Goal: Task Accomplishment & Management: Manage account settings

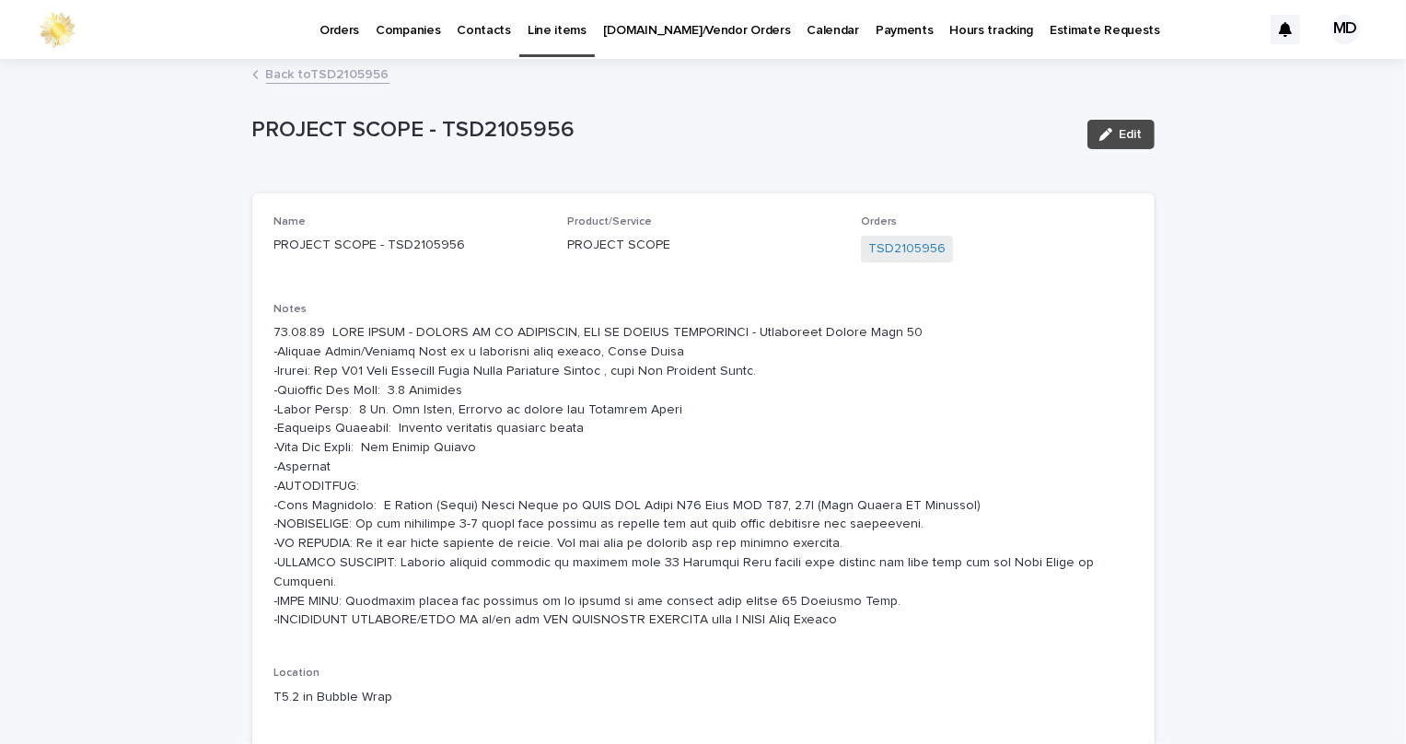
click at [295, 31] on div "Orders Companies Contacts Line items [DOMAIN_NAME]/Vendor Orders Calendar Payme…" at bounding box center [674, 29] width 1174 height 59
click at [329, 35] on p "Orders" at bounding box center [339, 19] width 40 height 39
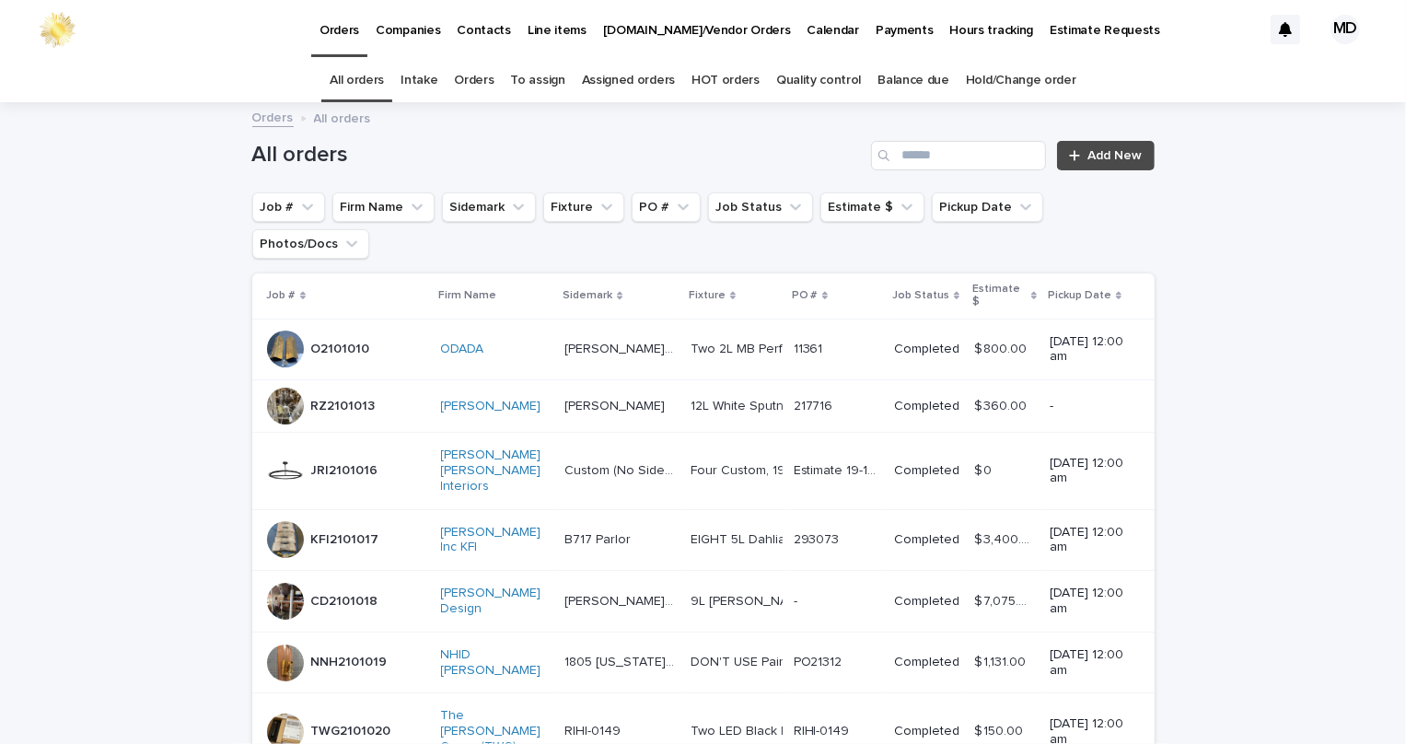
click at [469, 68] on link "Orders" at bounding box center [474, 80] width 40 height 43
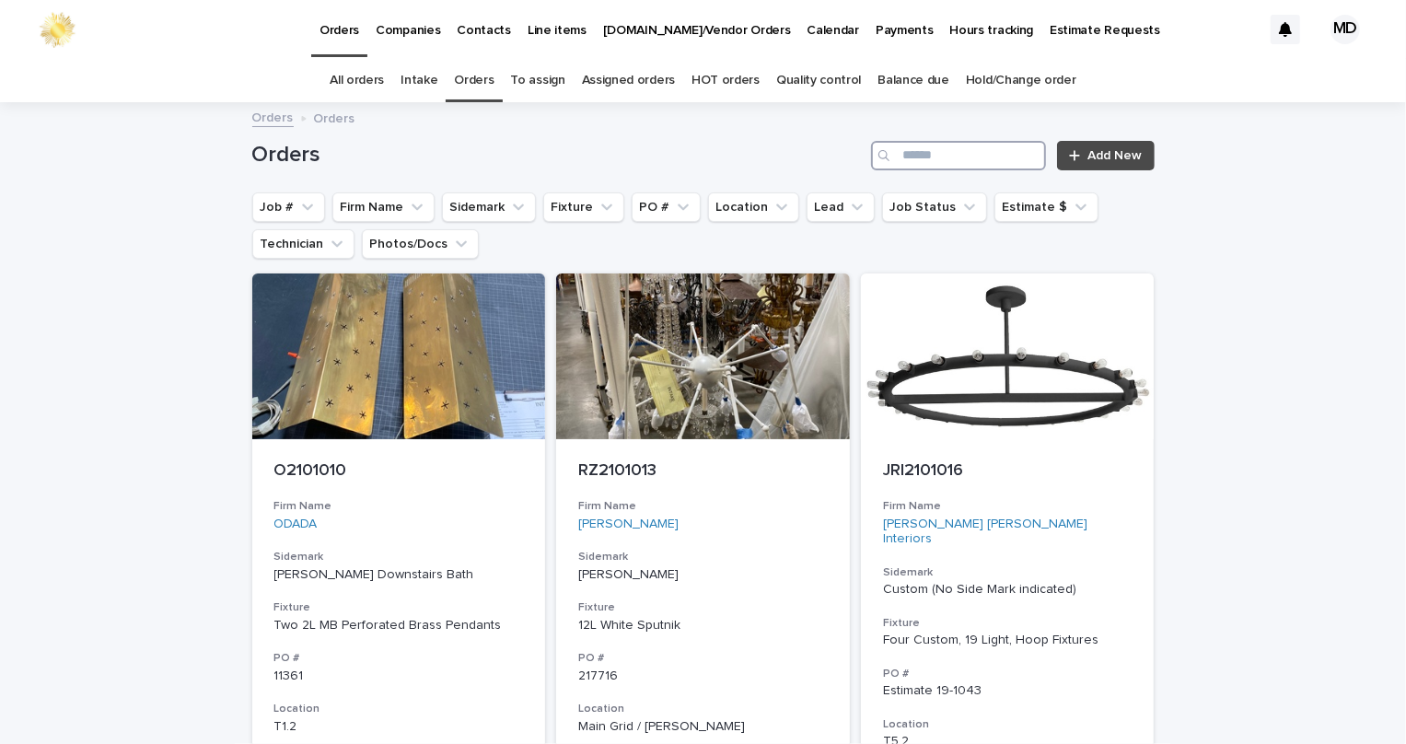
click at [921, 154] on input "Search" at bounding box center [958, 155] width 175 height 29
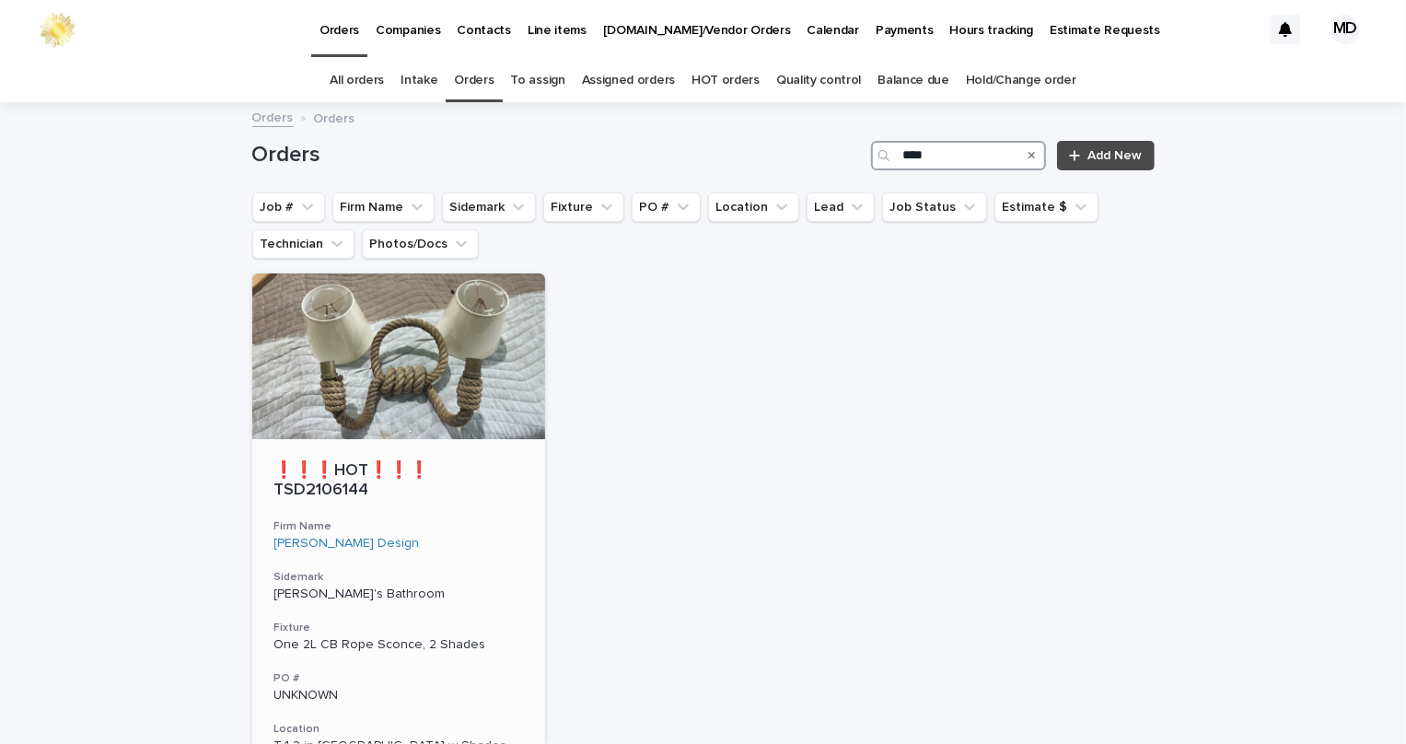
type input "****"
click at [384, 471] on p "❗❗❗HOT❗❗❗ TSD2106144" at bounding box center [398, 481] width 249 height 40
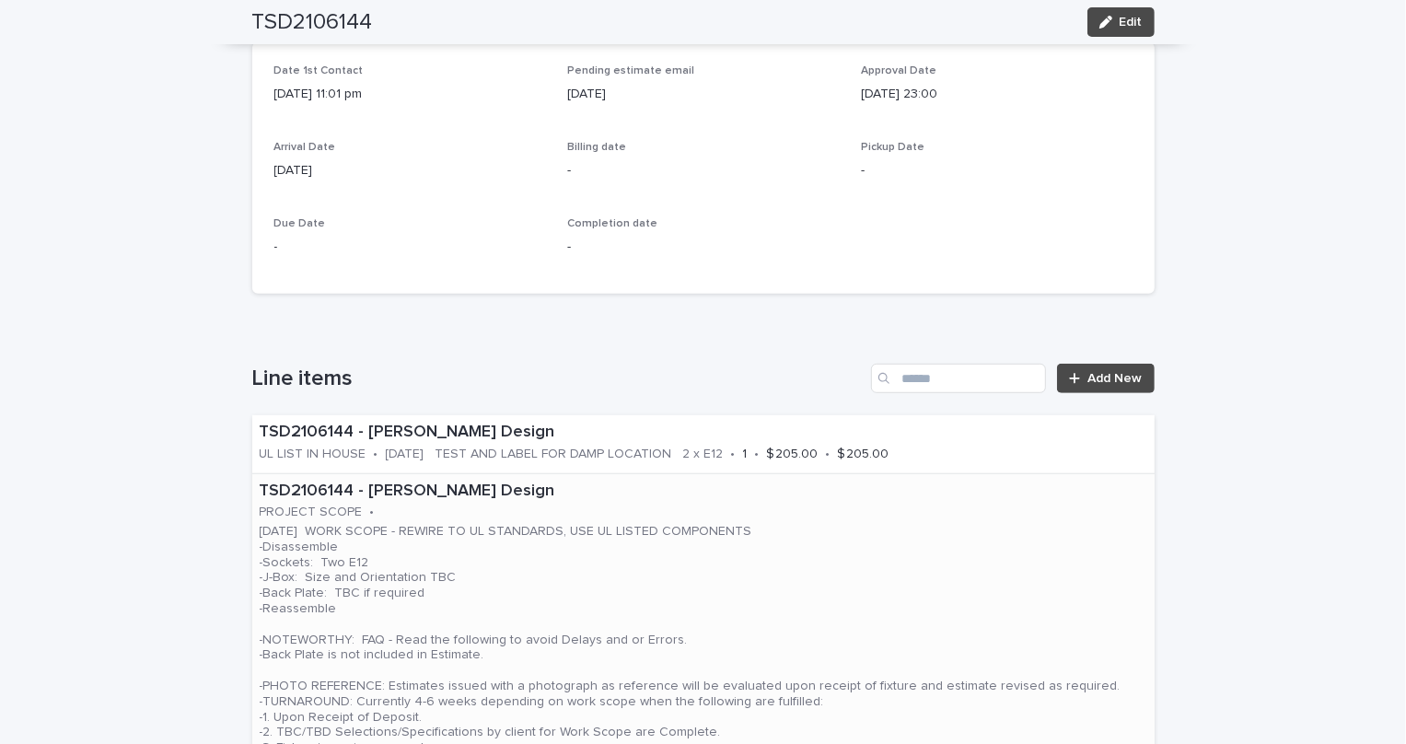
scroll to position [753, 0]
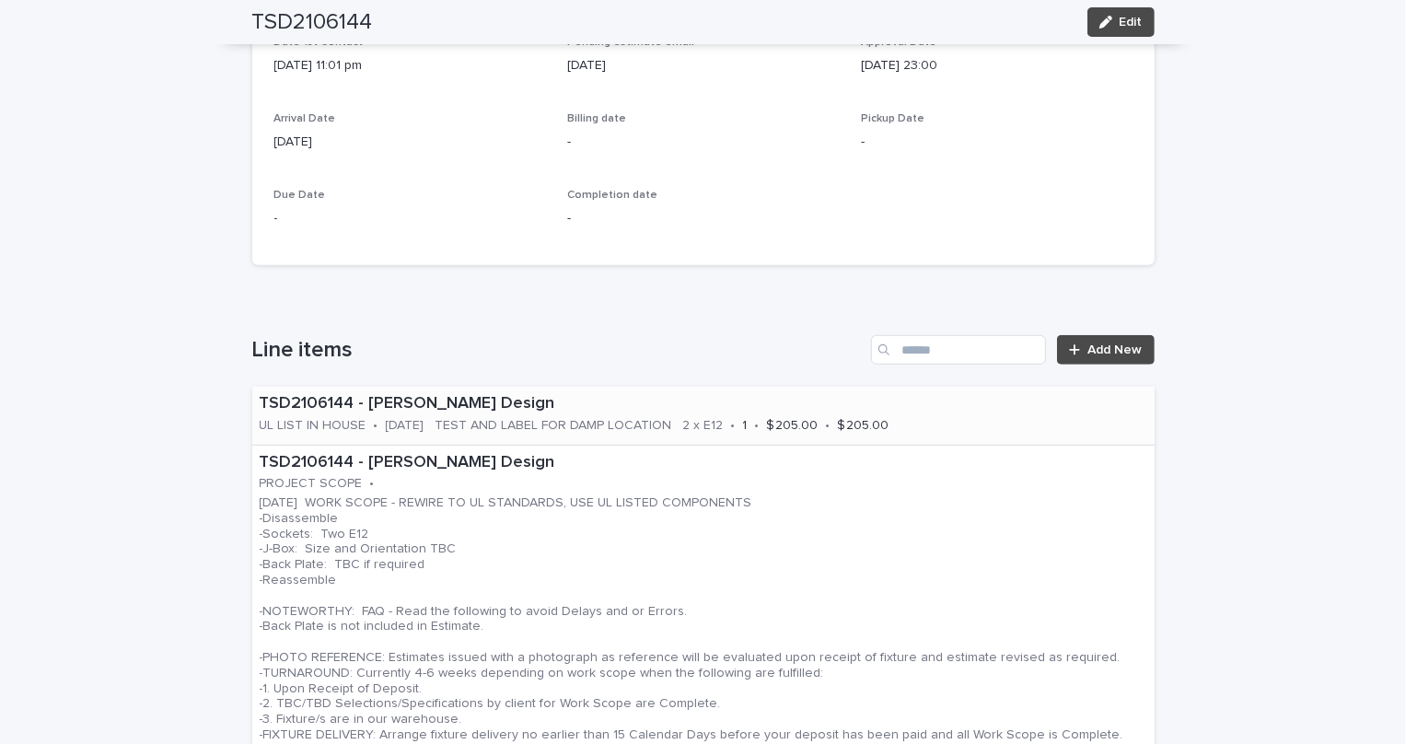
click at [533, 418] on p "[DATE] TEST AND LABEL FOR DAMP LOCATION 2 x E12" at bounding box center [555, 426] width 338 height 16
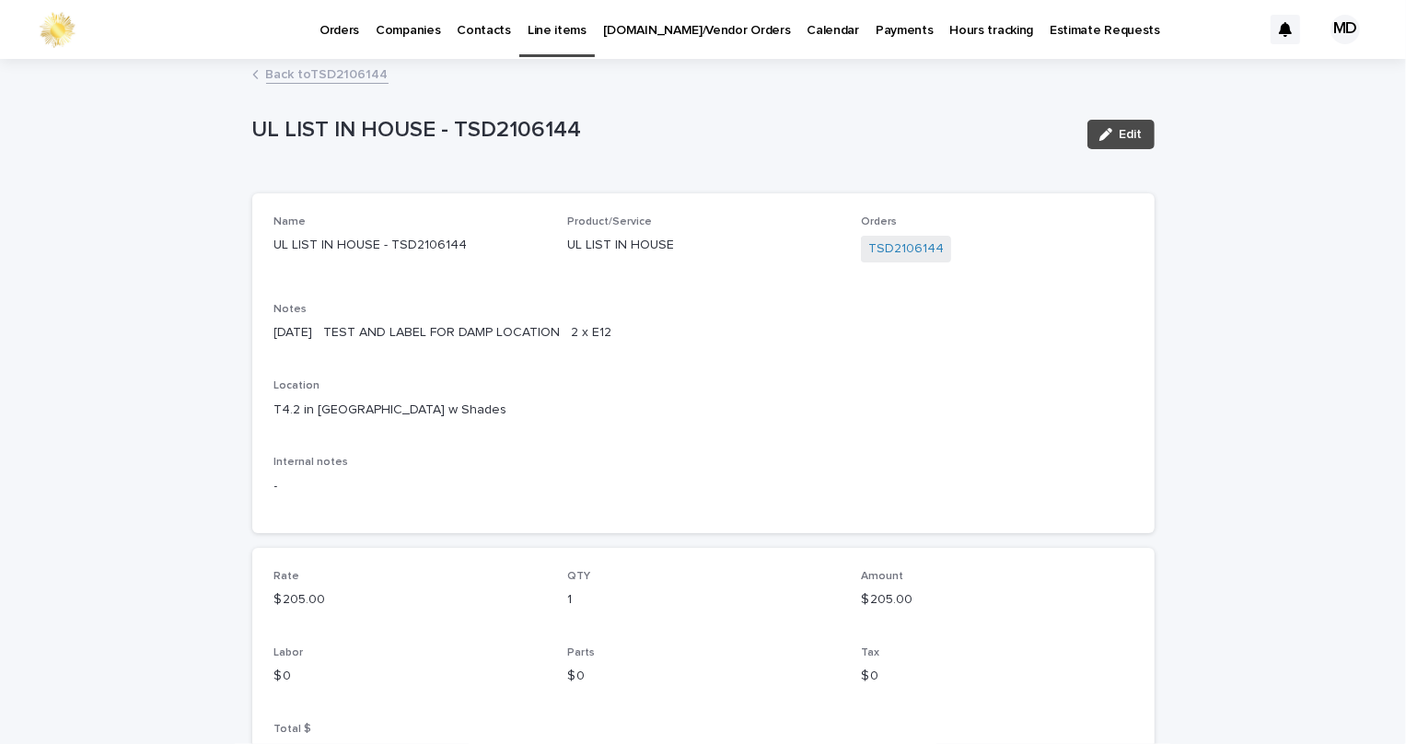
click at [314, 61] on div "UL LIST IN HOUSE - TSD2106144 Edit UL LIST IN HOUSE - TSD2106144 Edit Sorry, th…" at bounding box center [703, 493] width 902 height 864
click at [330, 75] on link "Back to TSD2106144" at bounding box center [327, 73] width 122 height 21
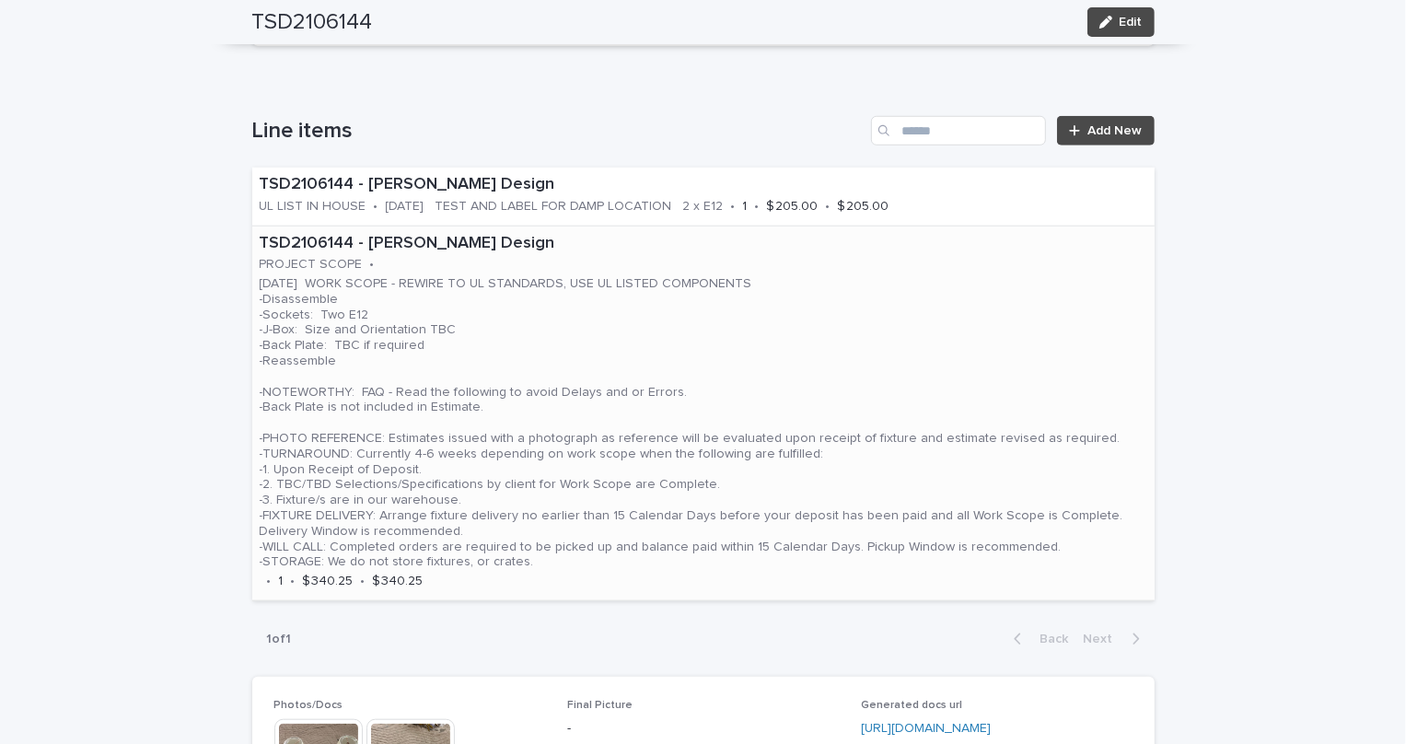
scroll to position [978, 0]
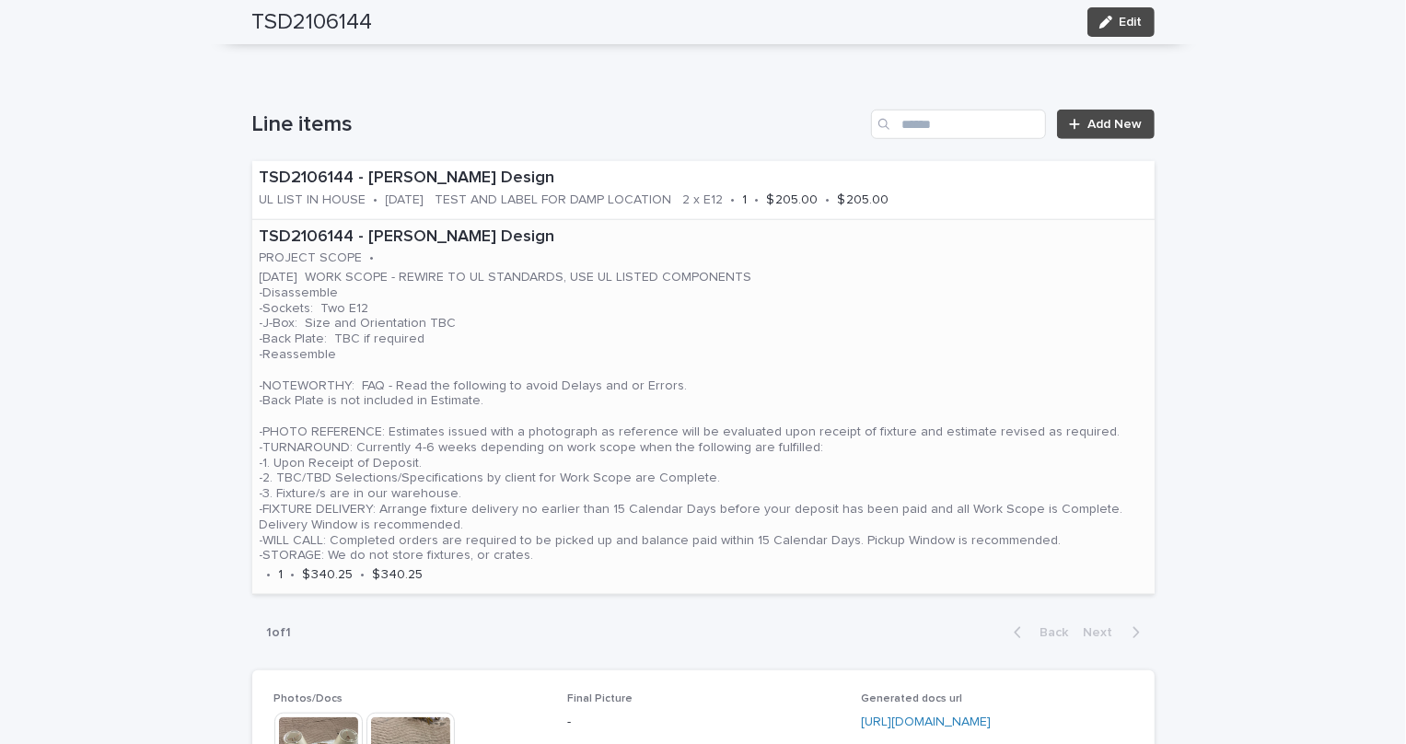
click at [654, 513] on p "[DATE] WORK SCOPE - REWIRE TO UL STANDARDS, USE UL LISTED COMPONENTS -Disassemb…" at bounding box center [703, 417] width 887 height 294
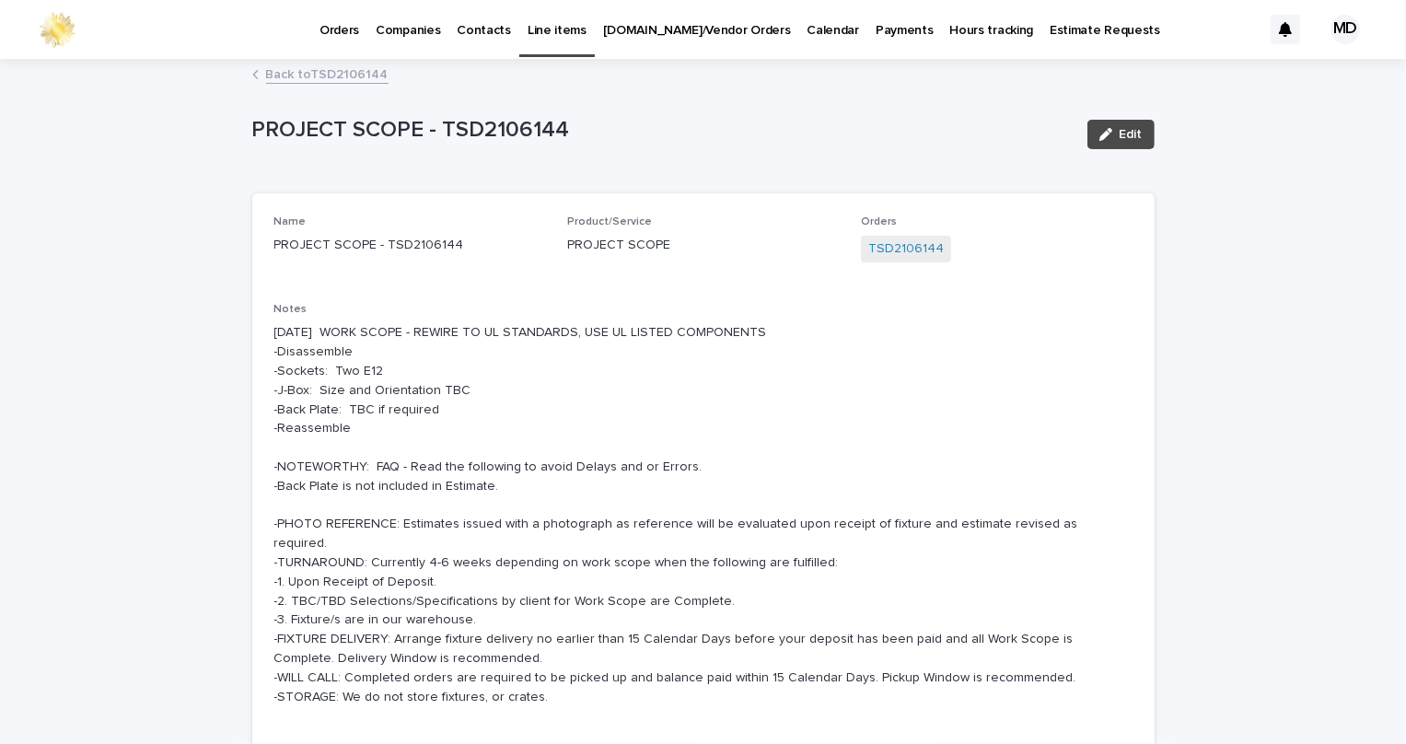
click at [330, 72] on link "Back to TSD2106144" at bounding box center [327, 73] width 122 height 21
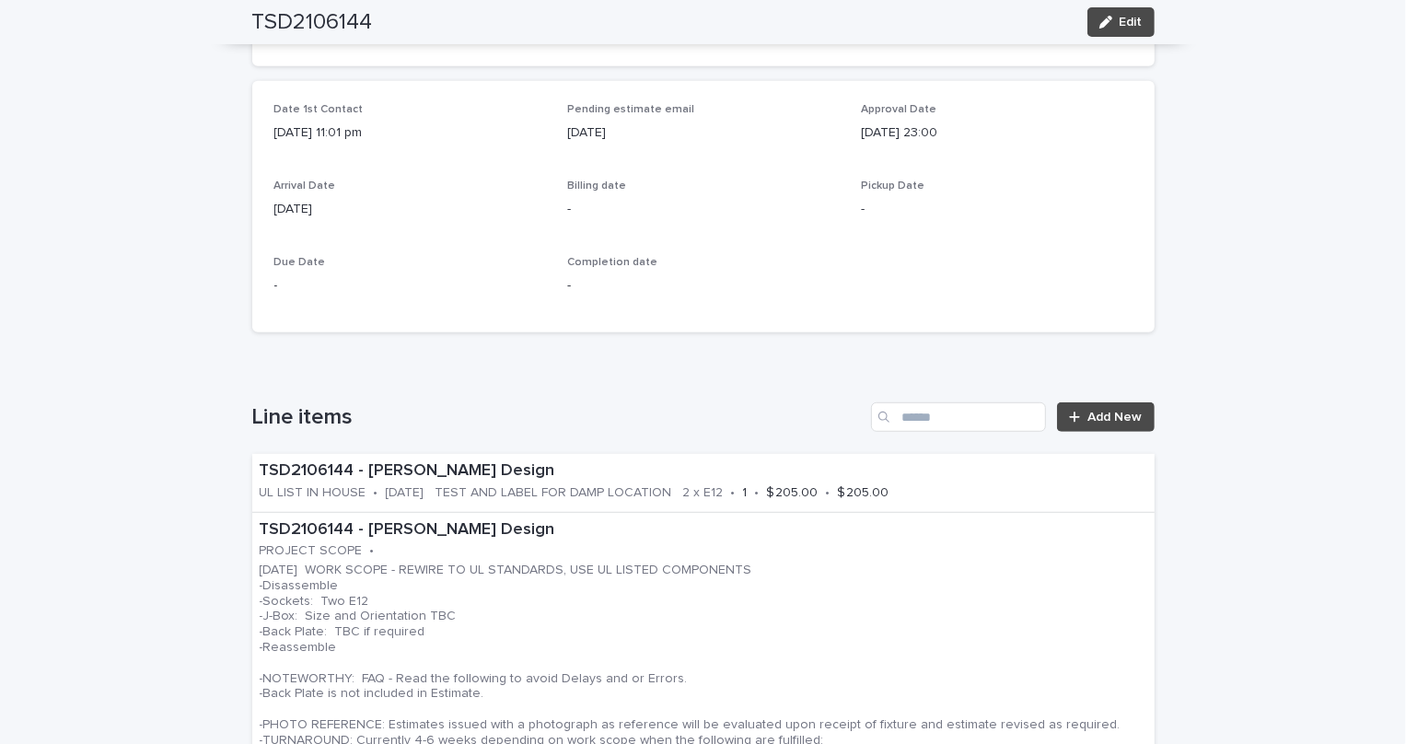
scroll to position [727, 0]
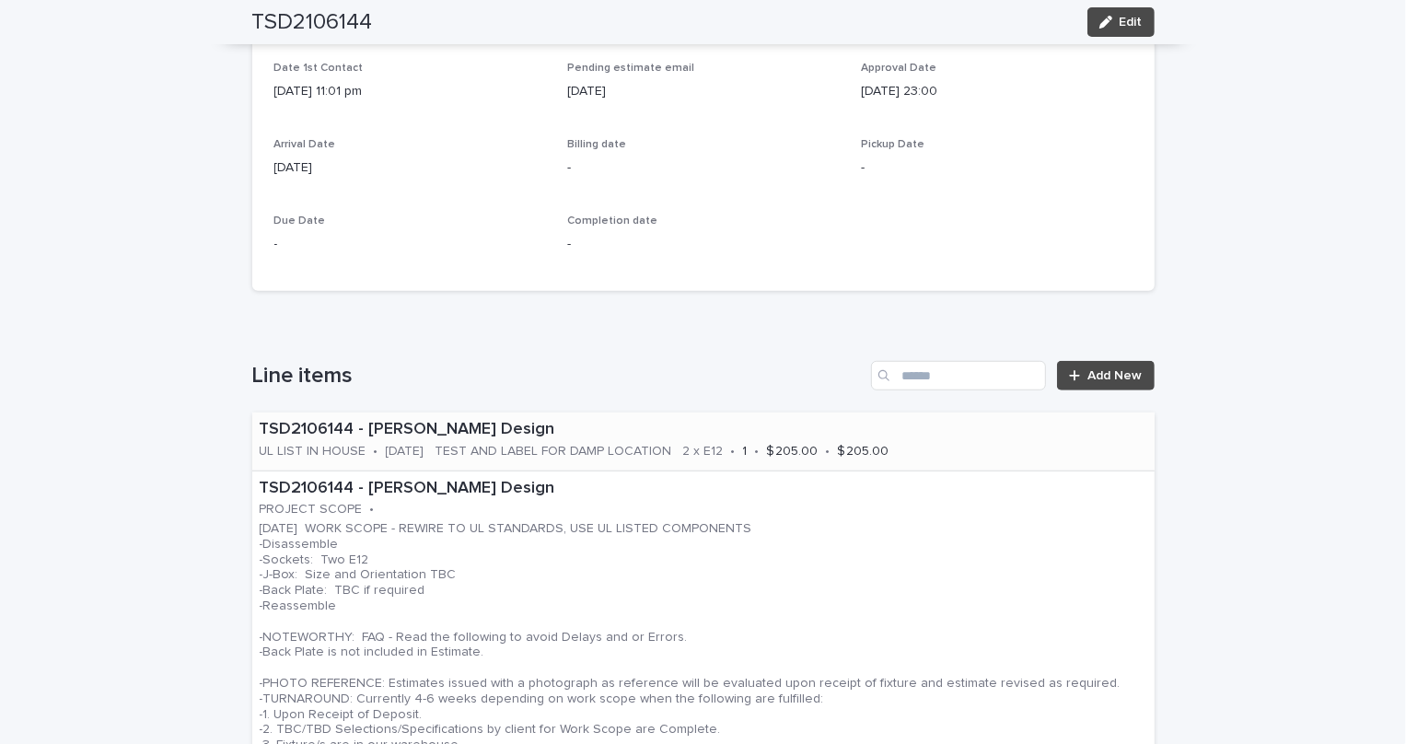
click at [565, 418] on div "TSD2106144 - [PERSON_NAME] Design" at bounding box center [703, 428] width 887 height 24
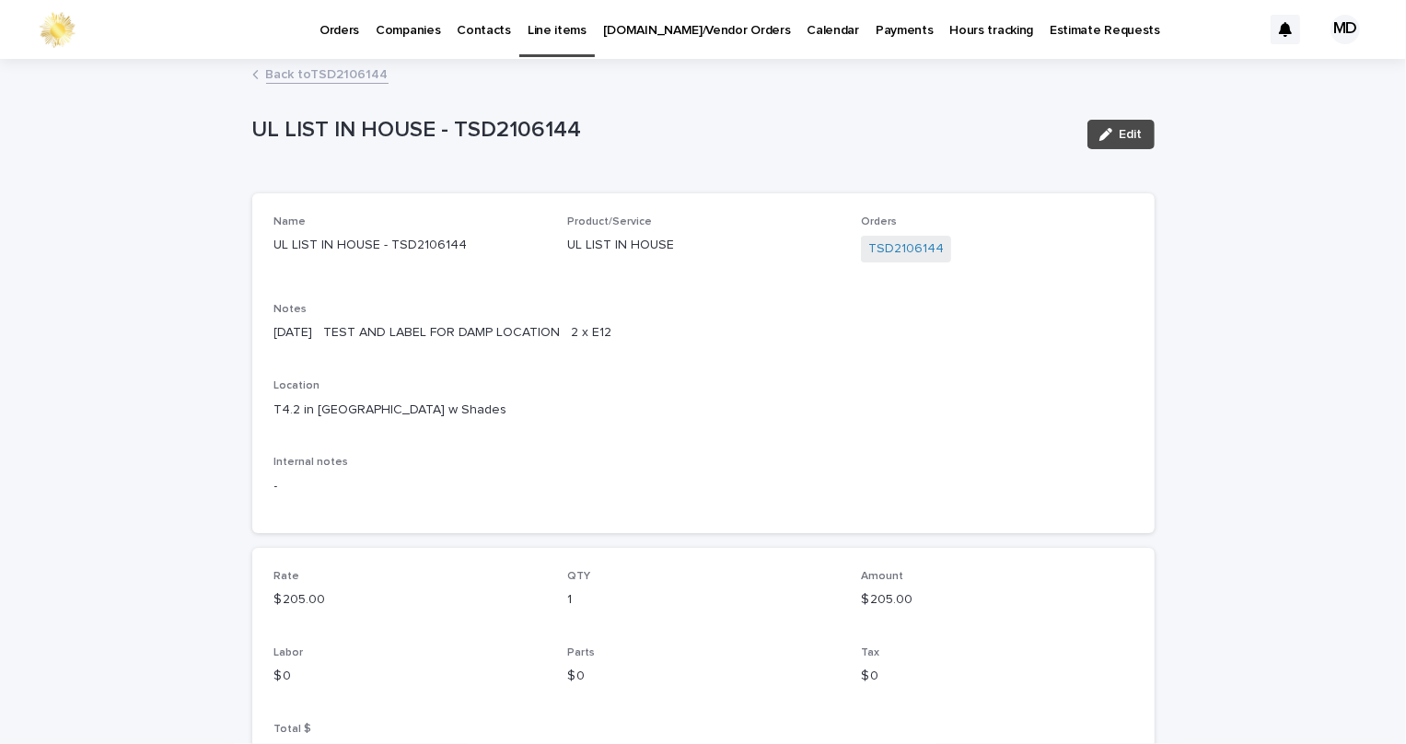
click at [351, 75] on link "Back to TSD2106144" at bounding box center [327, 73] width 122 height 21
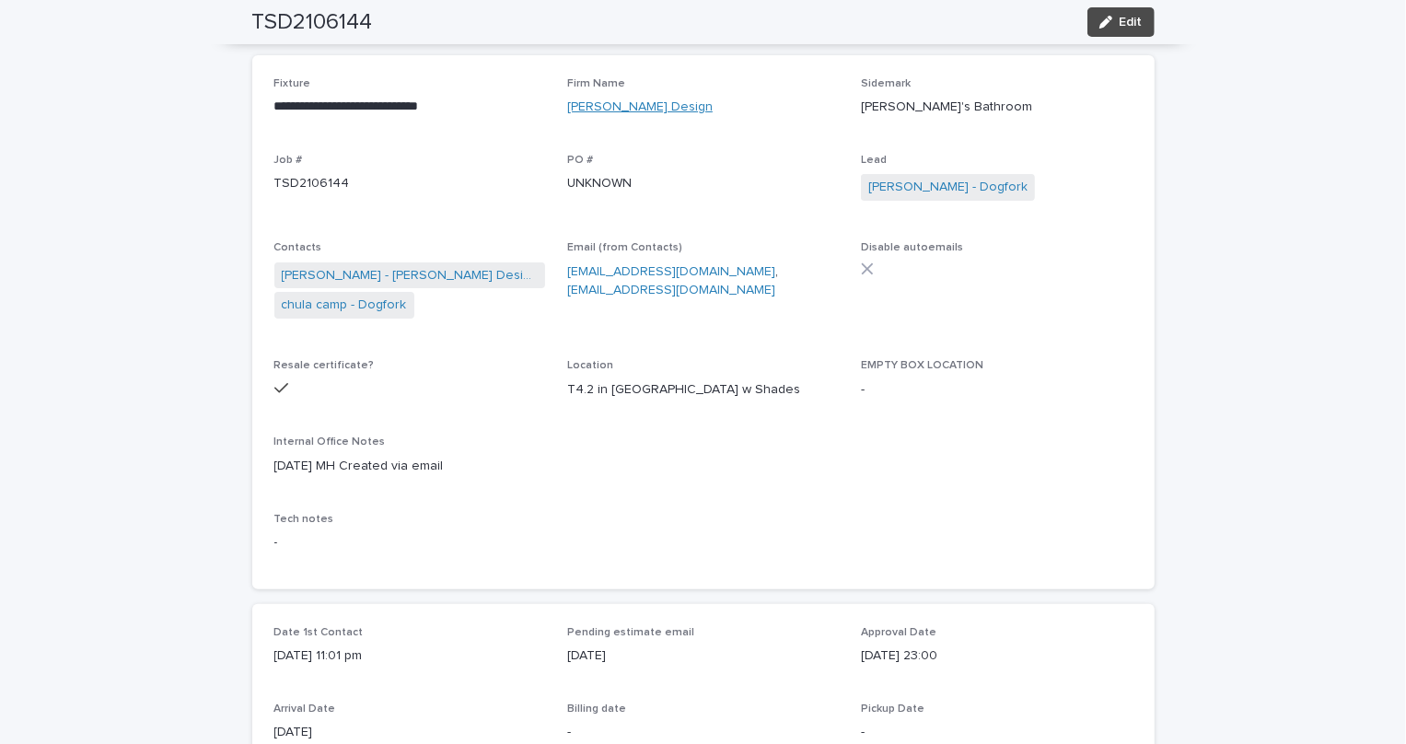
scroll to position [83, 0]
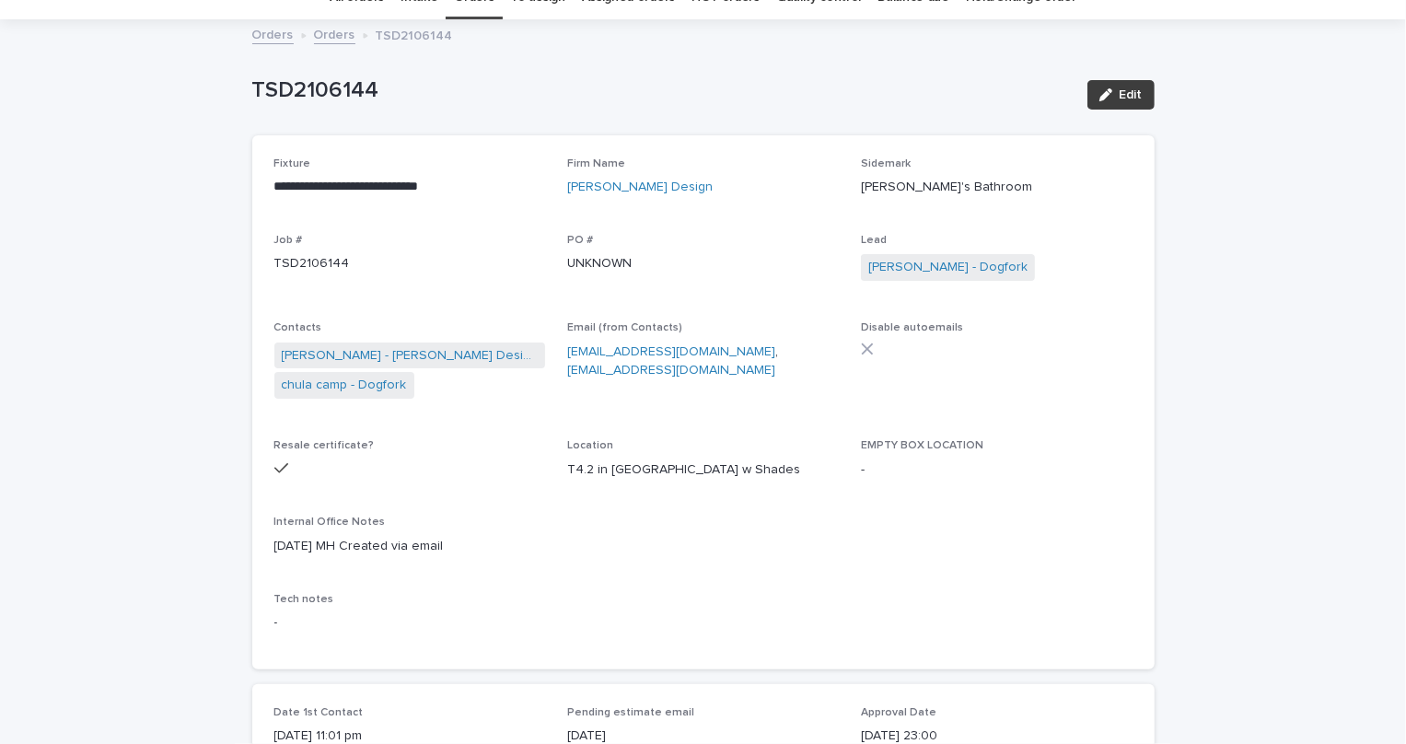
click at [1132, 93] on span "Edit" at bounding box center [1130, 94] width 23 height 13
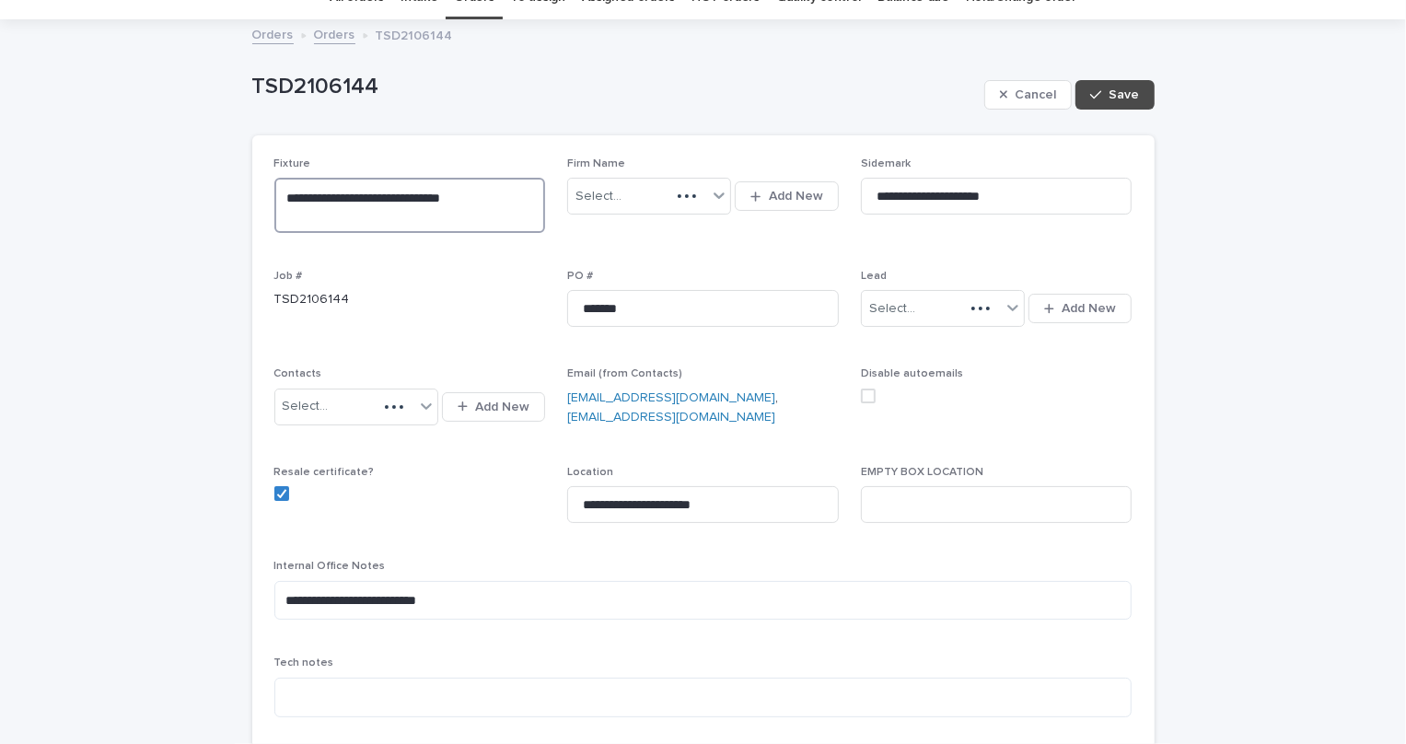
click at [480, 193] on textarea "**********" at bounding box center [410, 205] width 272 height 55
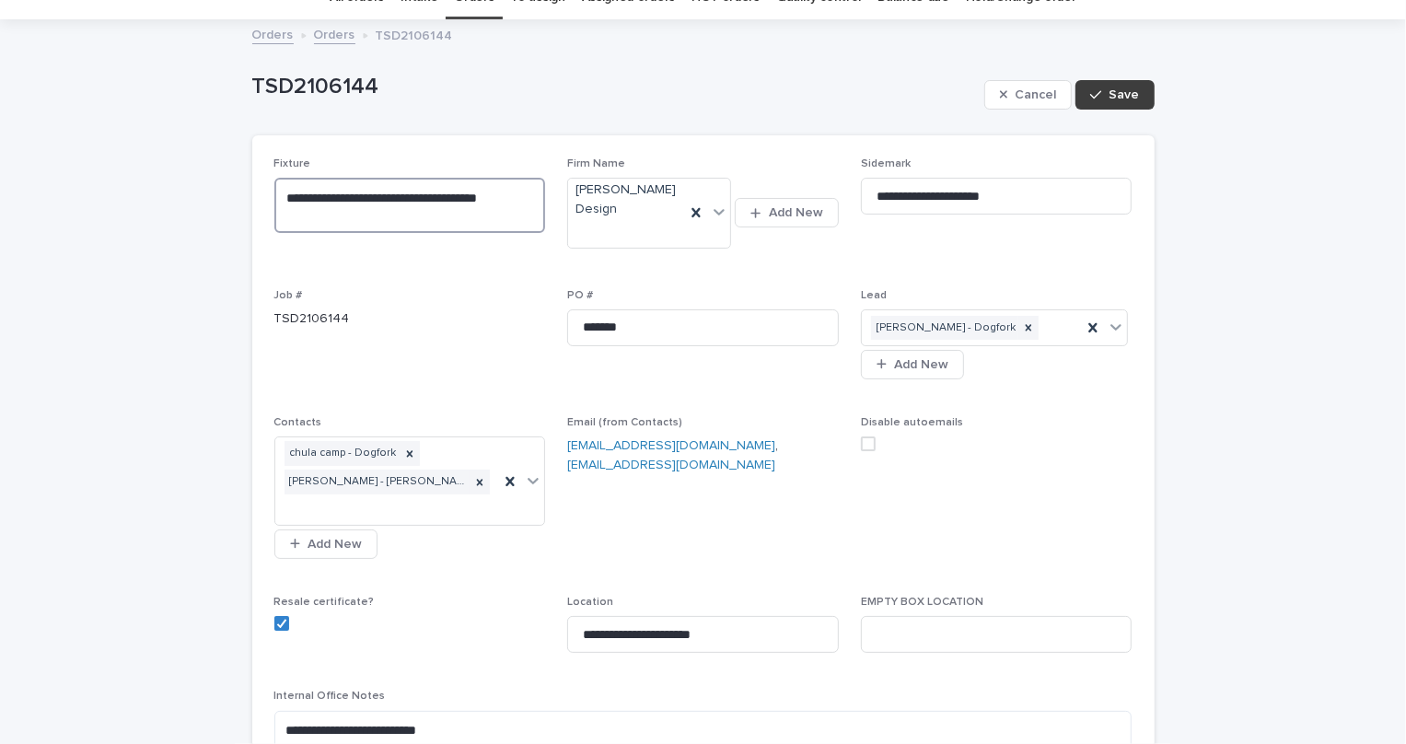
type textarea "**********"
click at [1109, 98] on span "Save" at bounding box center [1124, 94] width 30 height 13
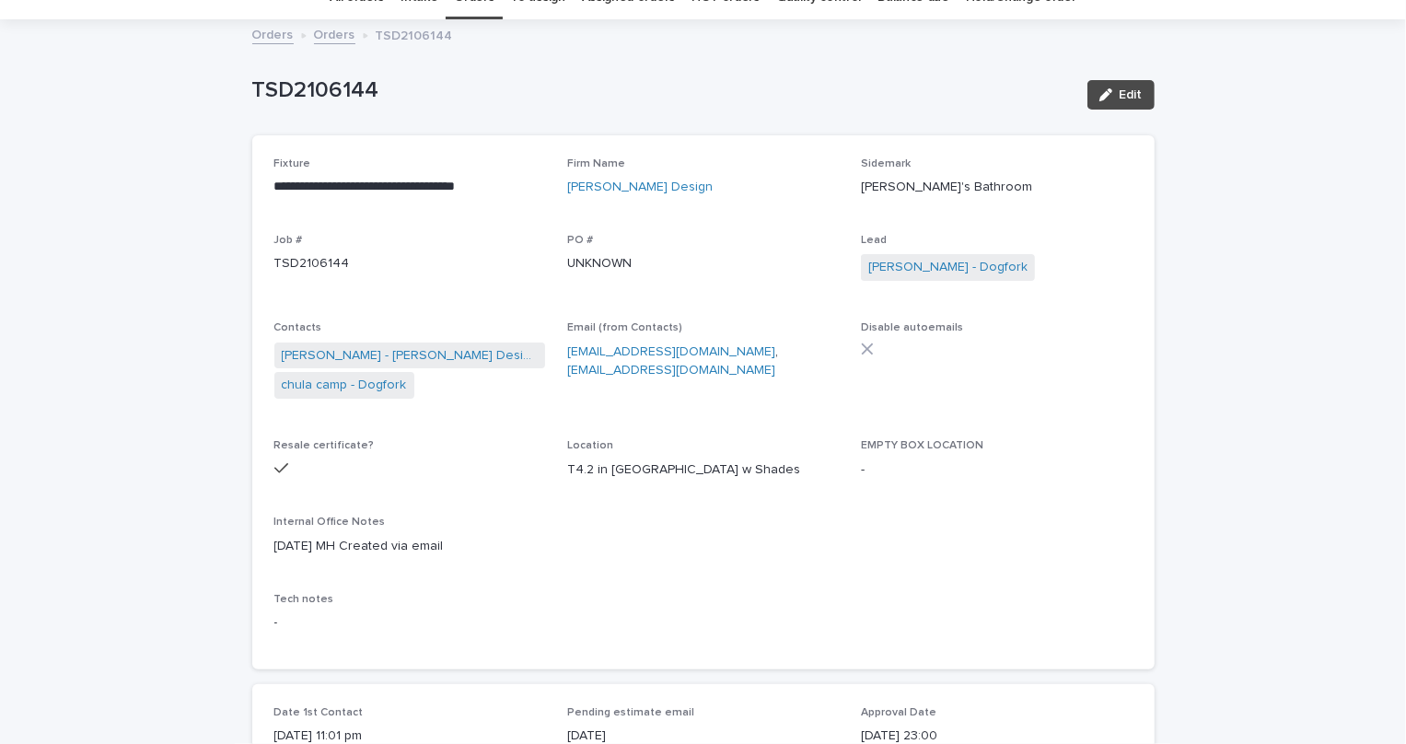
click at [1144, 422] on div "**********" at bounding box center [703, 402] width 902 height 534
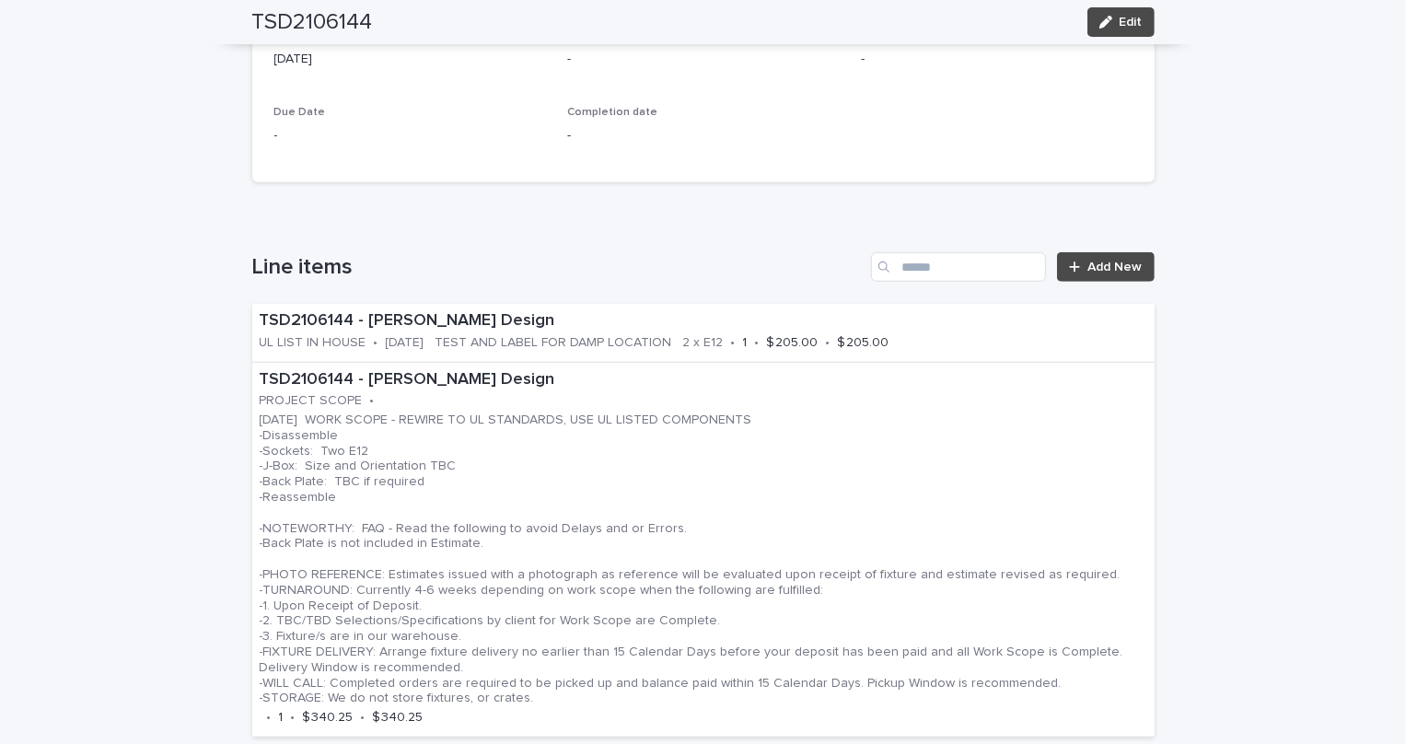
scroll to position [837, 0]
click at [634, 334] on p "[DATE] TEST AND LABEL FOR DAMP LOCATION 2 x E12" at bounding box center [555, 342] width 338 height 16
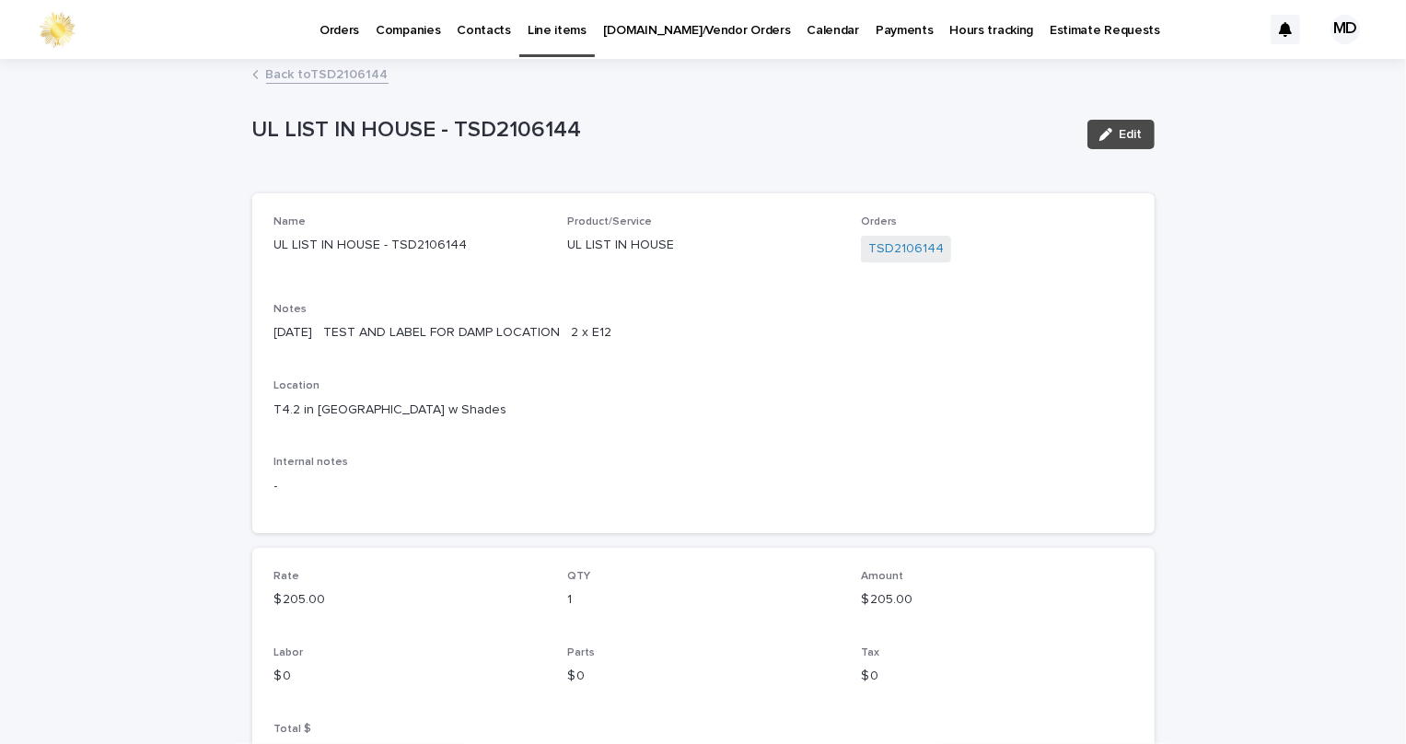
click at [323, 80] on link "Back to TSD2106144" at bounding box center [327, 73] width 122 height 21
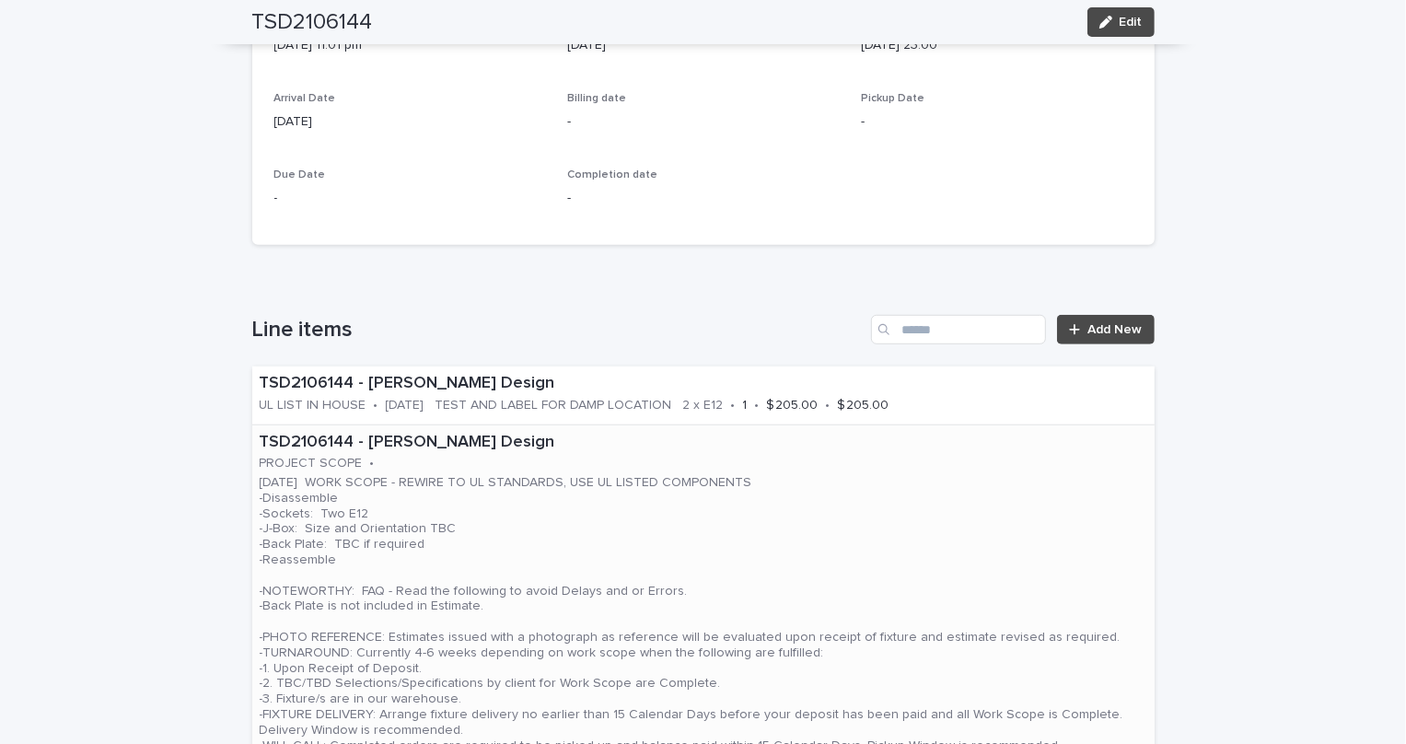
scroll to position [895, 0]
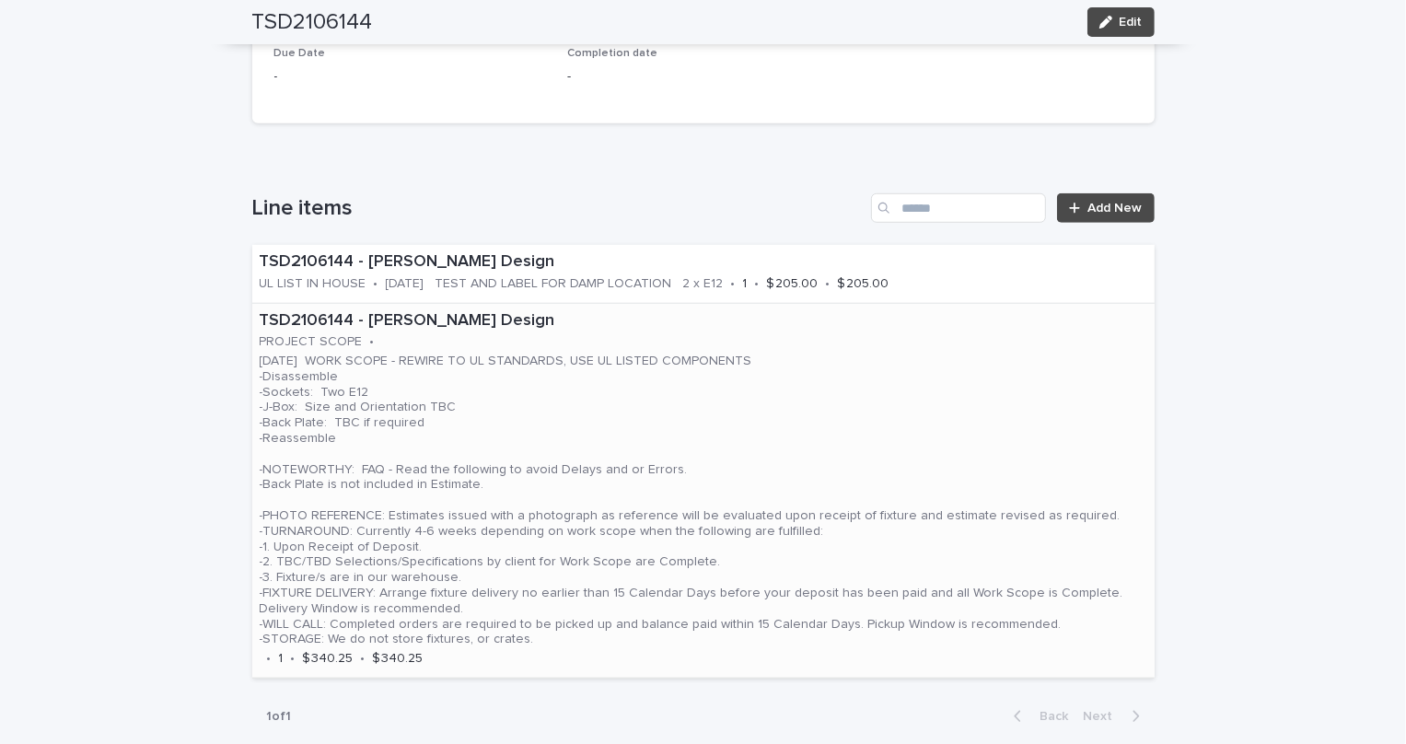
click at [589, 417] on p "[DATE] WORK SCOPE - REWIRE TO UL STANDARDS, USE UL LISTED COMPONENTS -Disassemb…" at bounding box center [703, 500] width 887 height 294
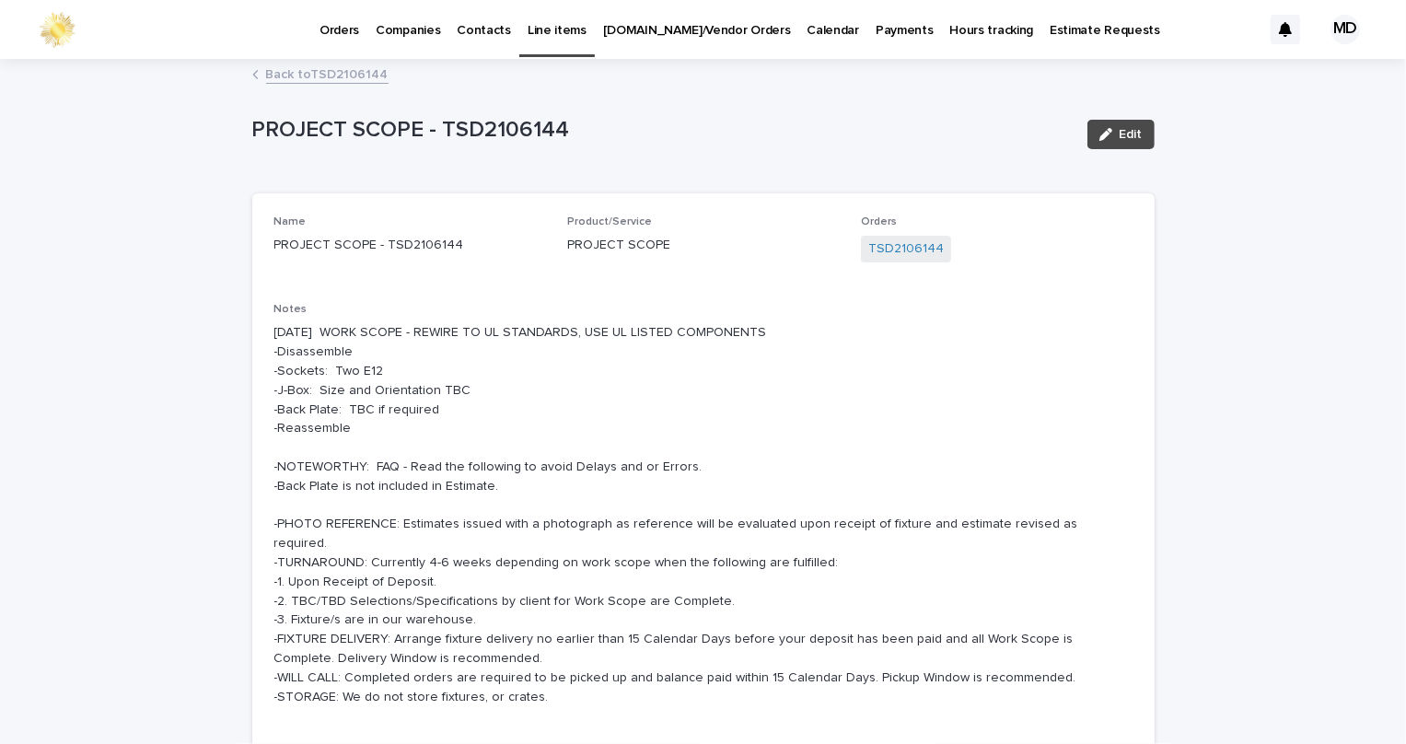
click at [305, 73] on link "Back to TSD2106144" at bounding box center [327, 73] width 122 height 21
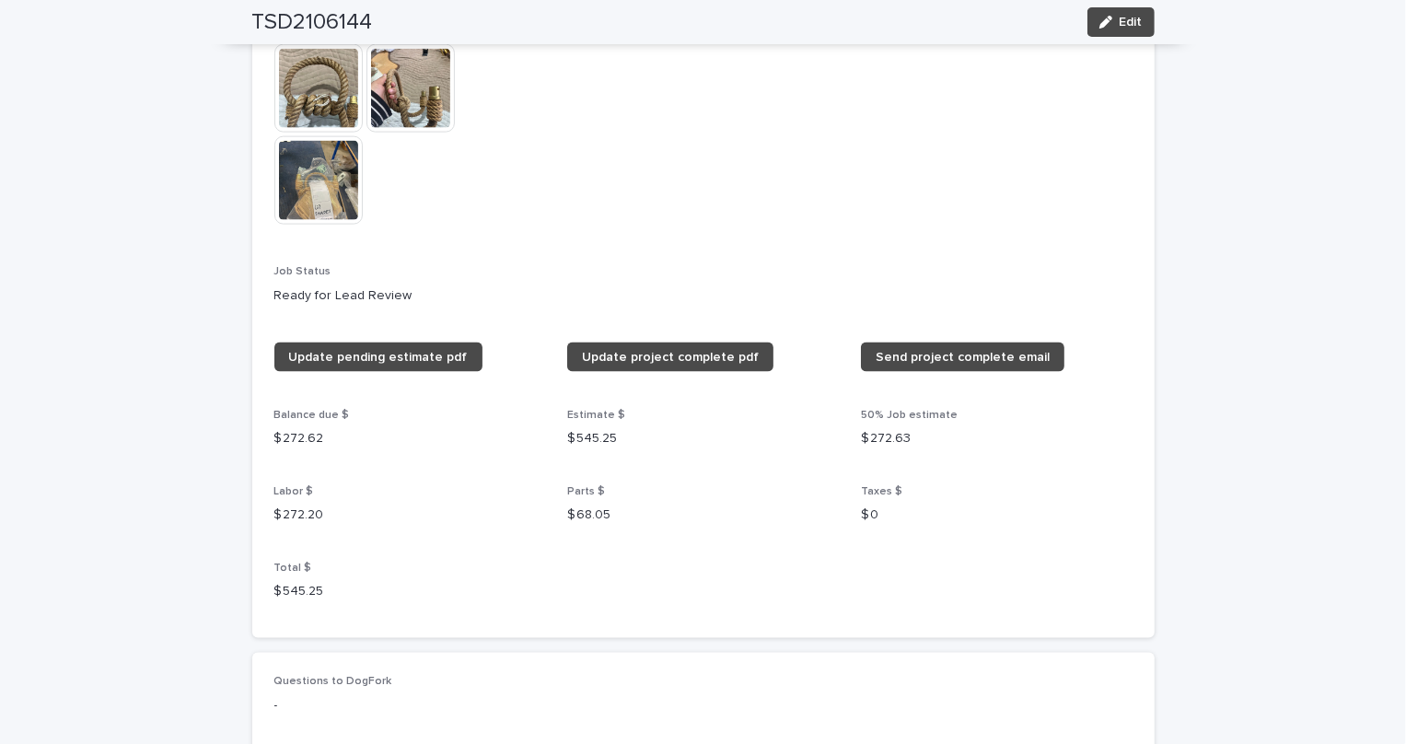
scroll to position [1648, 0]
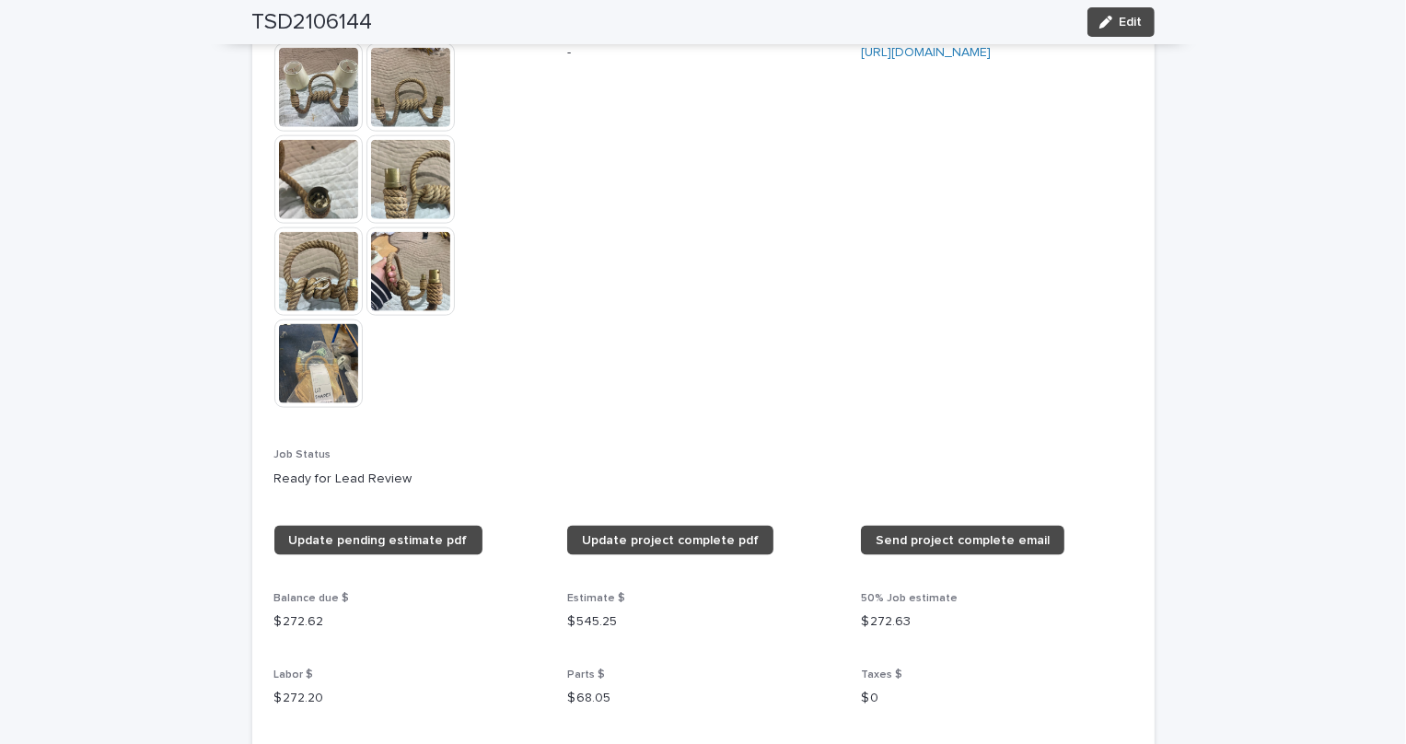
click at [654, 404] on span "Final Picture -" at bounding box center [703, 224] width 272 height 403
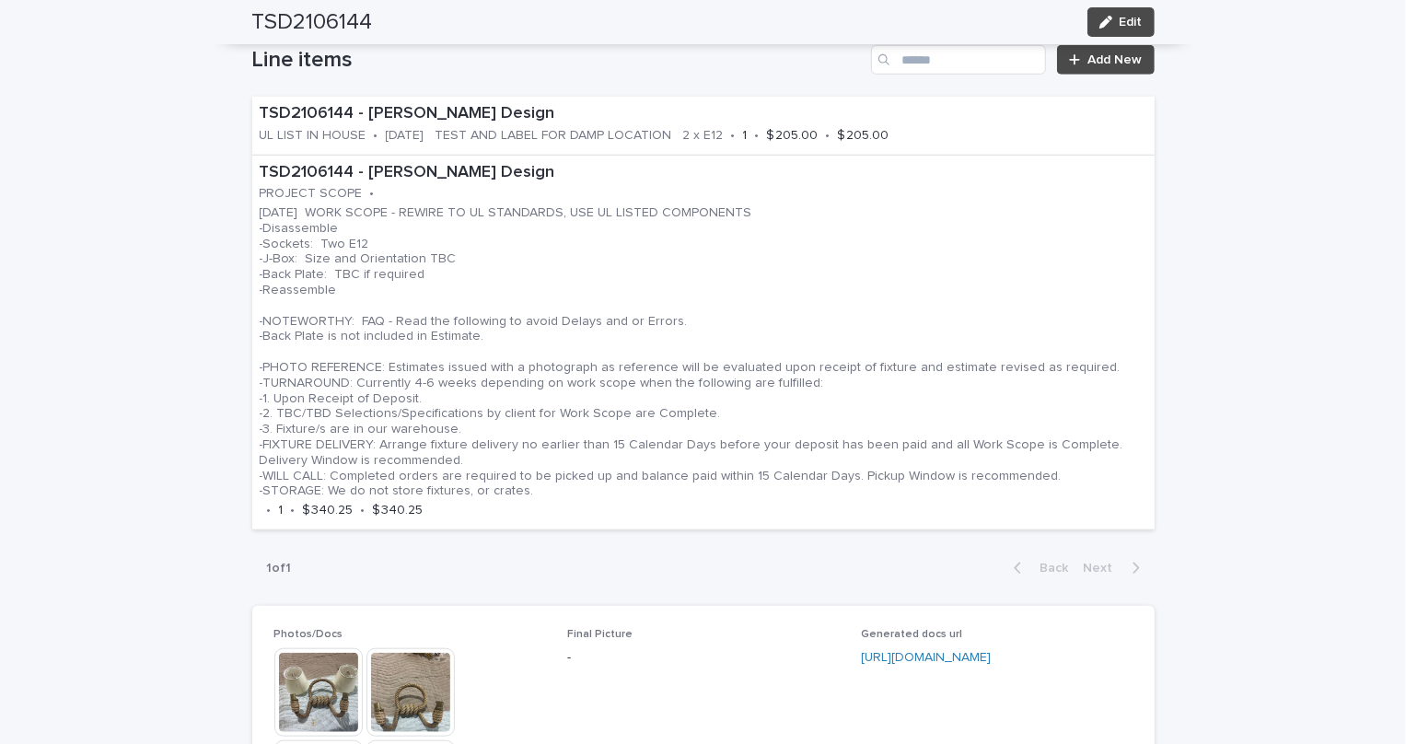
scroll to position [1422, 0]
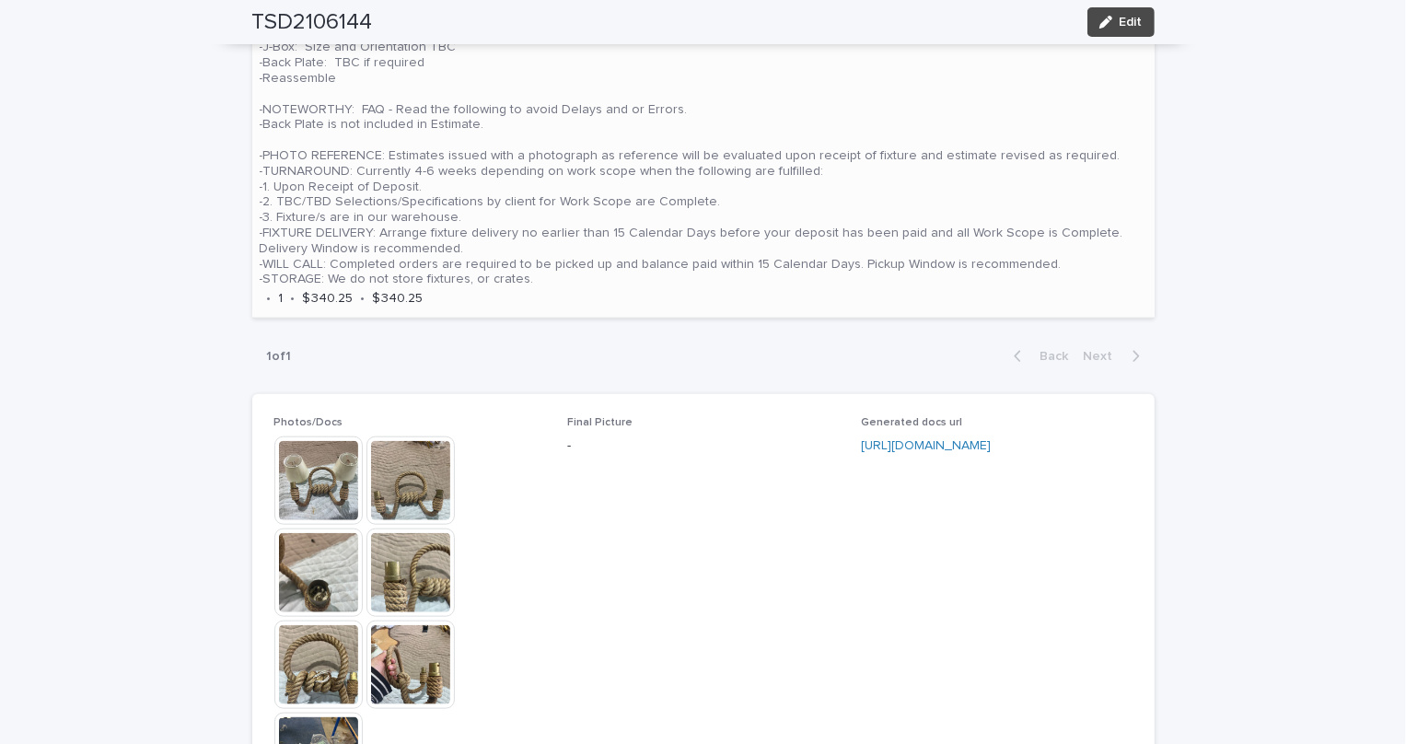
click at [465, 236] on p "[DATE] WORK SCOPE - REWIRE TO UL STANDARDS, USE UL LISTED COMPONENTS -Disassemb…" at bounding box center [703, 141] width 887 height 294
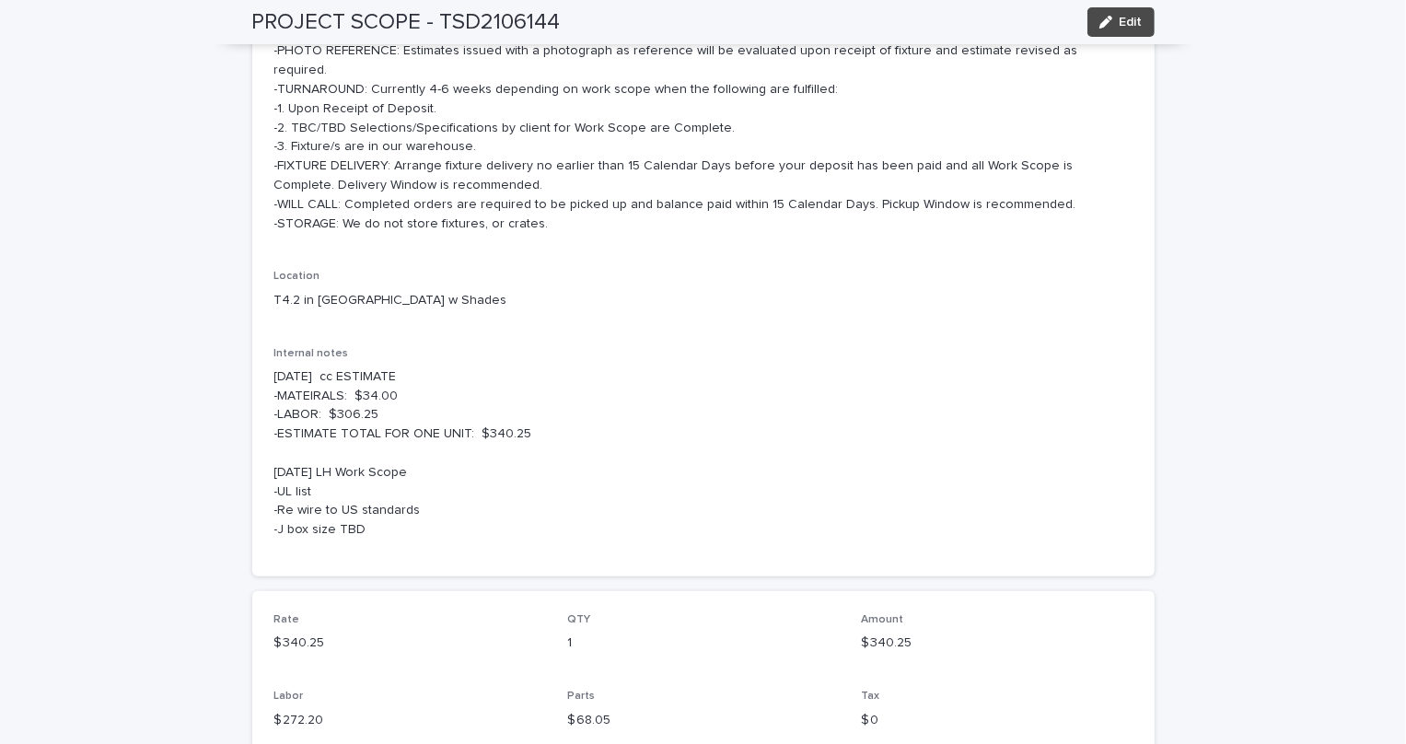
scroll to position [502, 0]
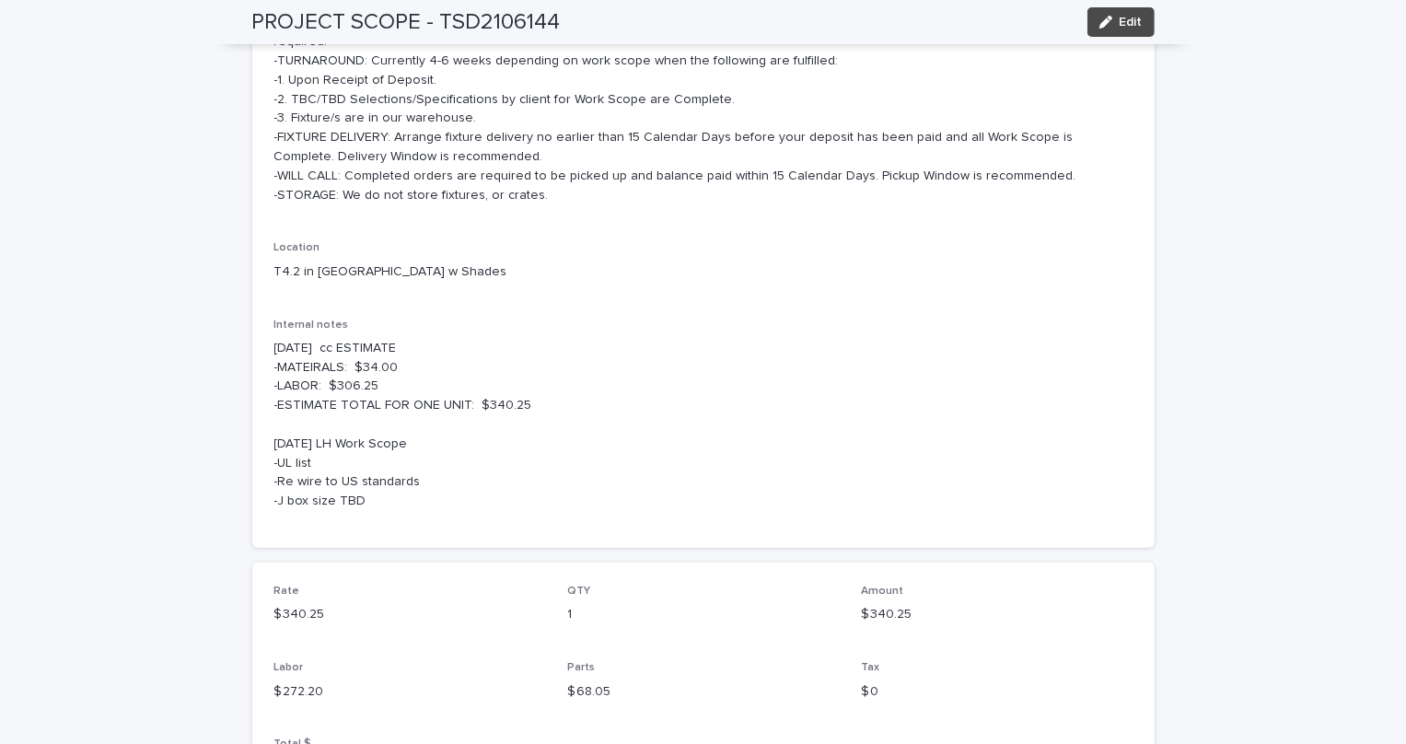
click at [607, 253] on div "Name PROJECT SCOPE - TSD2106144 Product/Service PROJECT SCOPE Orders TSD2106144…" at bounding box center [703, 120] width 858 height 812
click at [755, 424] on p "[DATE] cc ESTIMATE -MATEIRALS: $34.00 -LABOR: $306.25 -ESTIMATE TOTAL FOR ONE U…" at bounding box center [703, 425] width 858 height 172
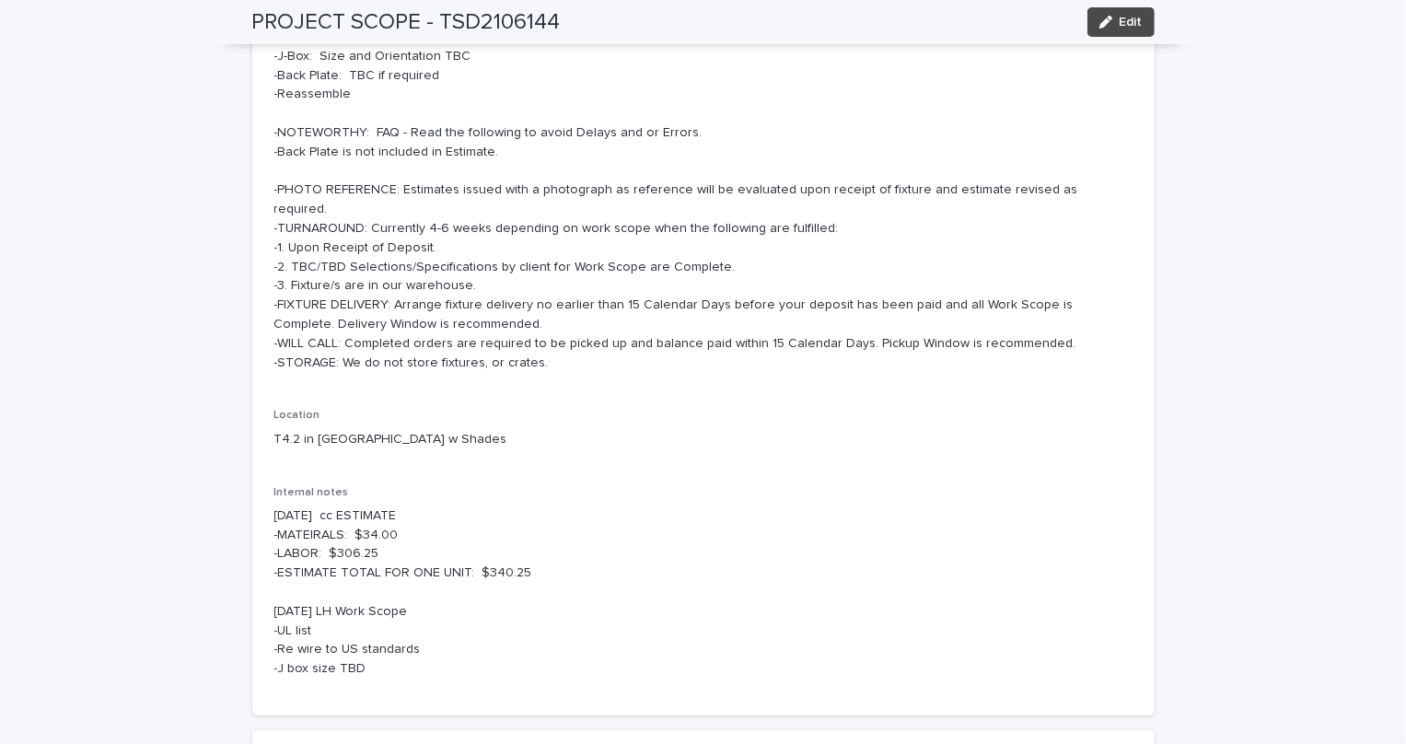
scroll to position [0, 0]
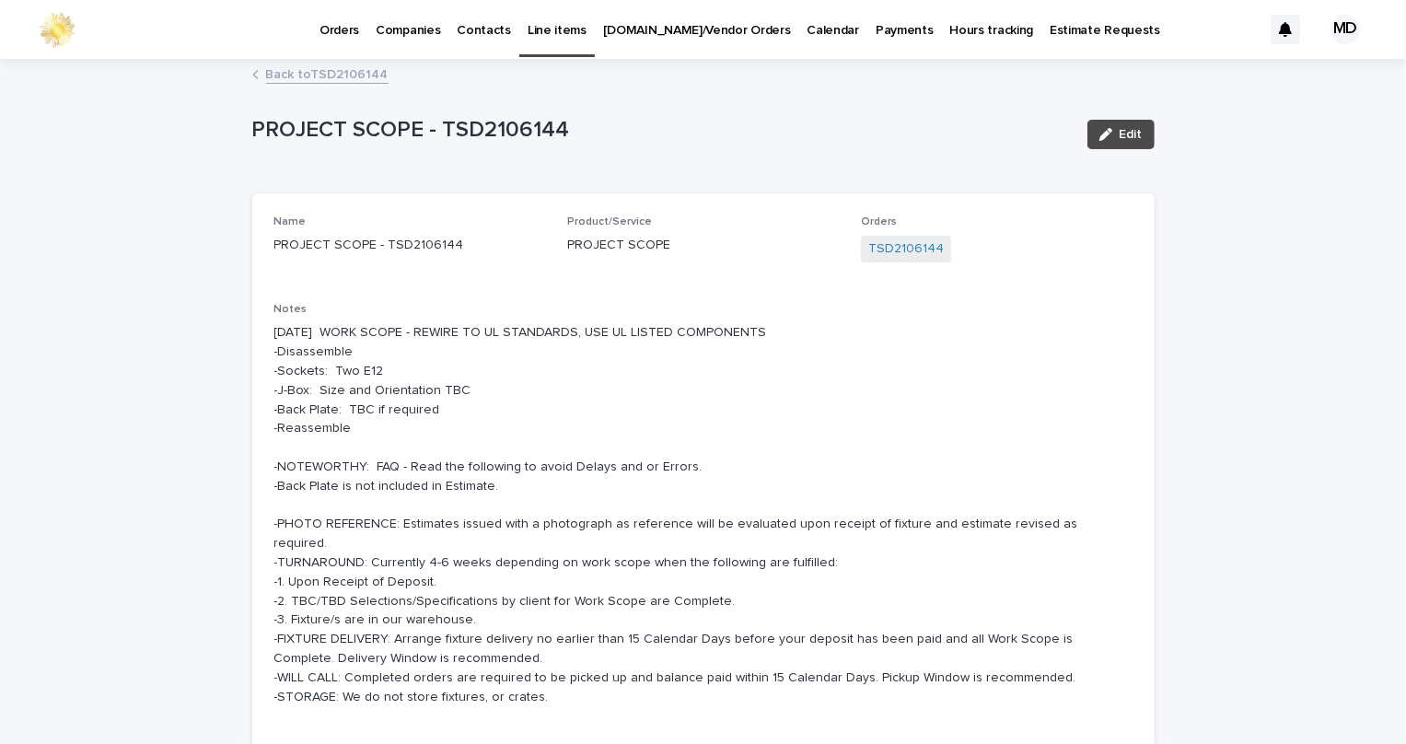
click at [337, 24] on p "Orders" at bounding box center [339, 19] width 40 height 39
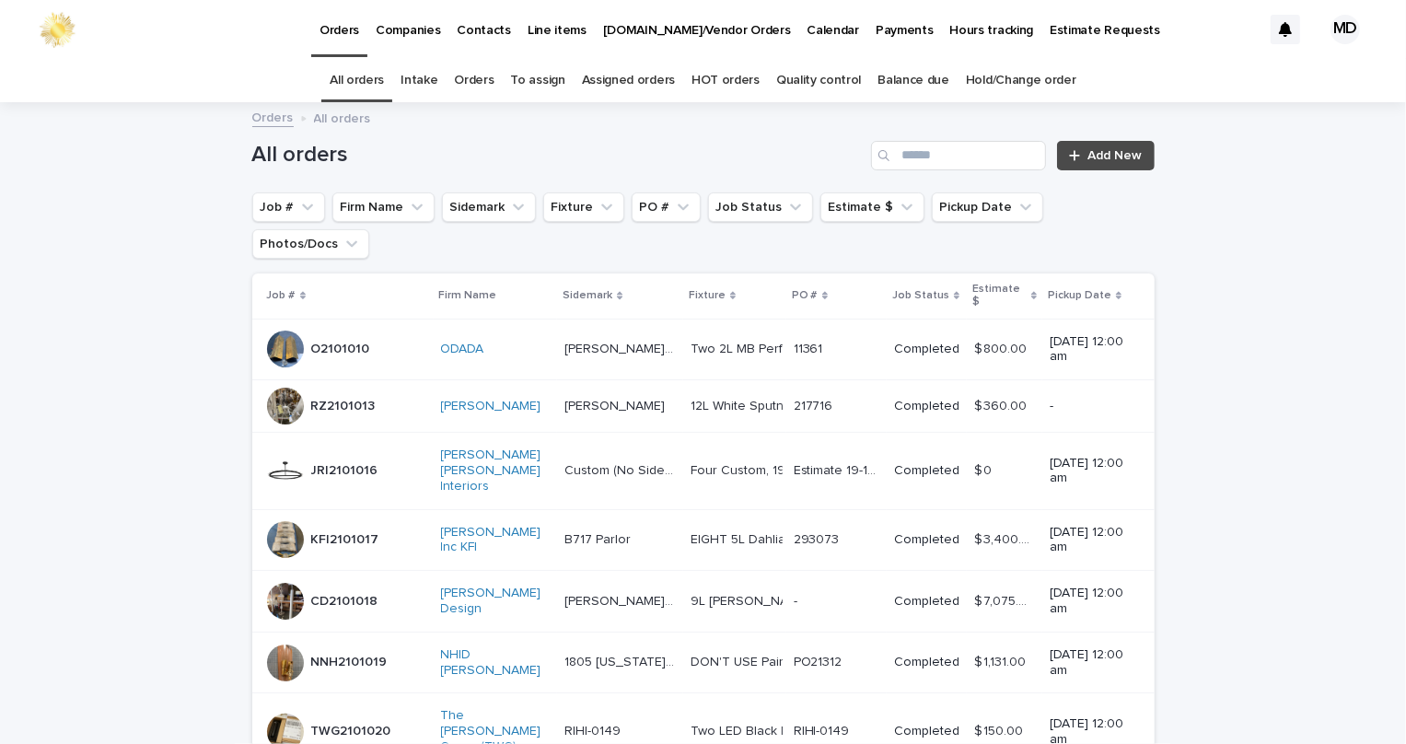
click at [492, 75] on link "Orders" at bounding box center [474, 80] width 40 height 43
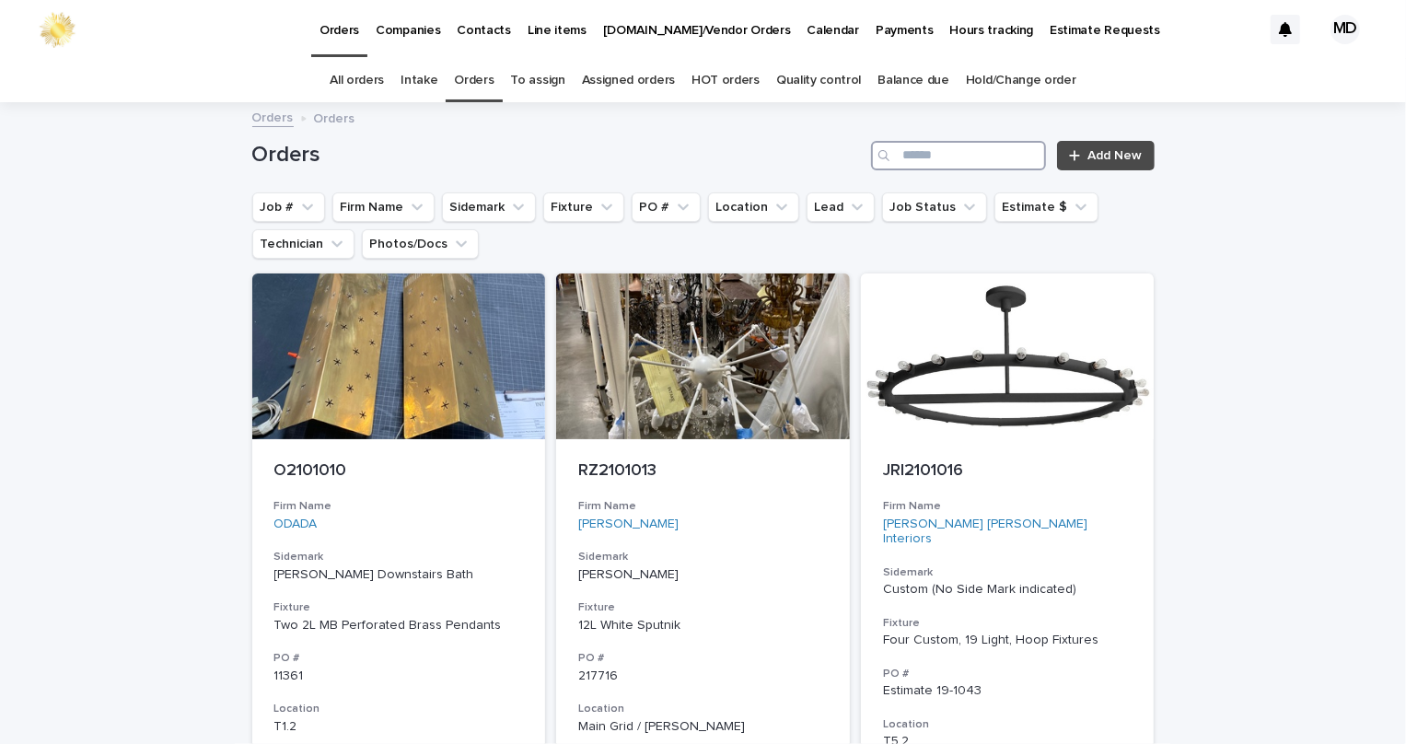
click at [968, 142] on input "Search" at bounding box center [958, 155] width 175 height 29
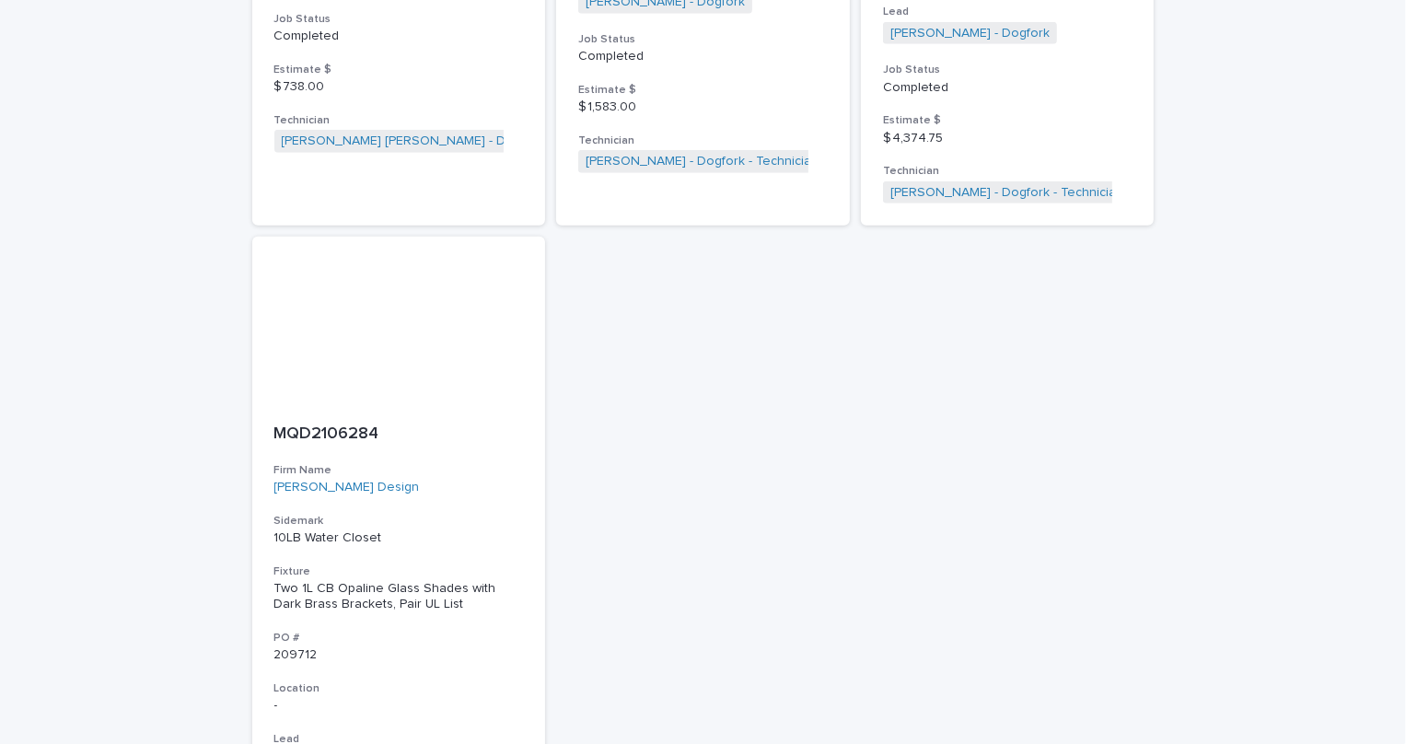
scroll to position [837, 0]
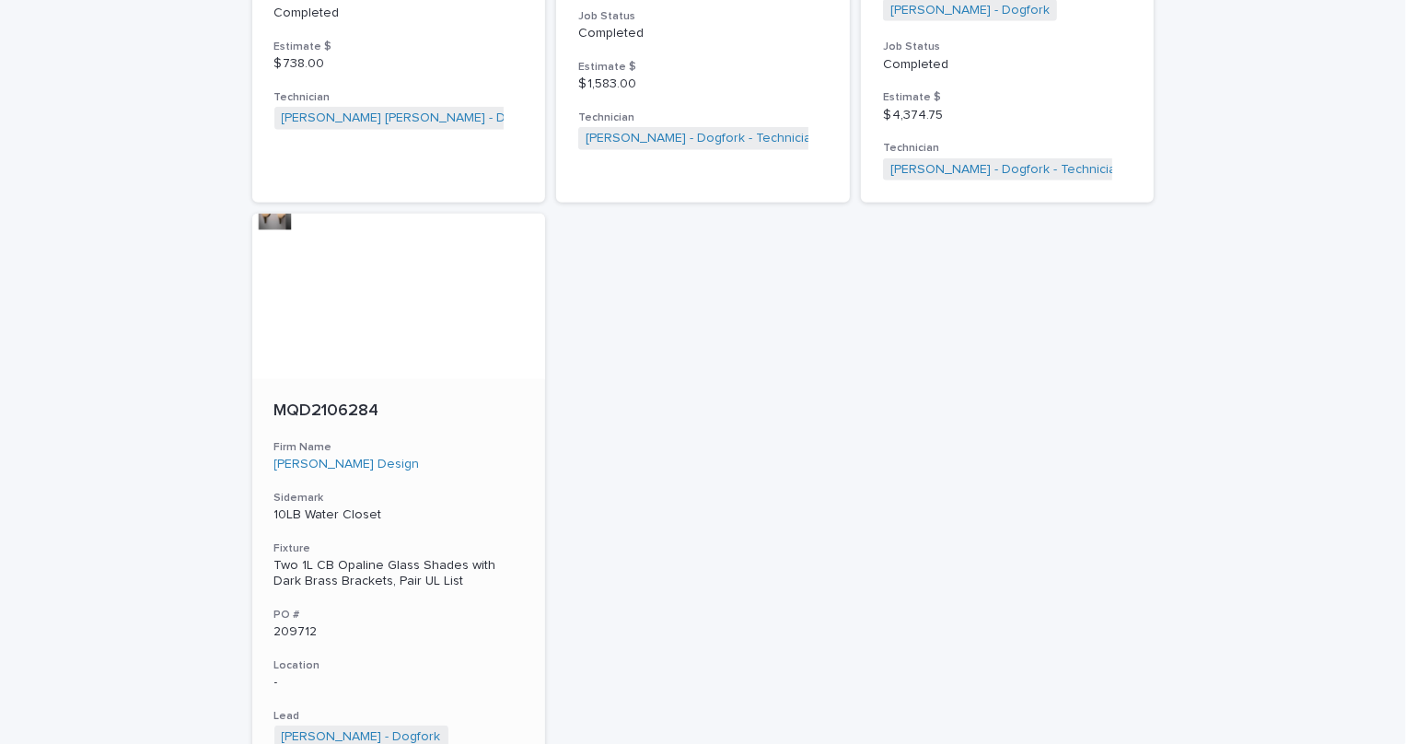
type input "****"
click at [341, 401] on p "MQD2106284" at bounding box center [398, 411] width 249 height 20
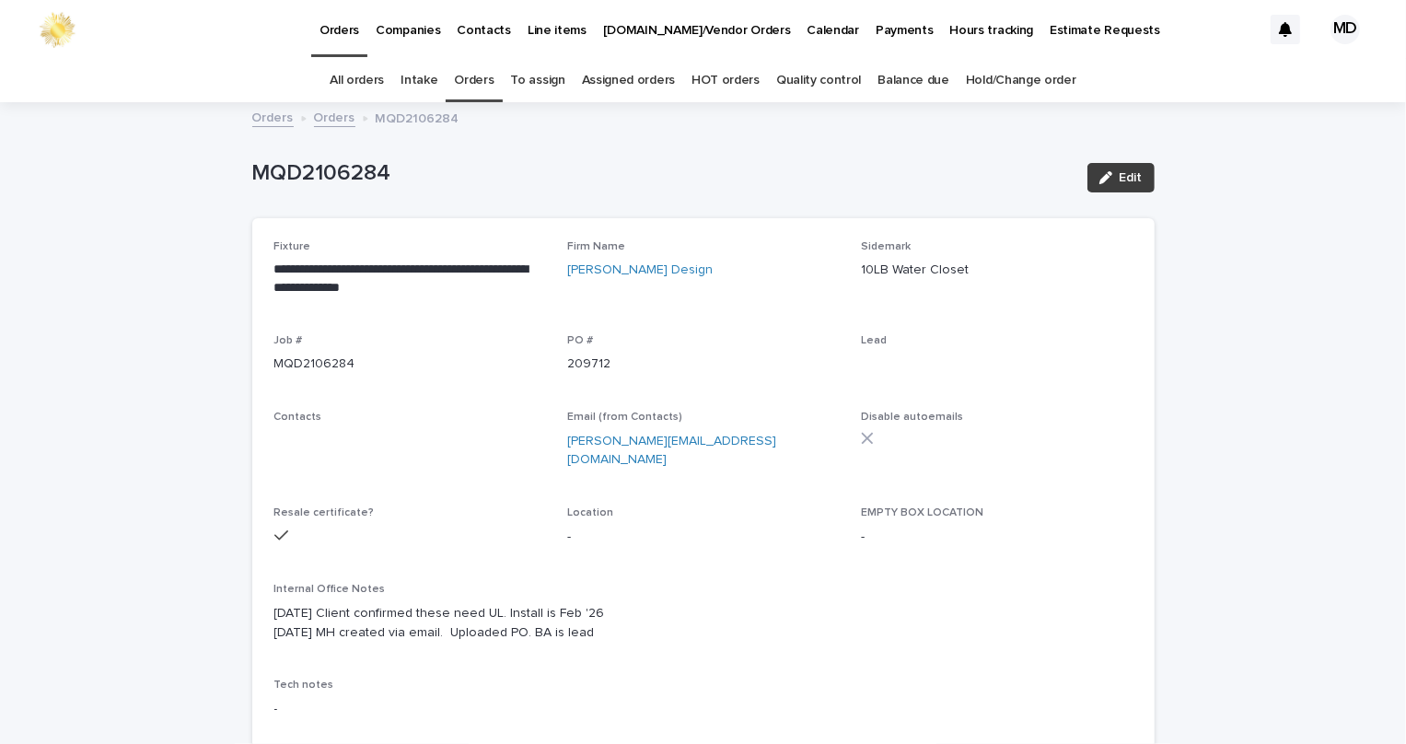
click at [1123, 177] on span "Edit" at bounding box center [1130, 177] width 23 height 13
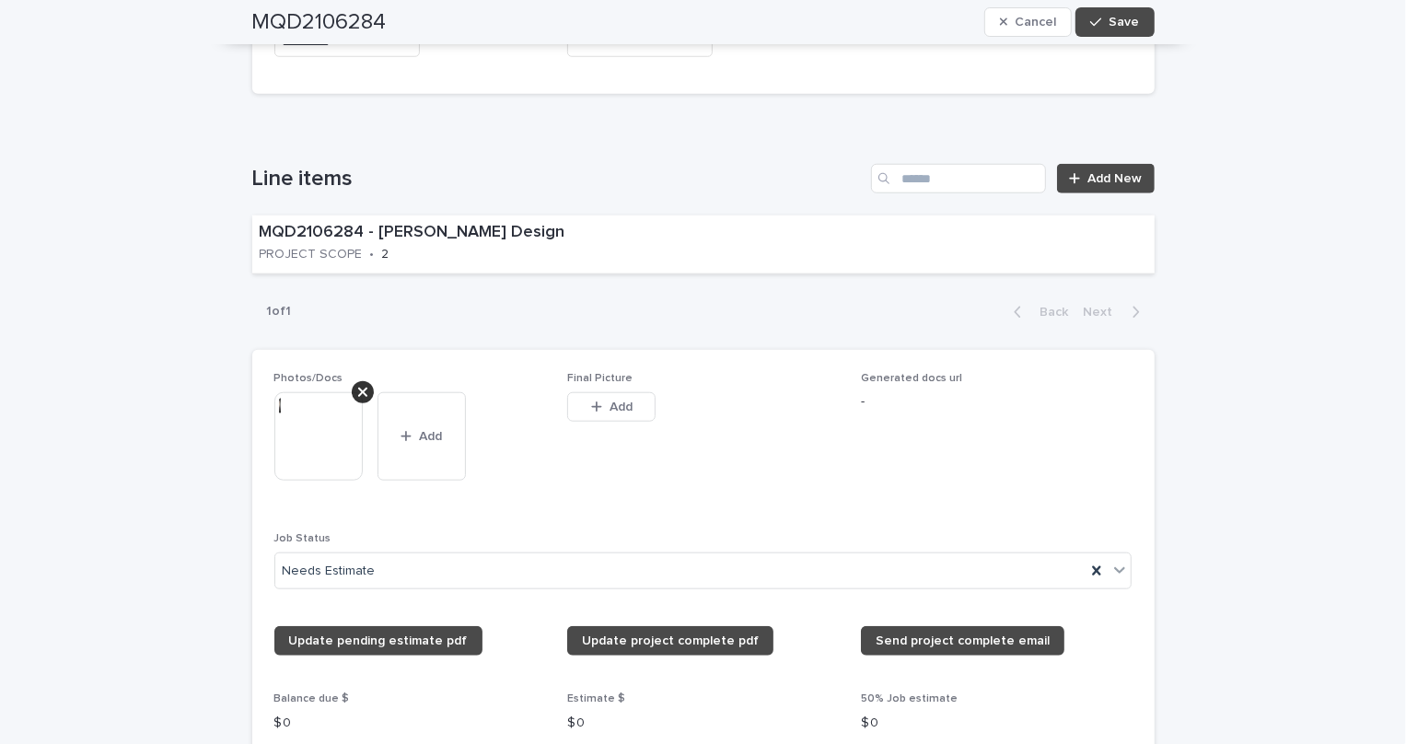
scroll to position [1255, 0]
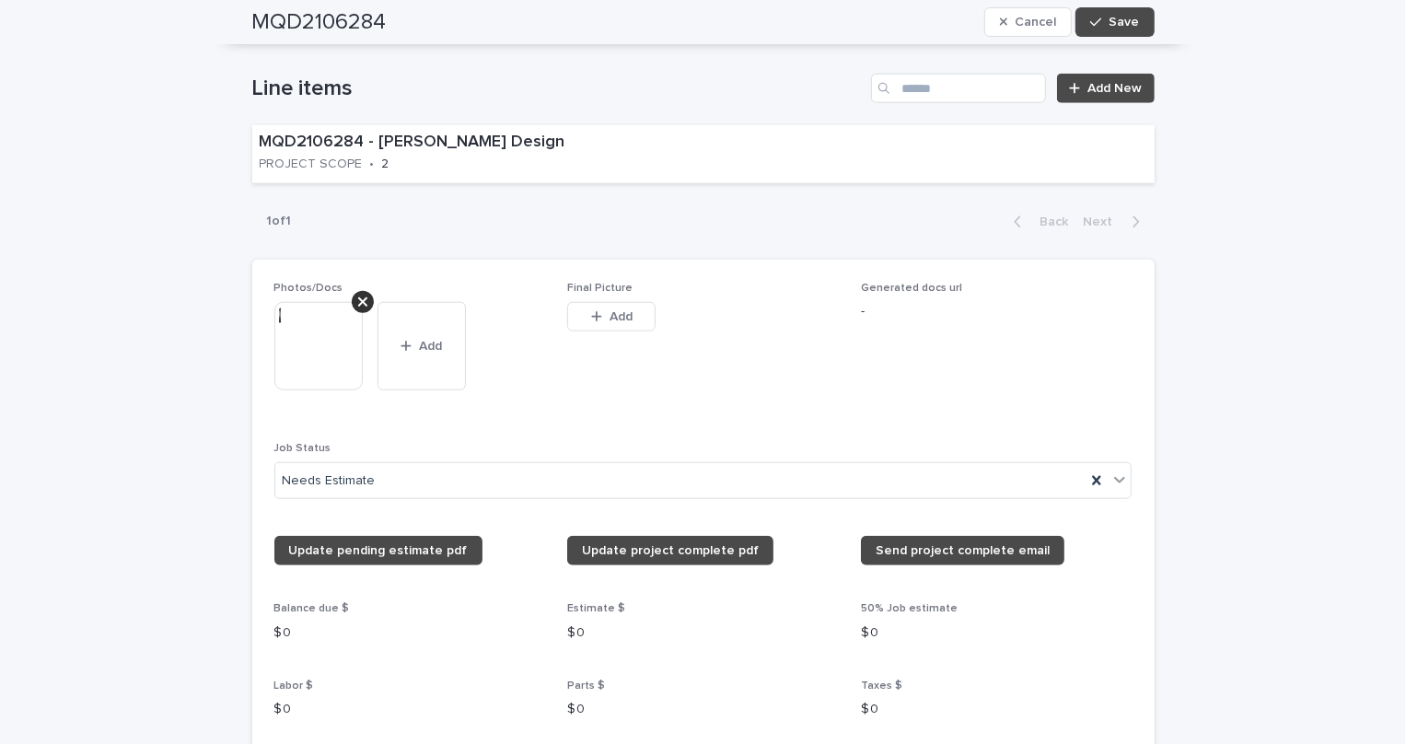
click at [312, 302] on img at bounding box center [318, 346] width 88 height 88
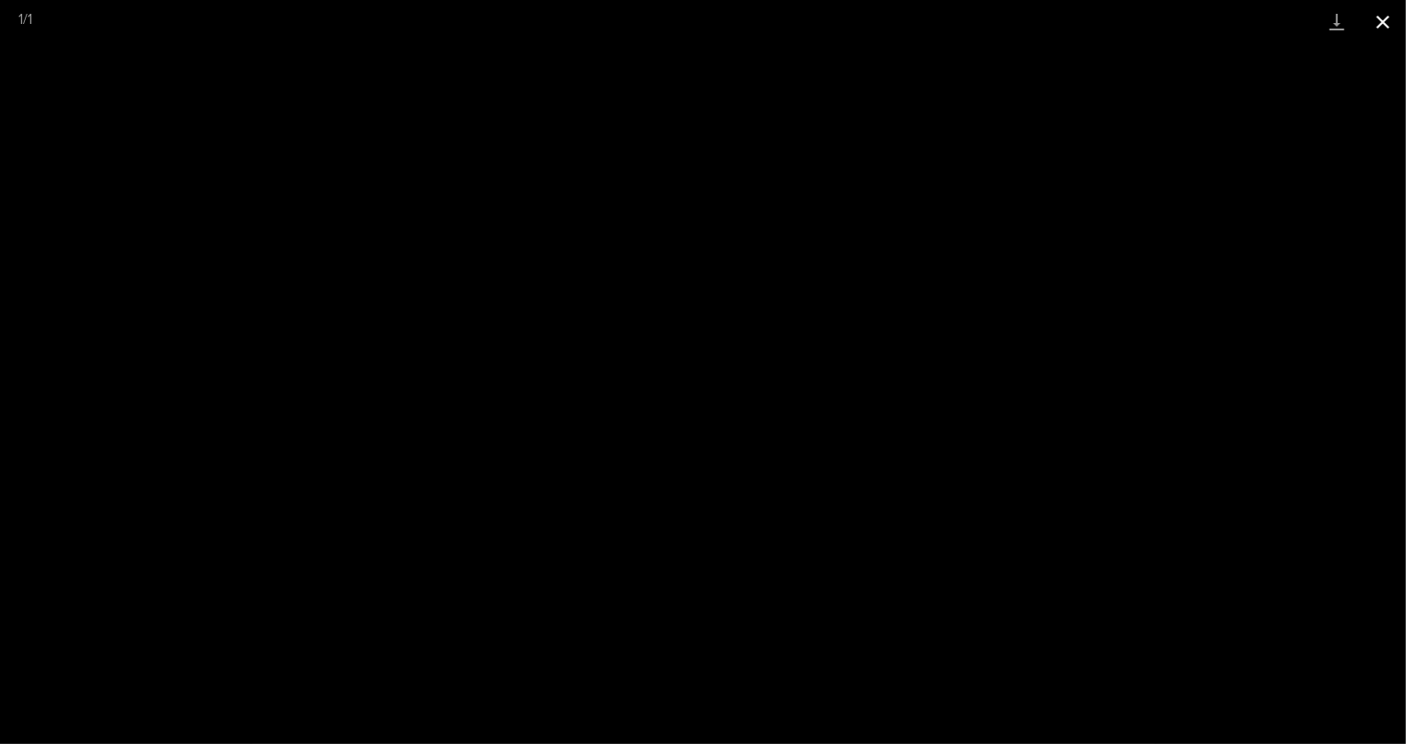
click at [1380, 25] on button "Close gallery" at bounding box center [1383, 21] width 46 height 43
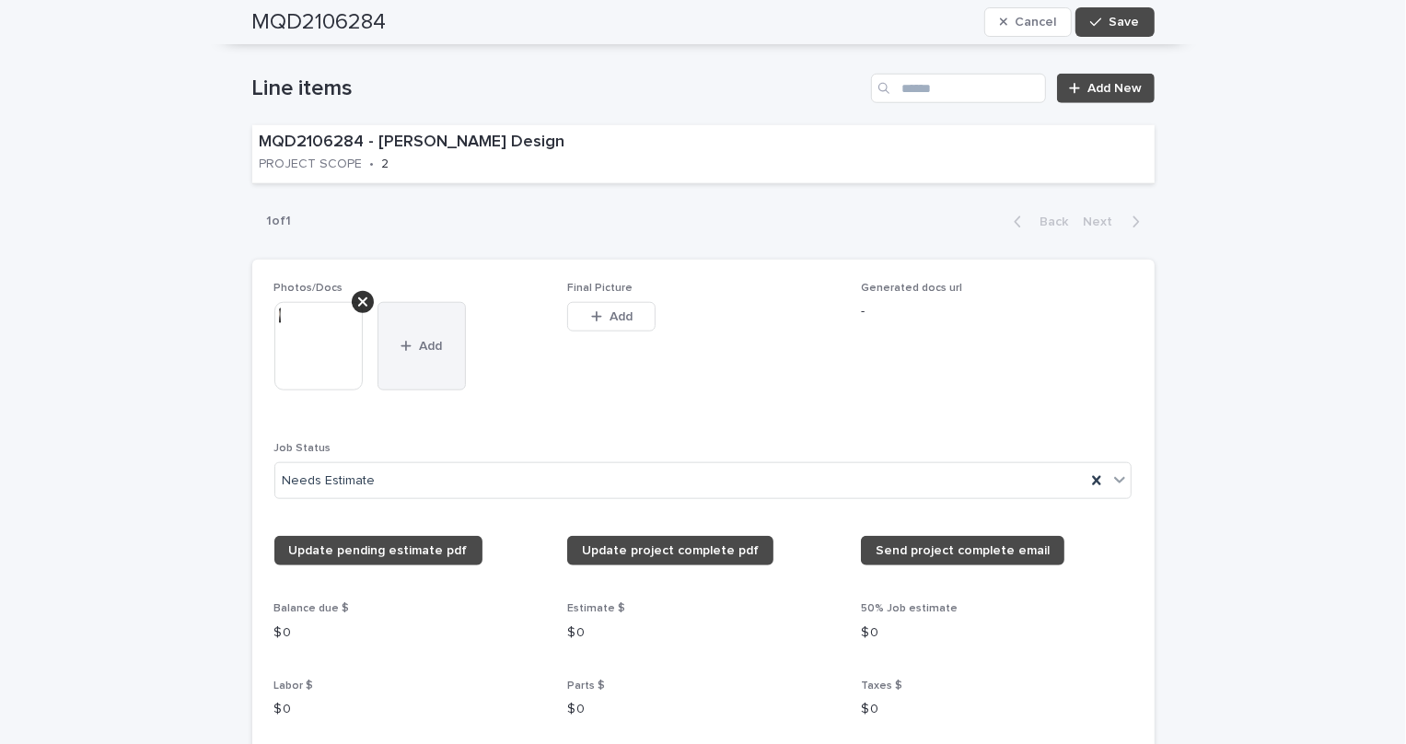
drag, startPoint x: 404, startPoint y: 331, endPoint x: 434, endPoint y: 359, distance: 40.4
click at [405, 331] on button "Add" at bounding box center [421, 346] width 88 height 88
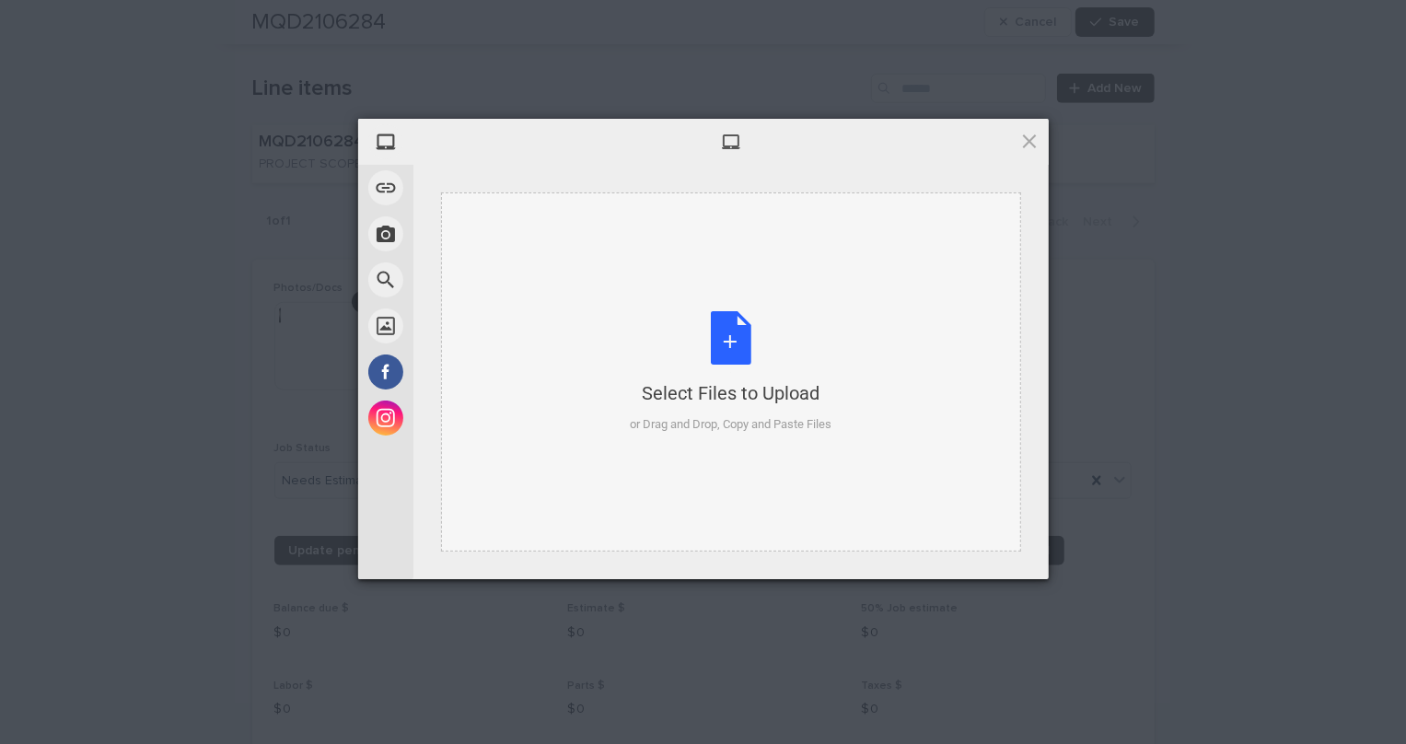
click at [700, 311] on div "Select Files to Upload or Drag and Drop, Copy and Paste Files" at bounding box center [731, 372] width 202 height 122
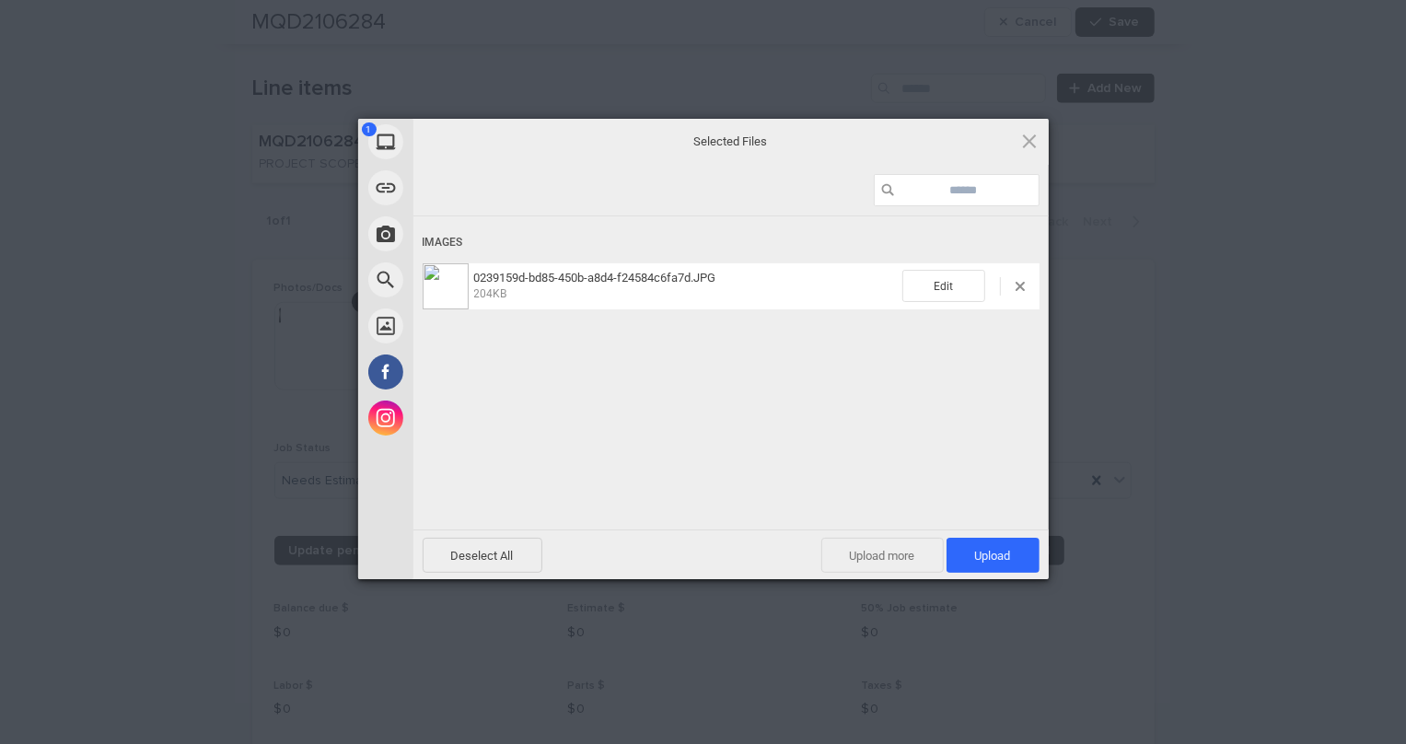
click at [896, 561] on span "Upload more" at bounding box center [882, 555] width 122 height 35
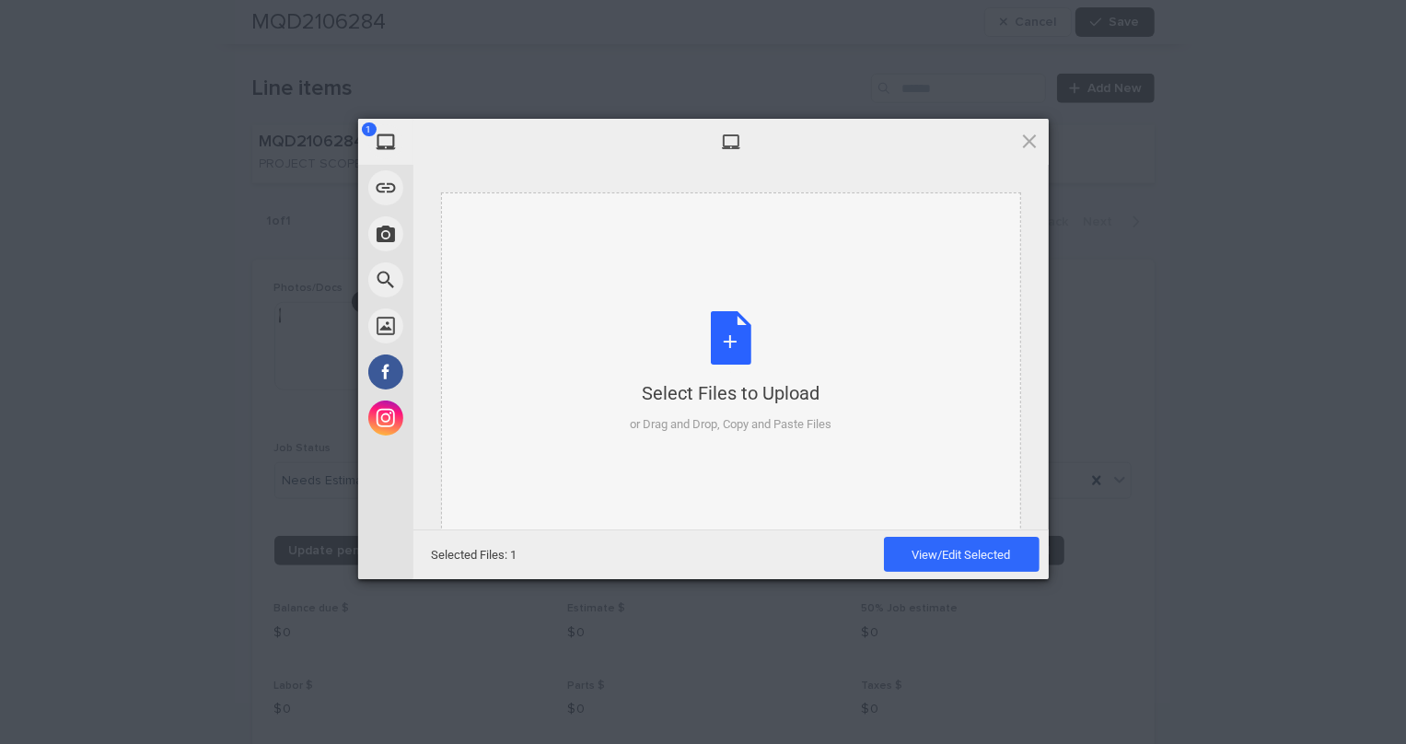
click at [716, 330] on div "Select Files to Upload or Drag and Drop, Copy and Paste Files" at bounding box center [731, 372] width 202 height 122
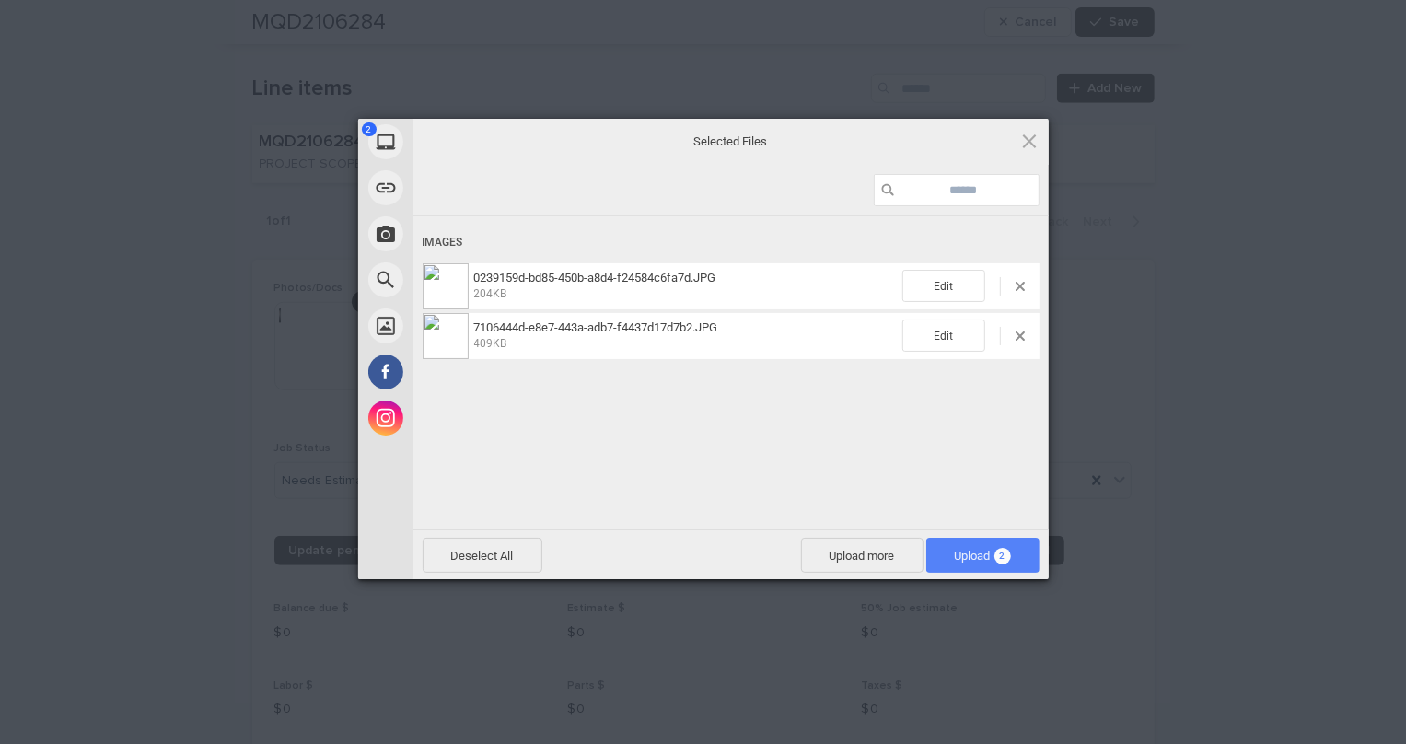
click at [1009, 554] on span "2" at bounding box center [1002, 556] width 17 height 17
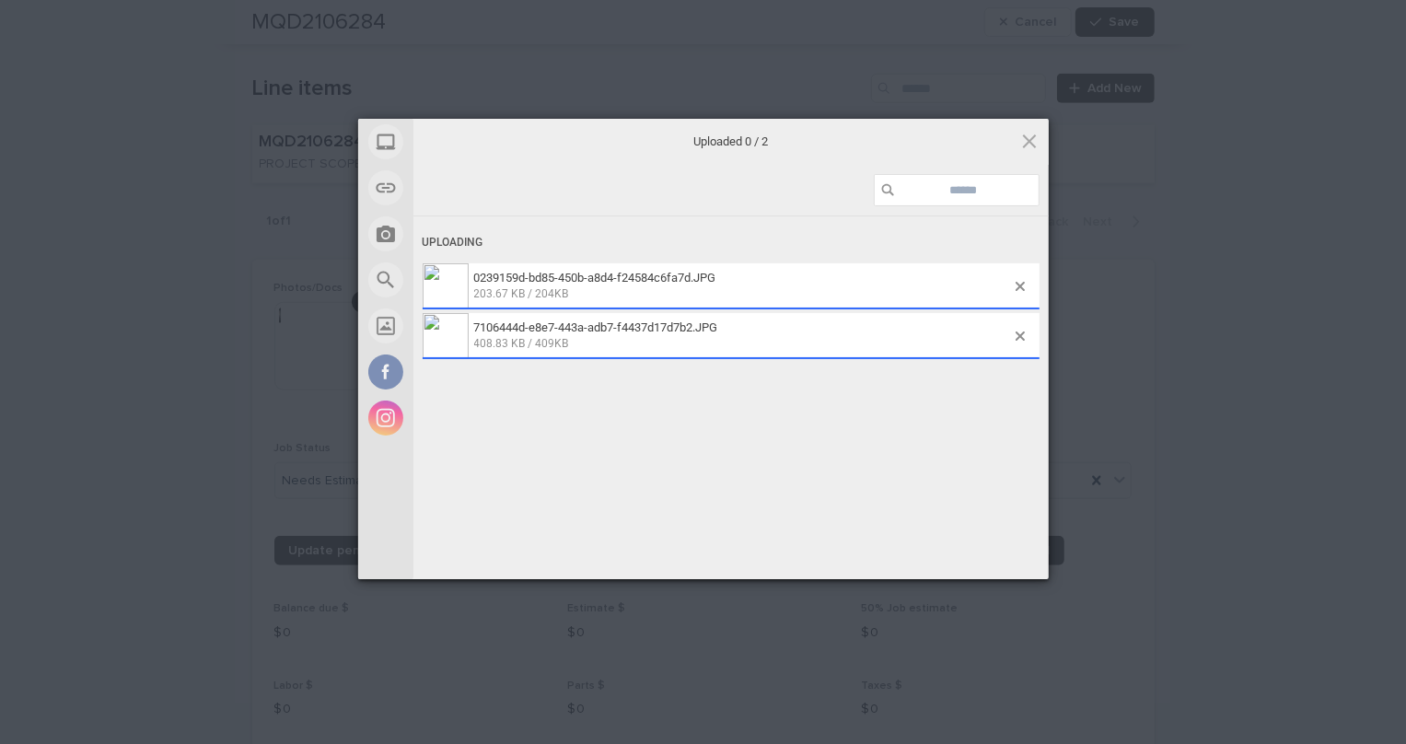
scroll to position [1354, 0]
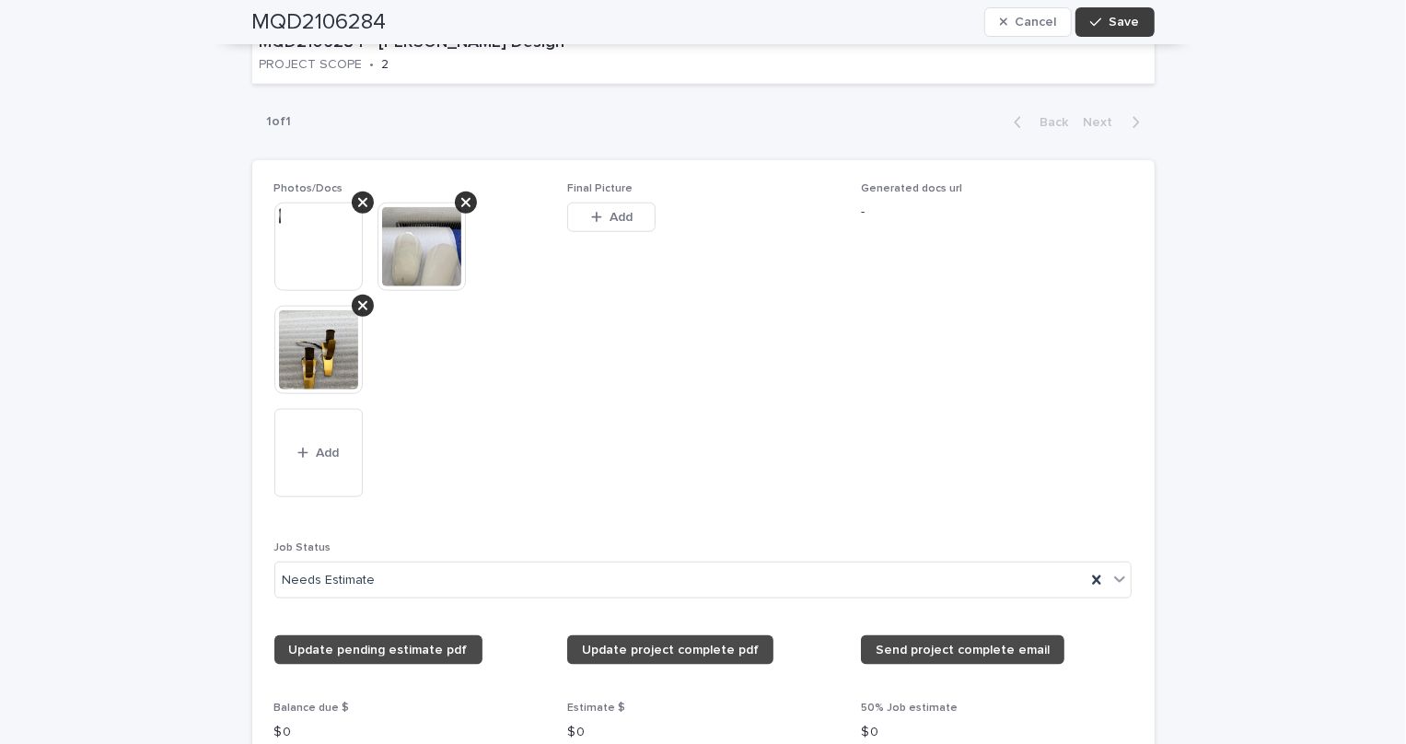
click at [1118, 20] on span "Save" at bounding box center [1124, 22] width 30 height 13
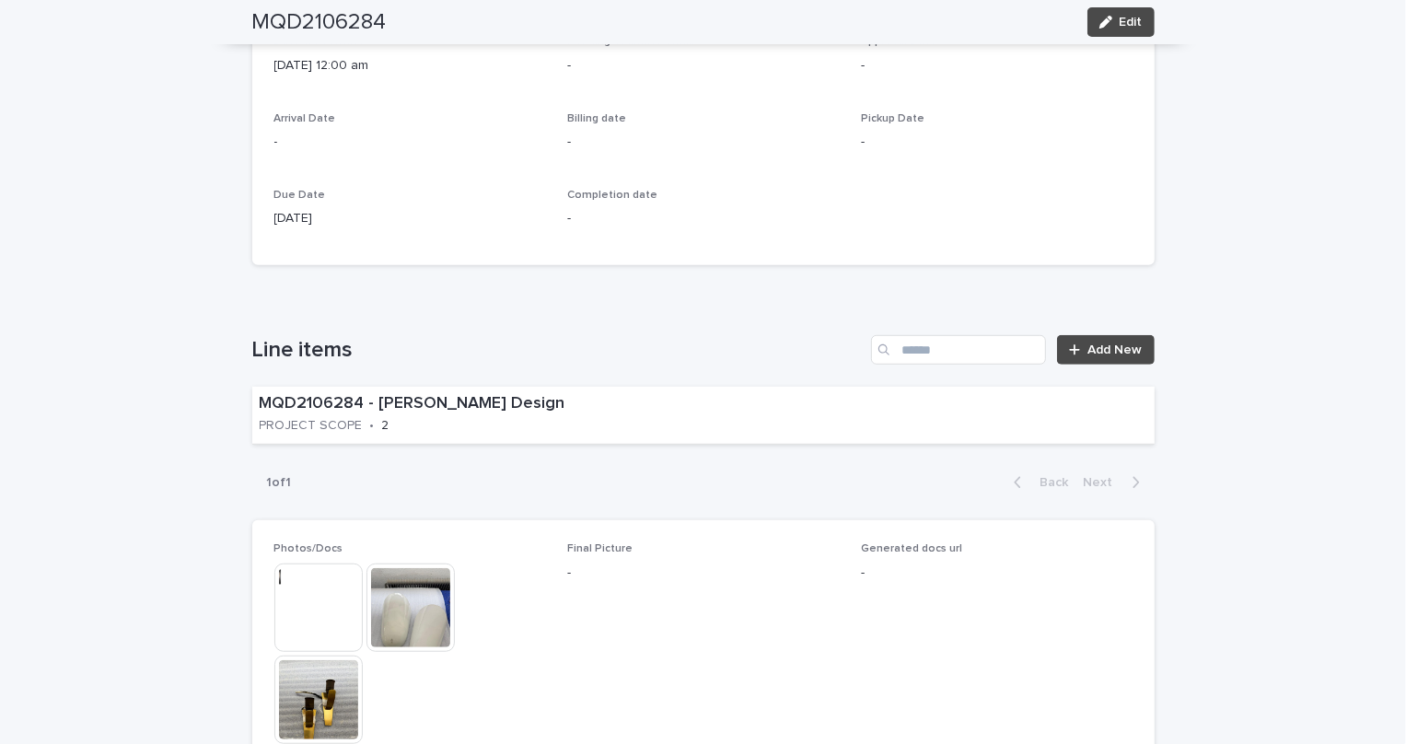
scroll to position [1103, 0]
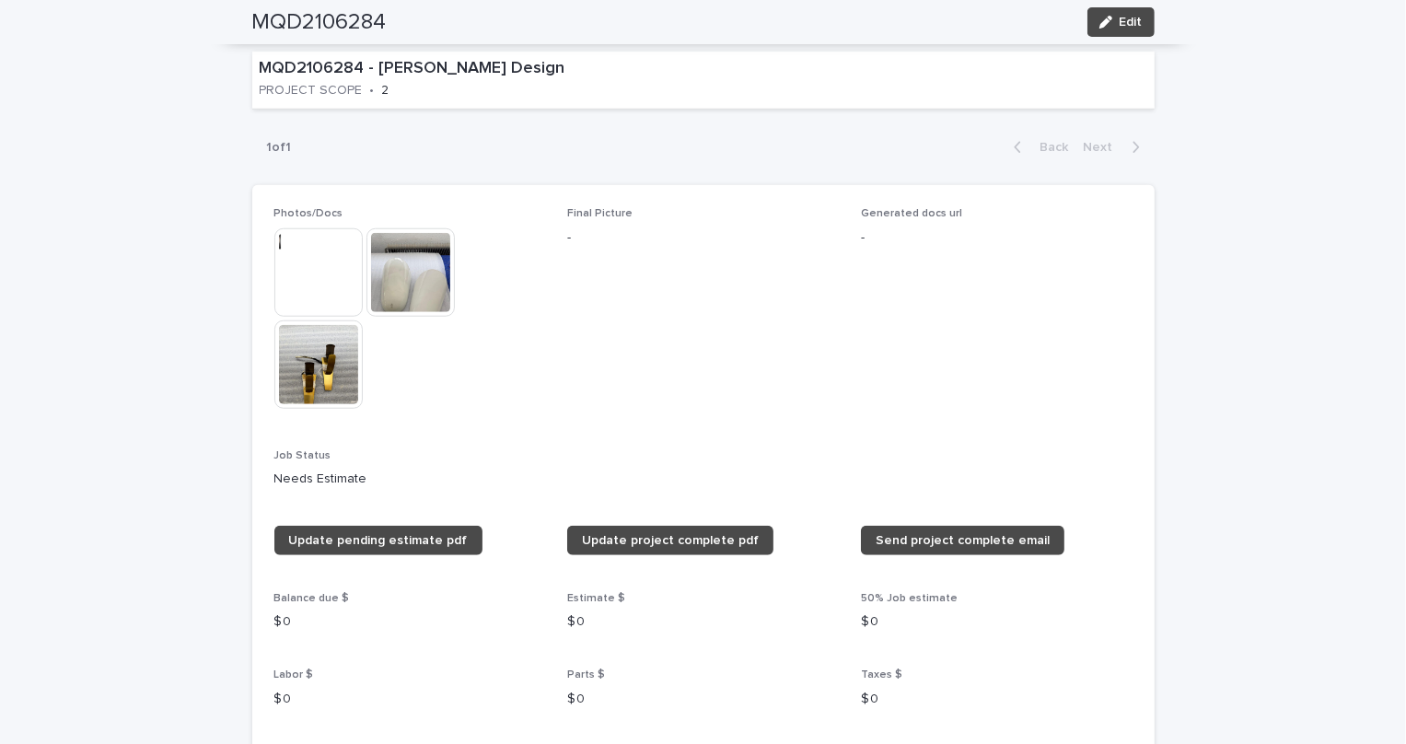
click at [269, 368] on div "Photos/Docs This file cannot be opened Download File Final Picture - Generated …" at bounding box center [703, 503] width 902 height 636
click at [288, 363] on img at bounding box center [318, 364] width 88 height 88
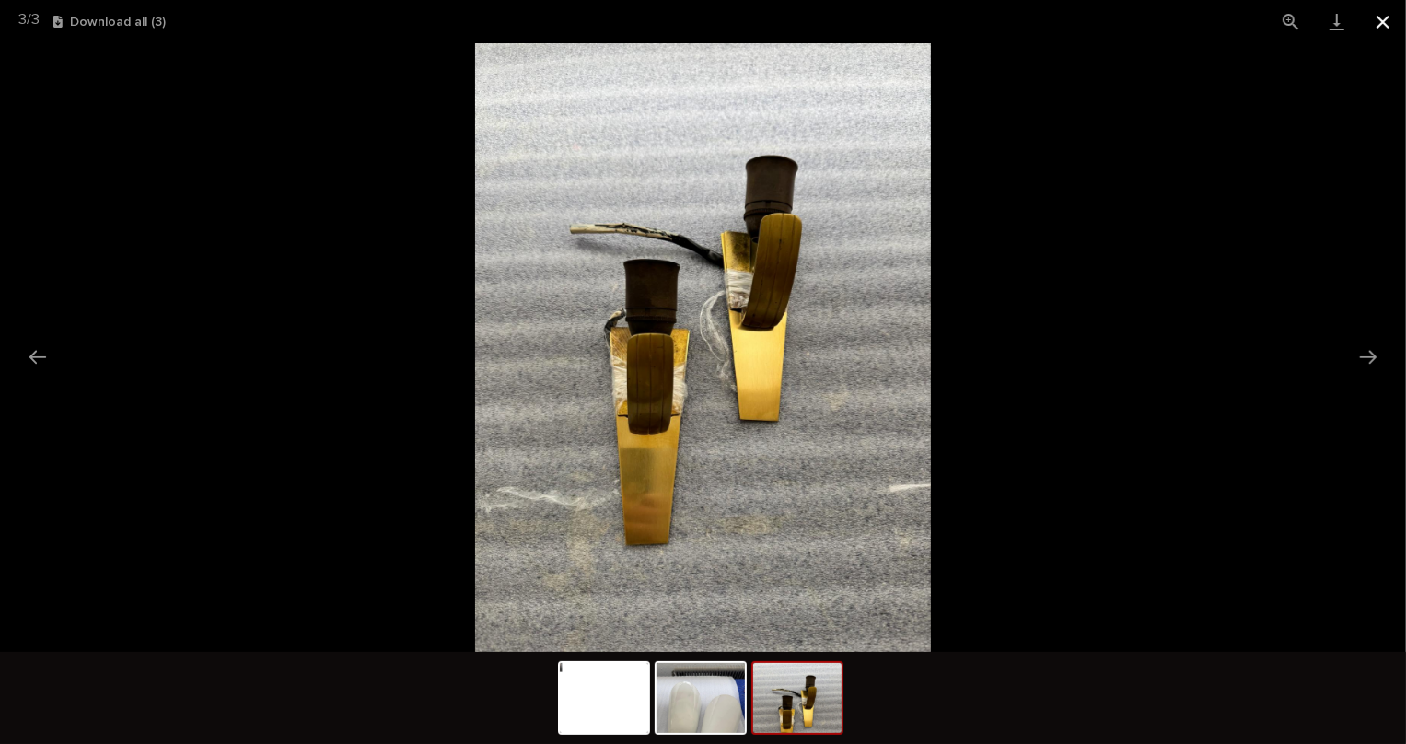
click at [1390, 12] on button "Close gallery" at bounding box center [1383, 21] width 46 height 43
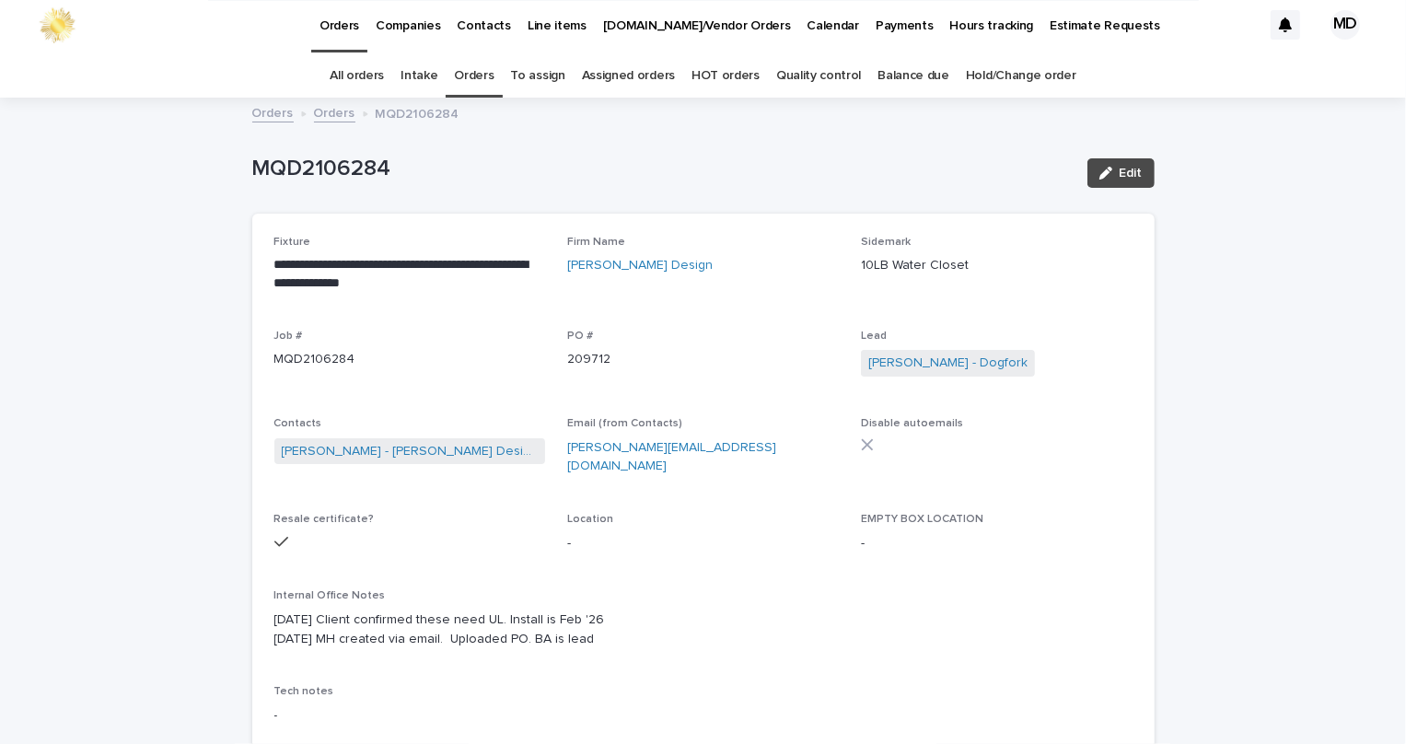
scroll to position [0, 0]
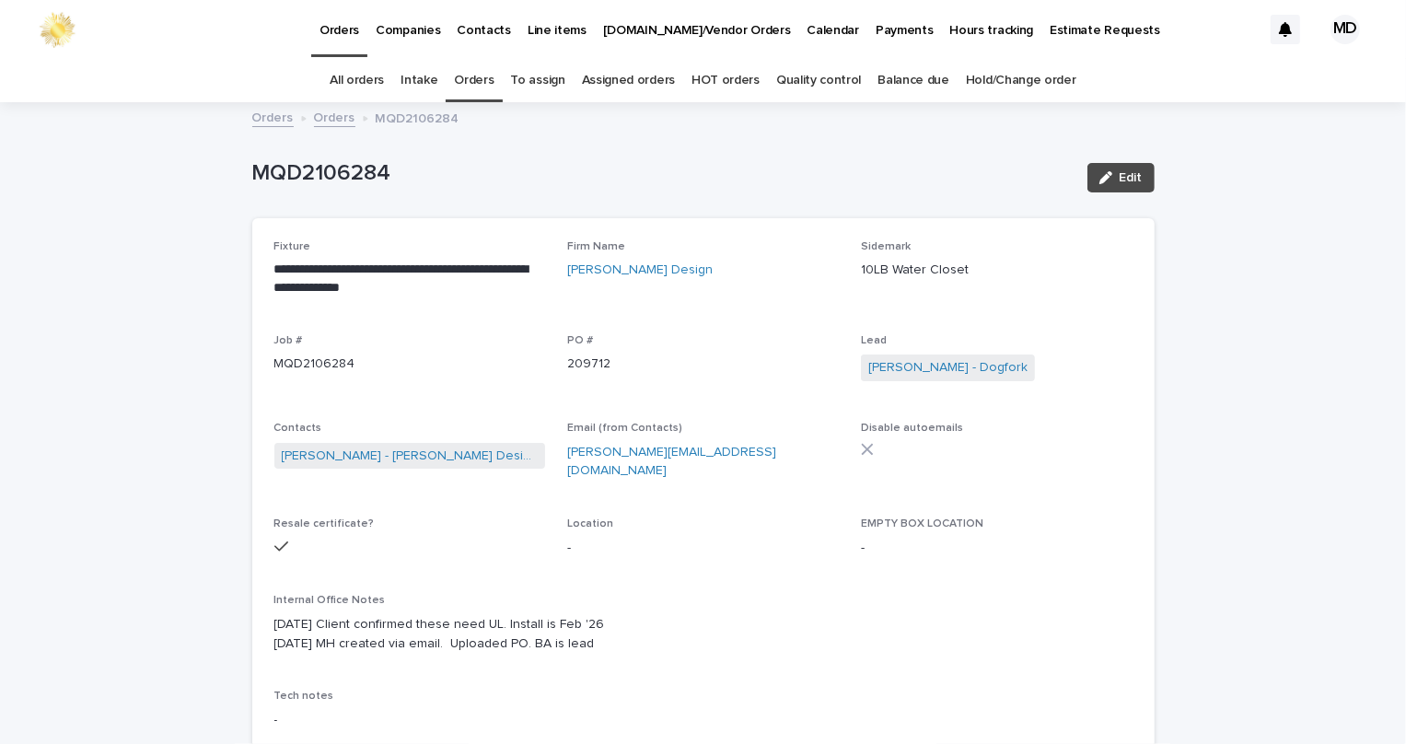
click at [469, 83] on link "Orders" at bounding box center [474, 80] width 40 height 43
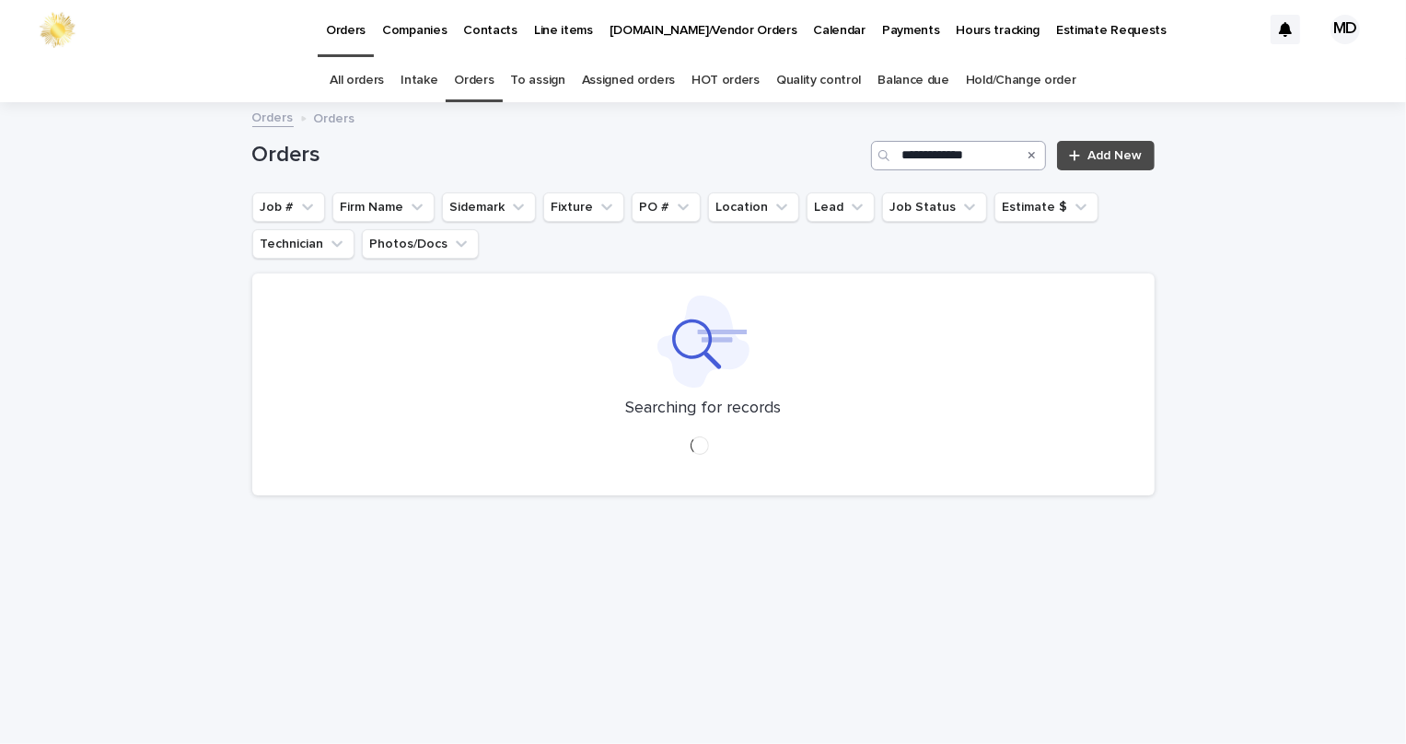
click at [914, 152] on input "**********" at bounding box center [958, 155] width 175 height 29
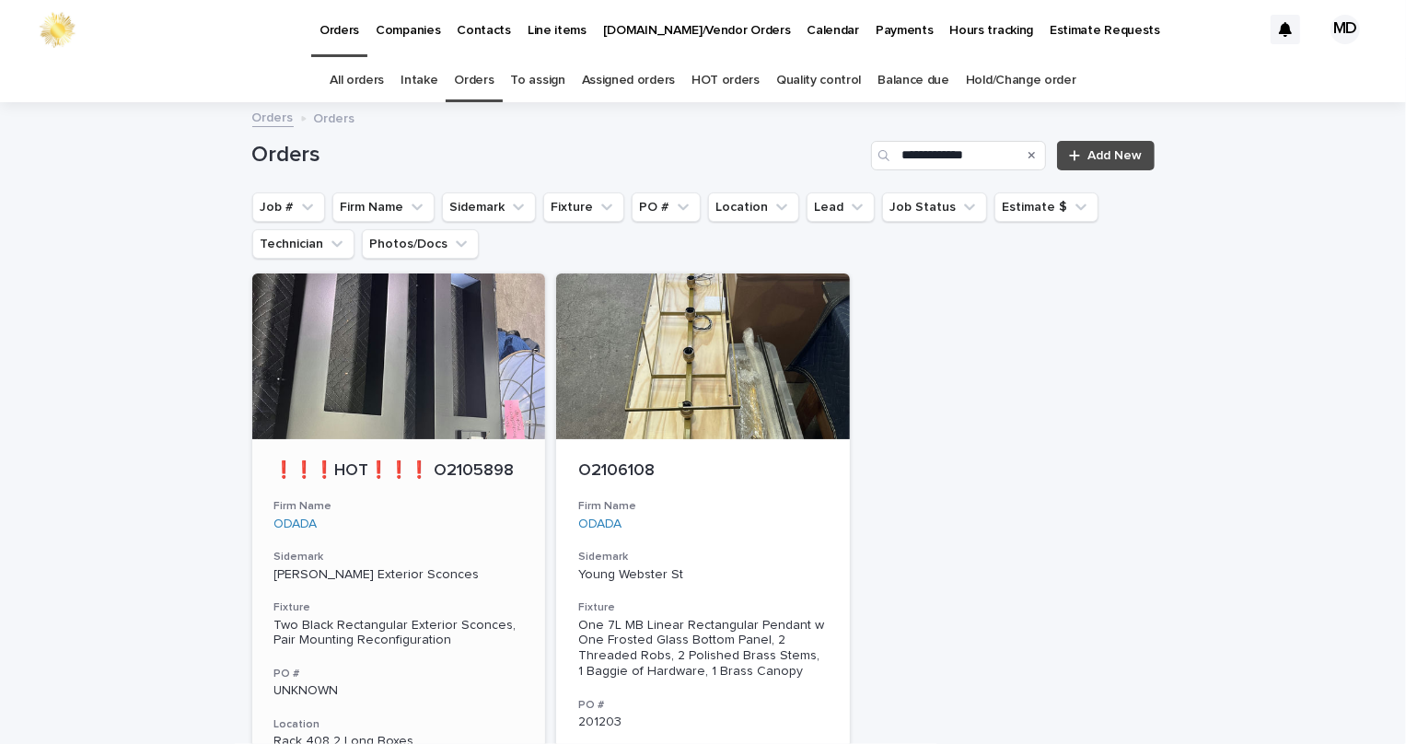
type input "**********"
click at [302, 368] on div at bounding box center [399, 356] width 294 height 166
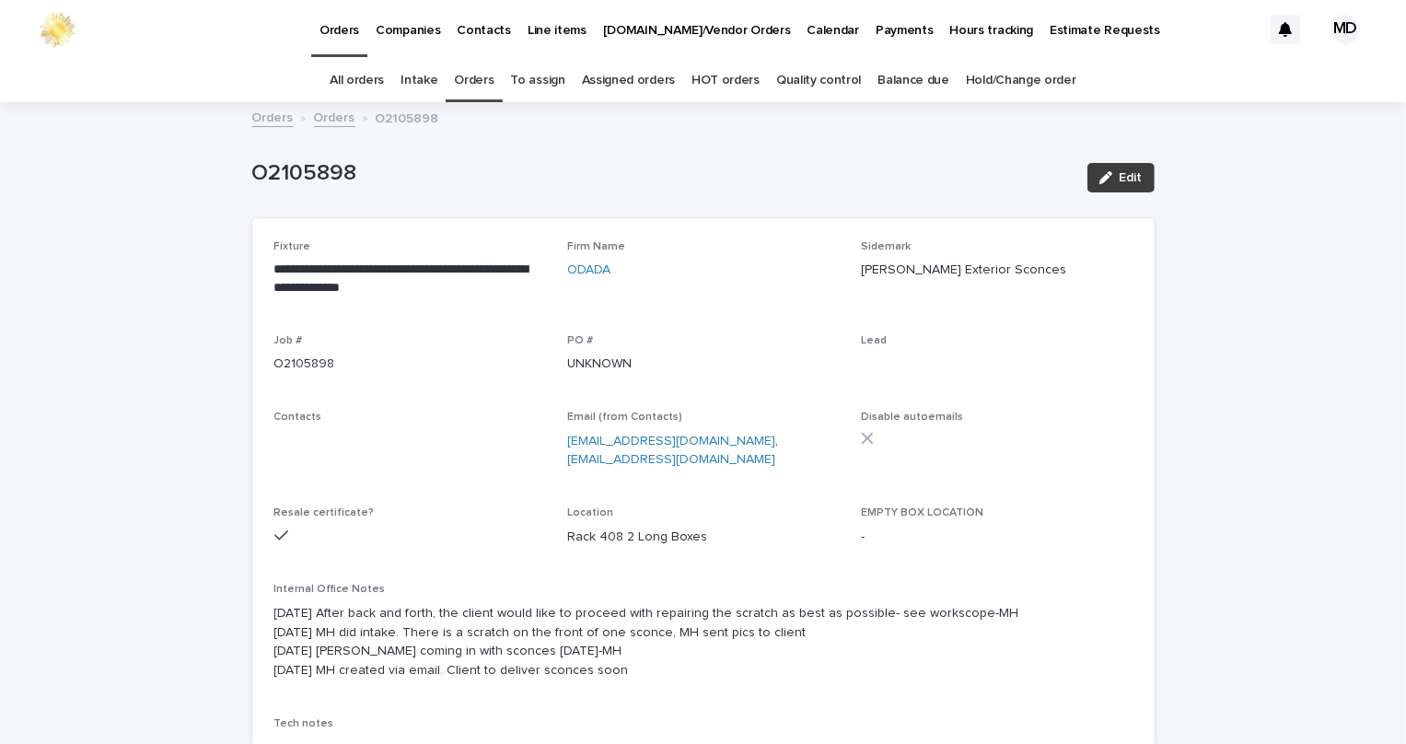
click at [1108, 173] on div "button" at bounding box center [1109, 177] width 20 height 13
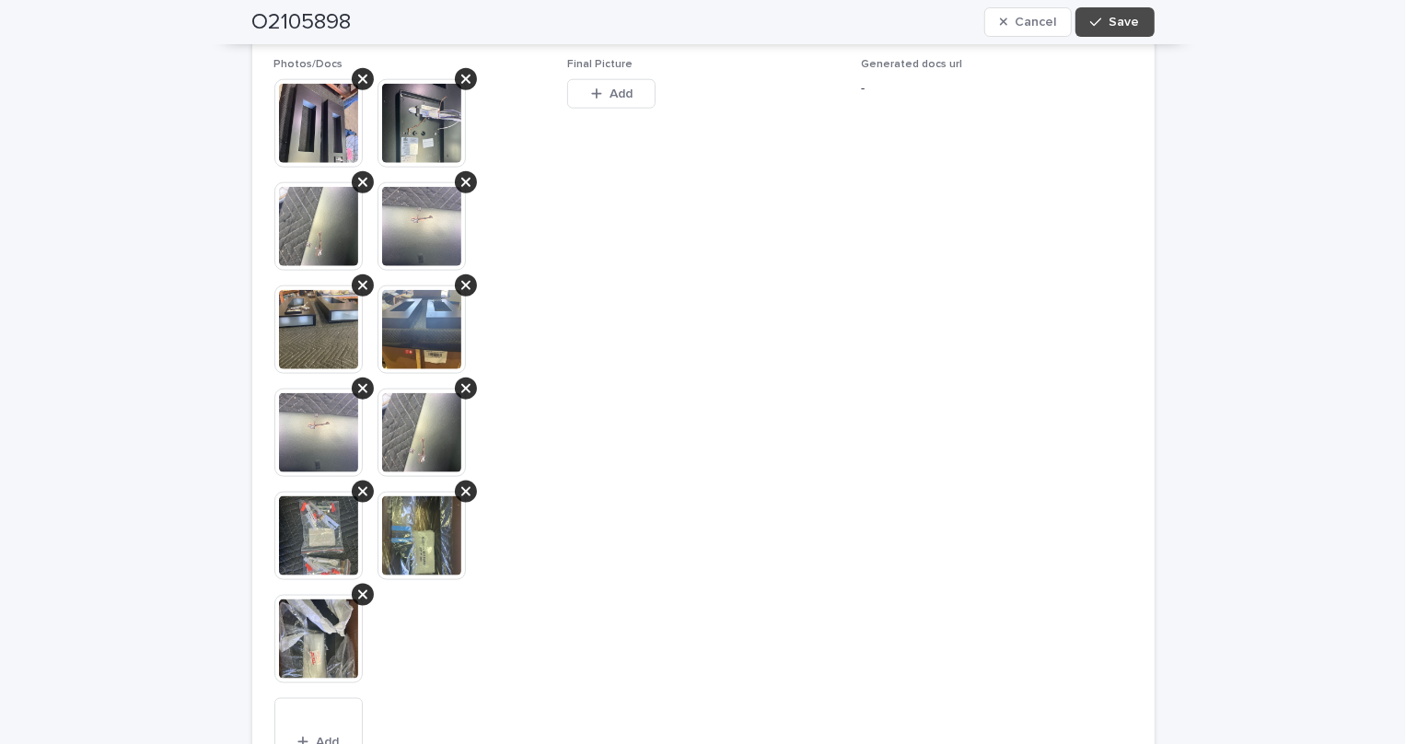
scroll to position [2007, 0]
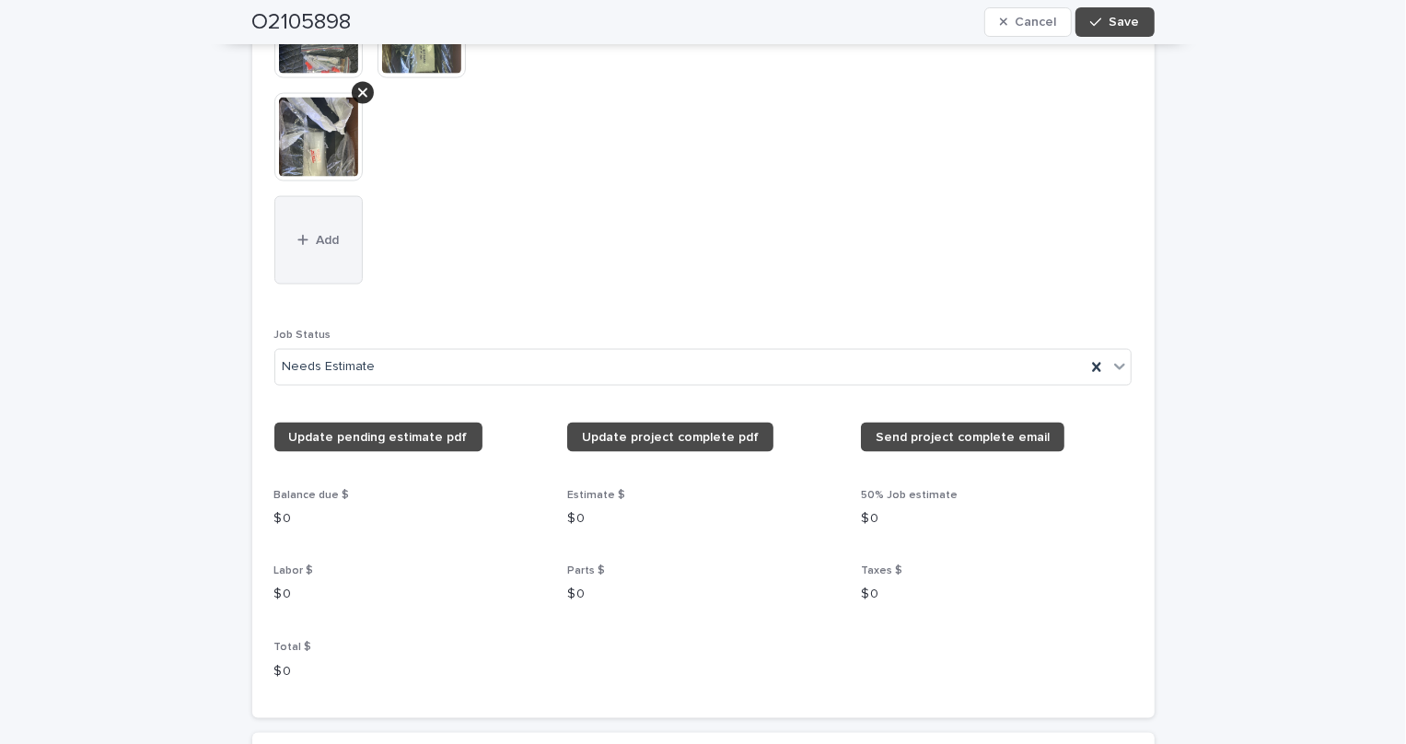
click at [288, 223] on button "Add" at bounding box center [318, 240] width 88 height 88
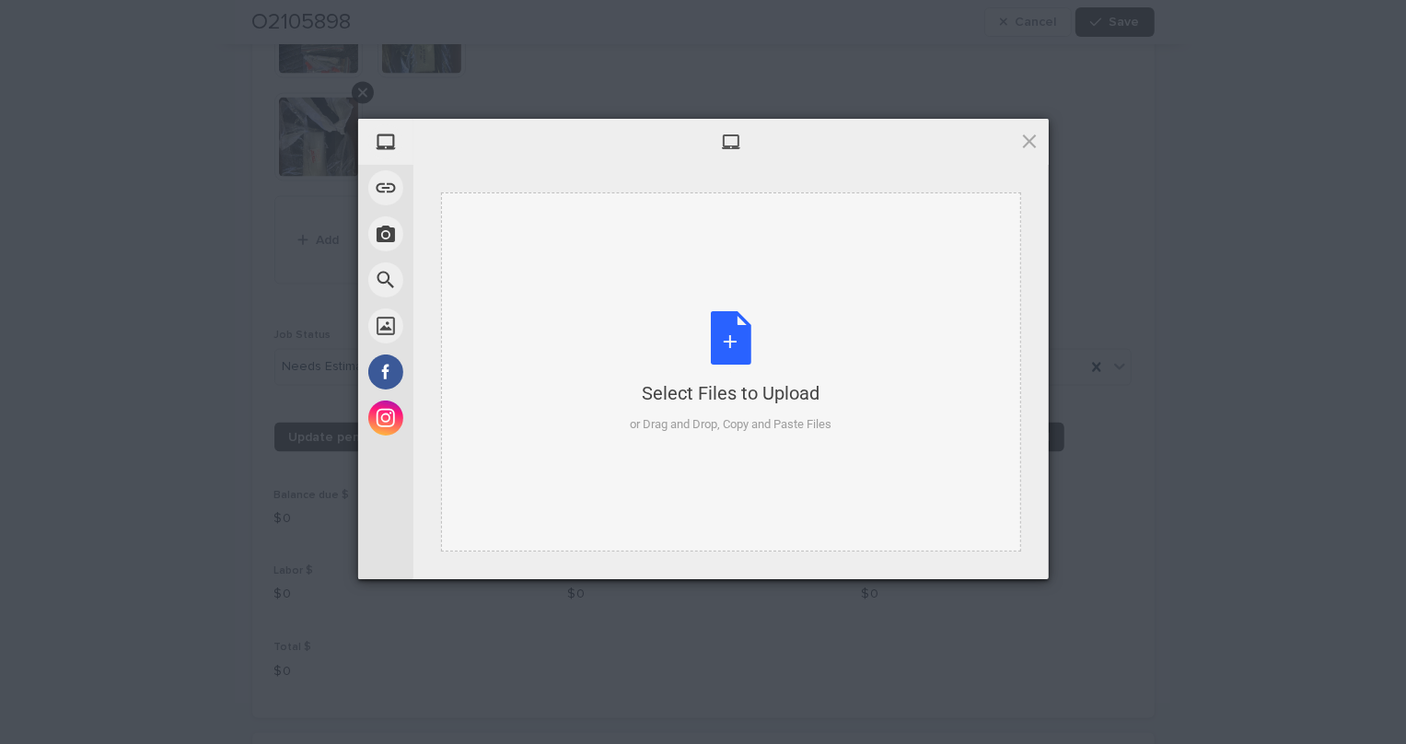
click at [727, 338] on div "Select Files to Upload or Drag and Drop, Copy and Paste Files" at bounding box center [731, 372] width 202 height 122
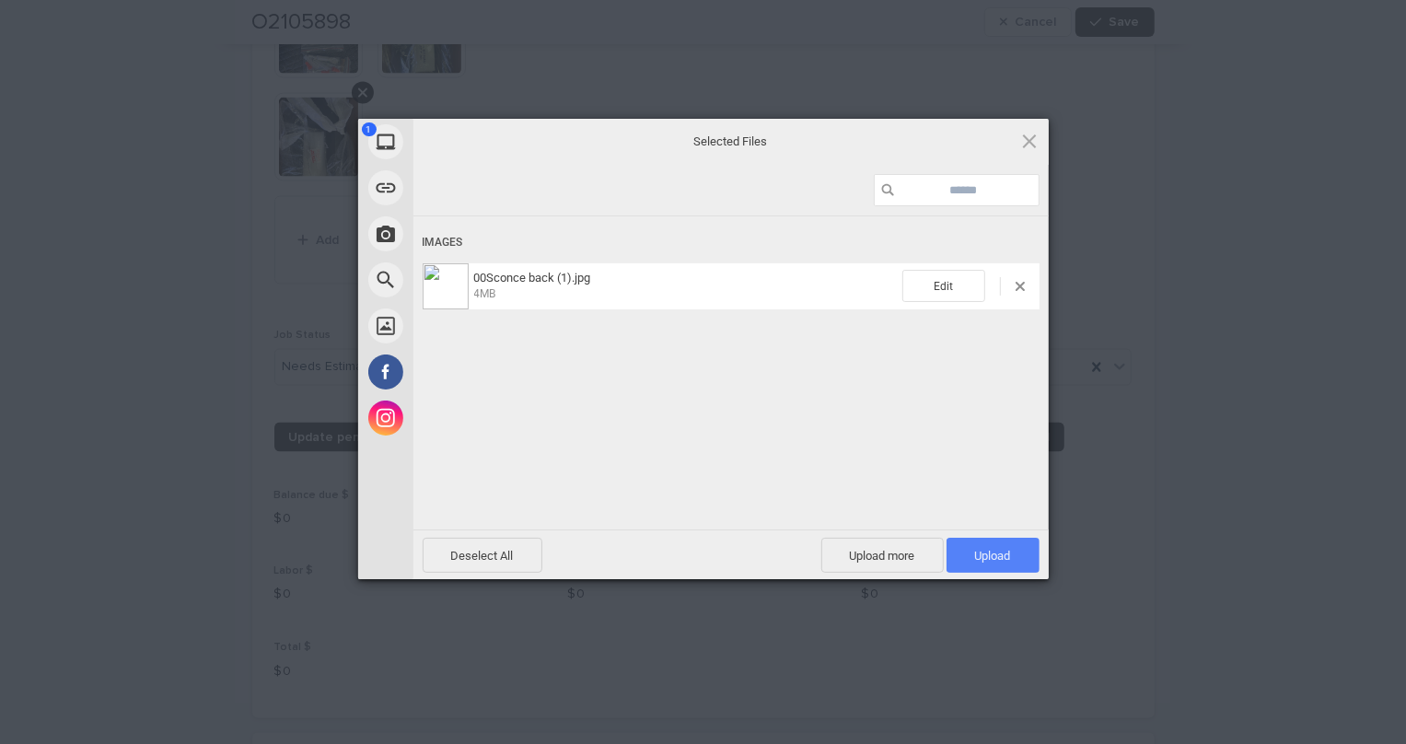
click at [1001, 559] on span "Upload 1" at bounding box center [993, 556] width 36 height 14
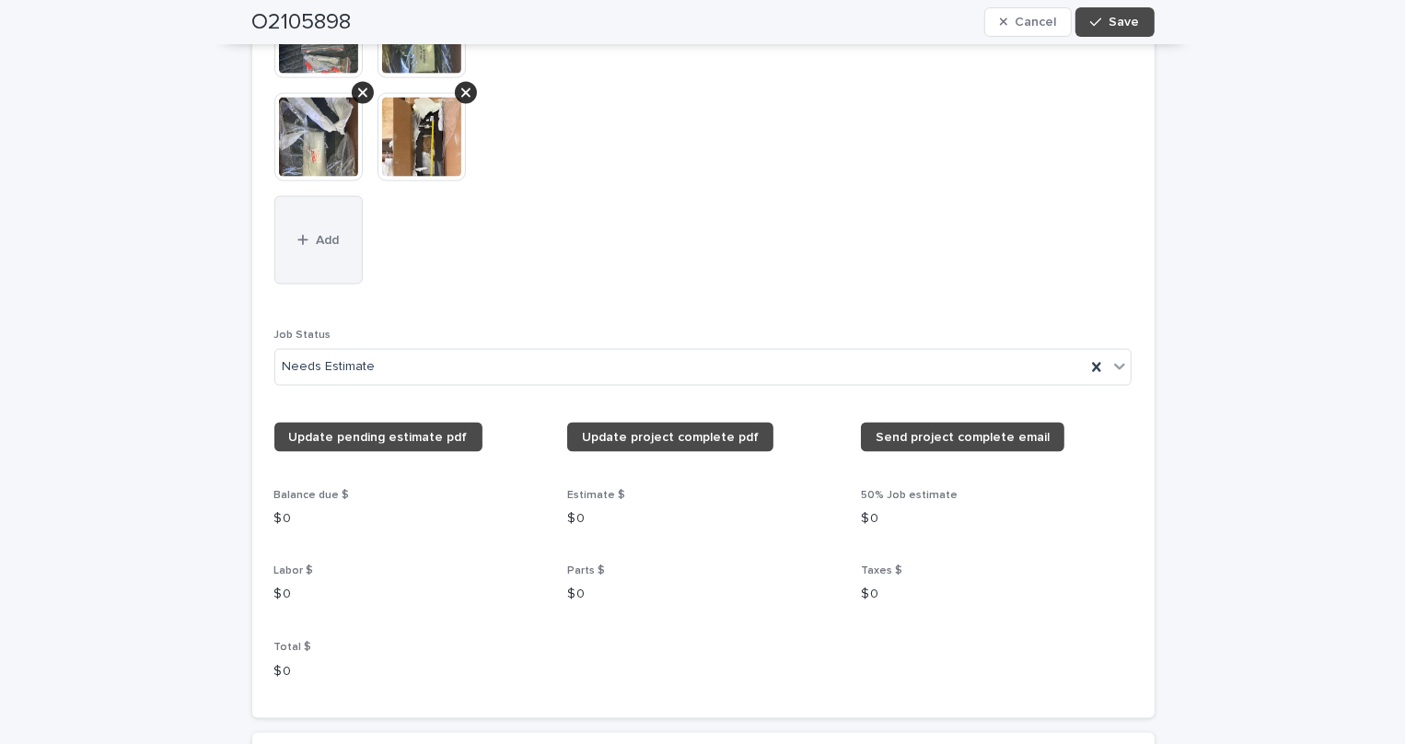
click at [300, 247] on button "Add" at bounding box center [318, 240] width 88 height 88
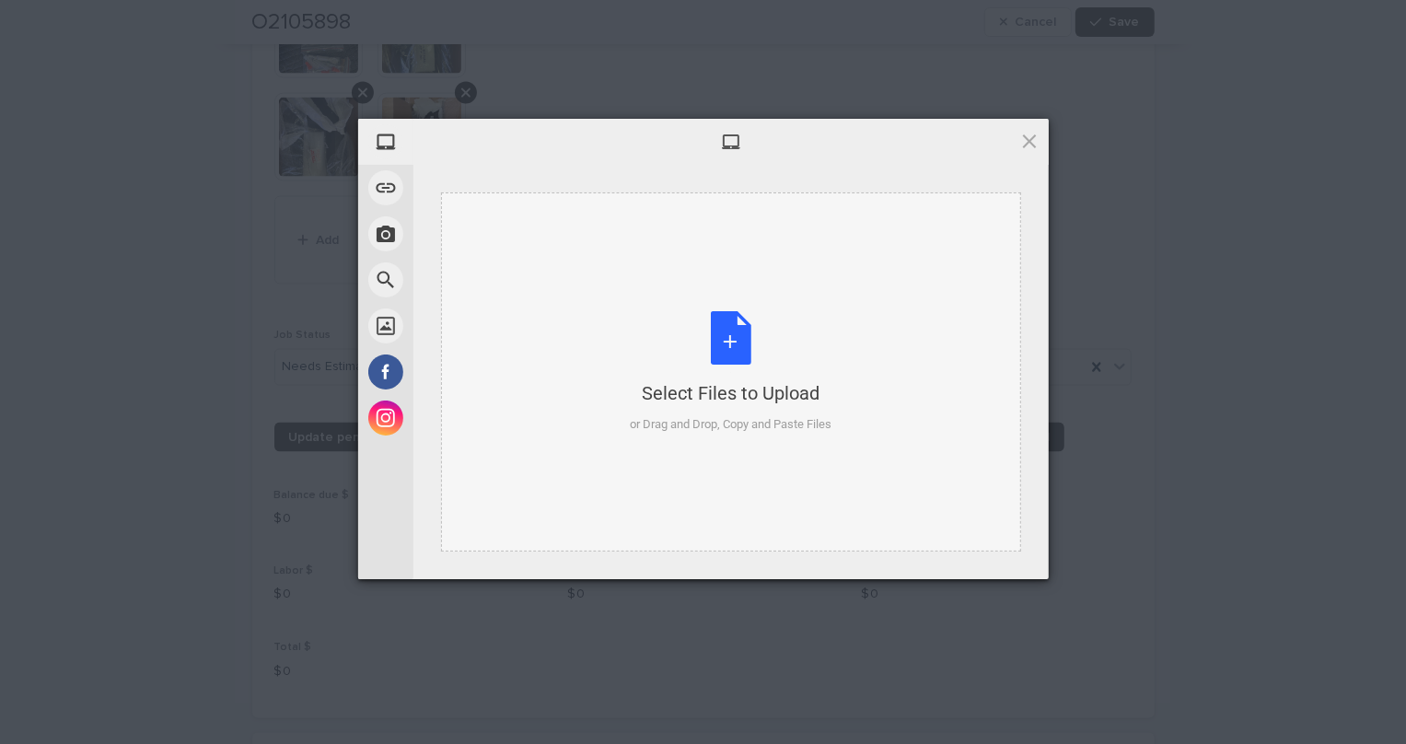
click at [716, 331] on div "Select Files to Upload or Drag and Drop, Copy and Paste Files" at bounding box center [731, 372] width 202 height 122
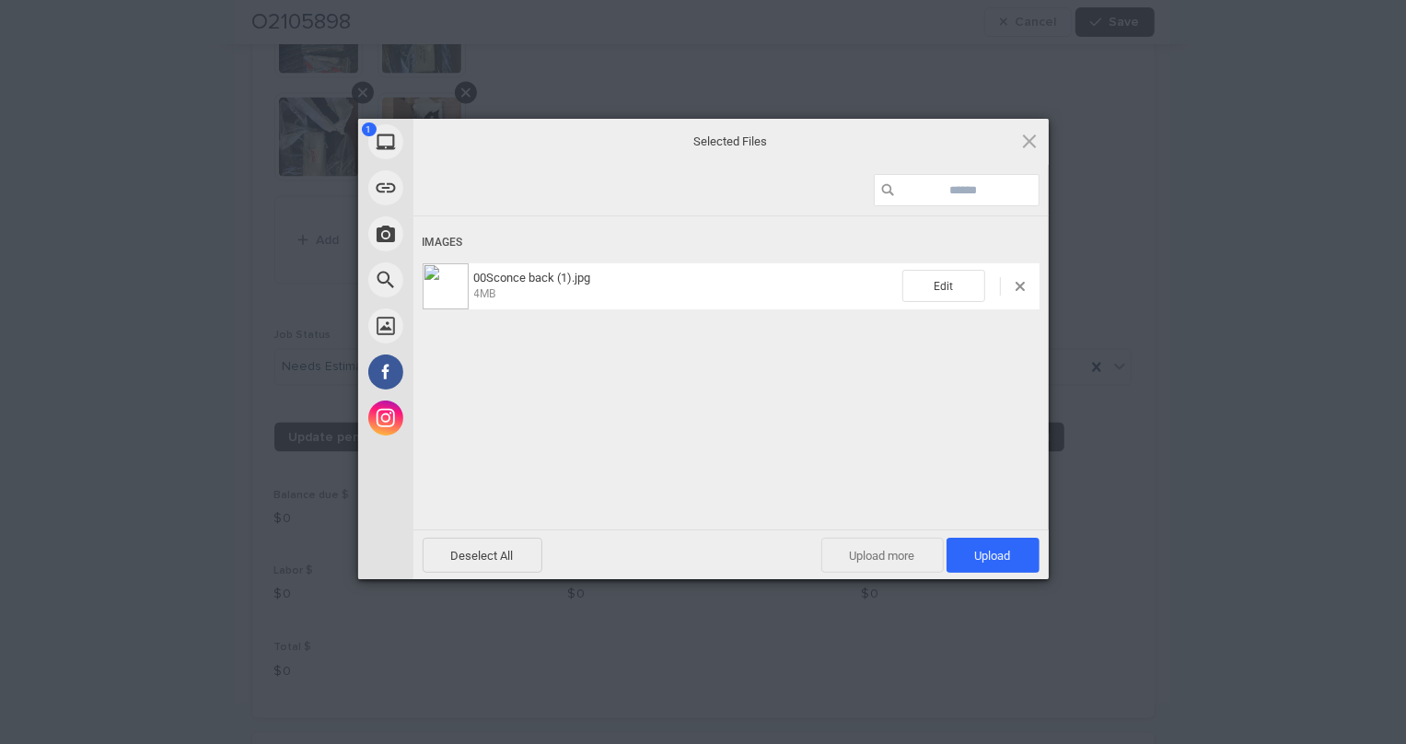
click at [885, 549] on span "Upload more" at bounding box center [882, 555] width 122 height 35
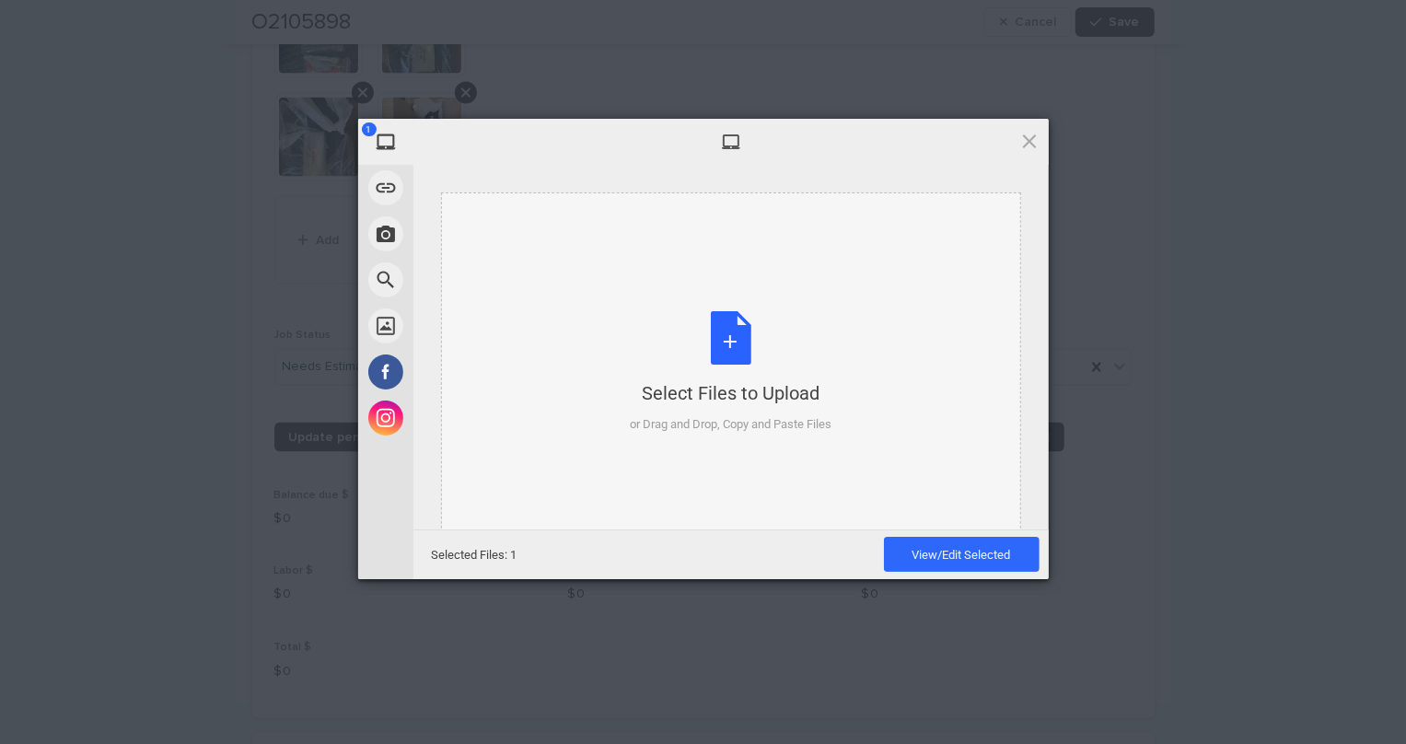
click at [719, 358] on div "Select Files to Upload or Drag and Drop, Copy and Paste Files" at bounding box center [731, 372] width 202 height 122
click at [712, 345] on div "Select Files to Upload or Drag and Drop, Copy and Paste Files" at bounding box center [731, 372] width 202 height 122
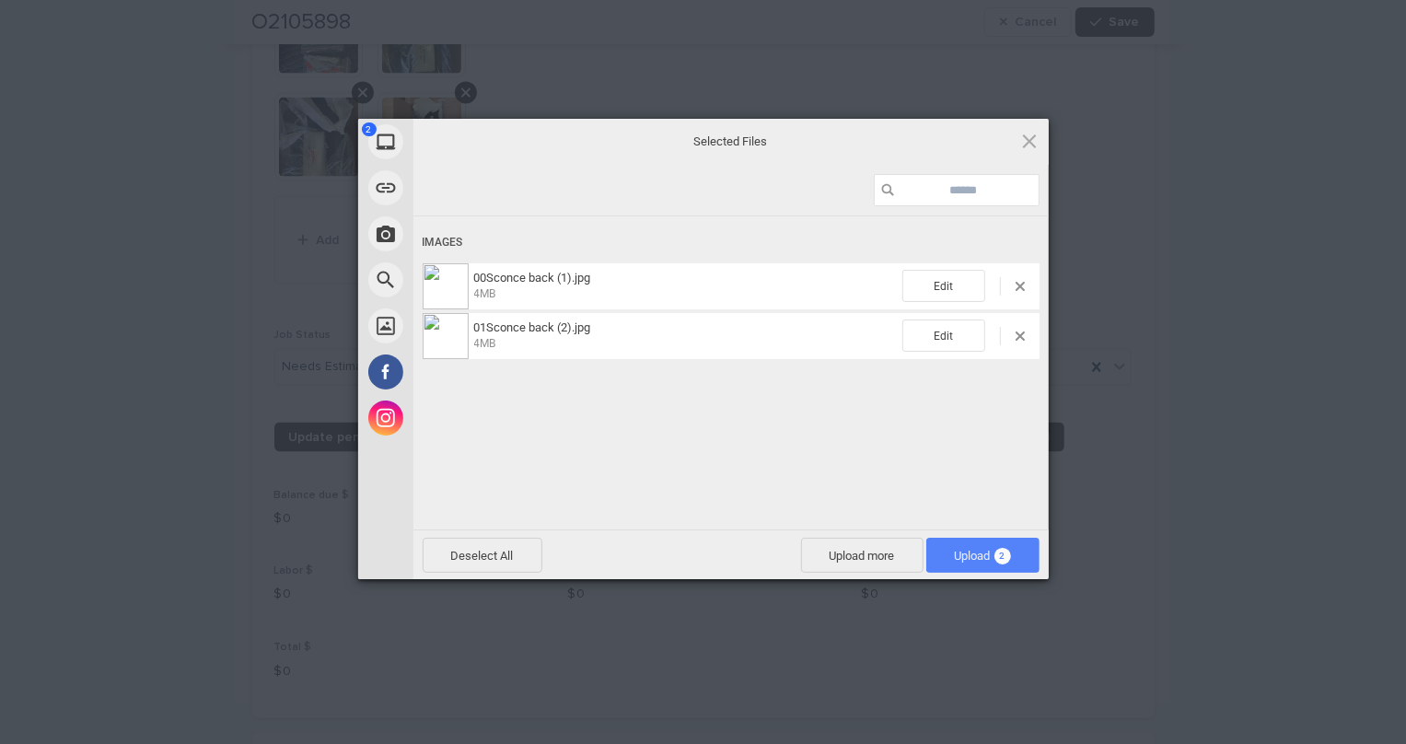
click at [982, 554] on span "Upload 2" at bounding box center [983, 556] width 56 height 14
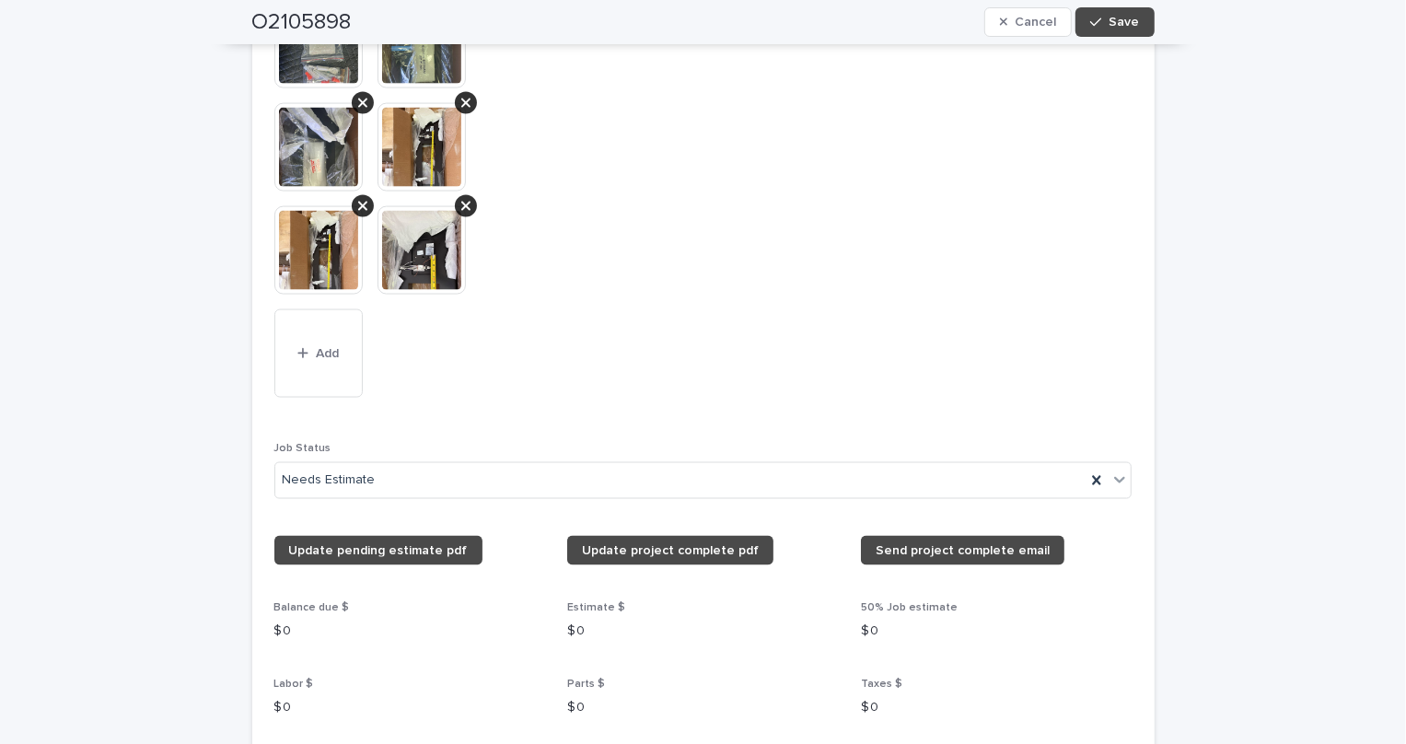
scroll to position [1892, 0]
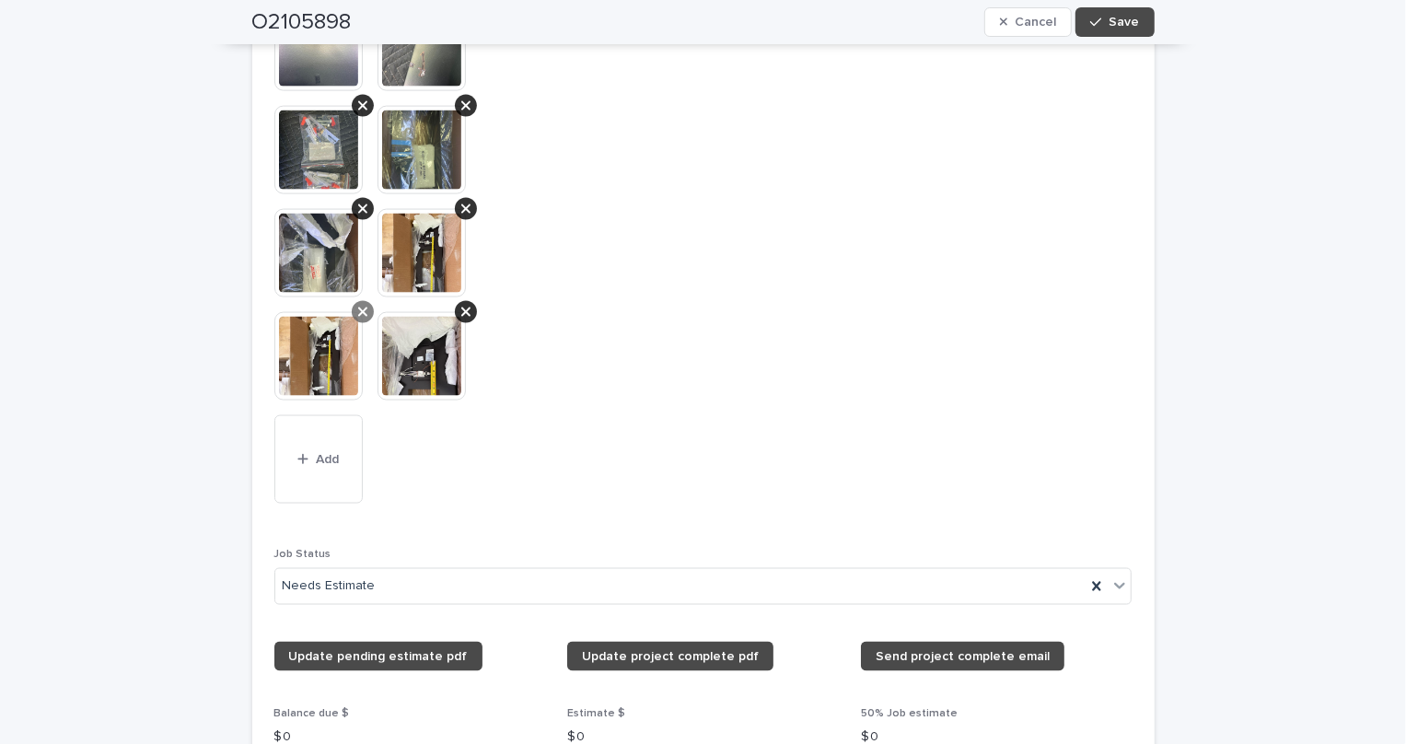
click at [358, 305] on icon at bounding box center [362, 312] width 9 height 15
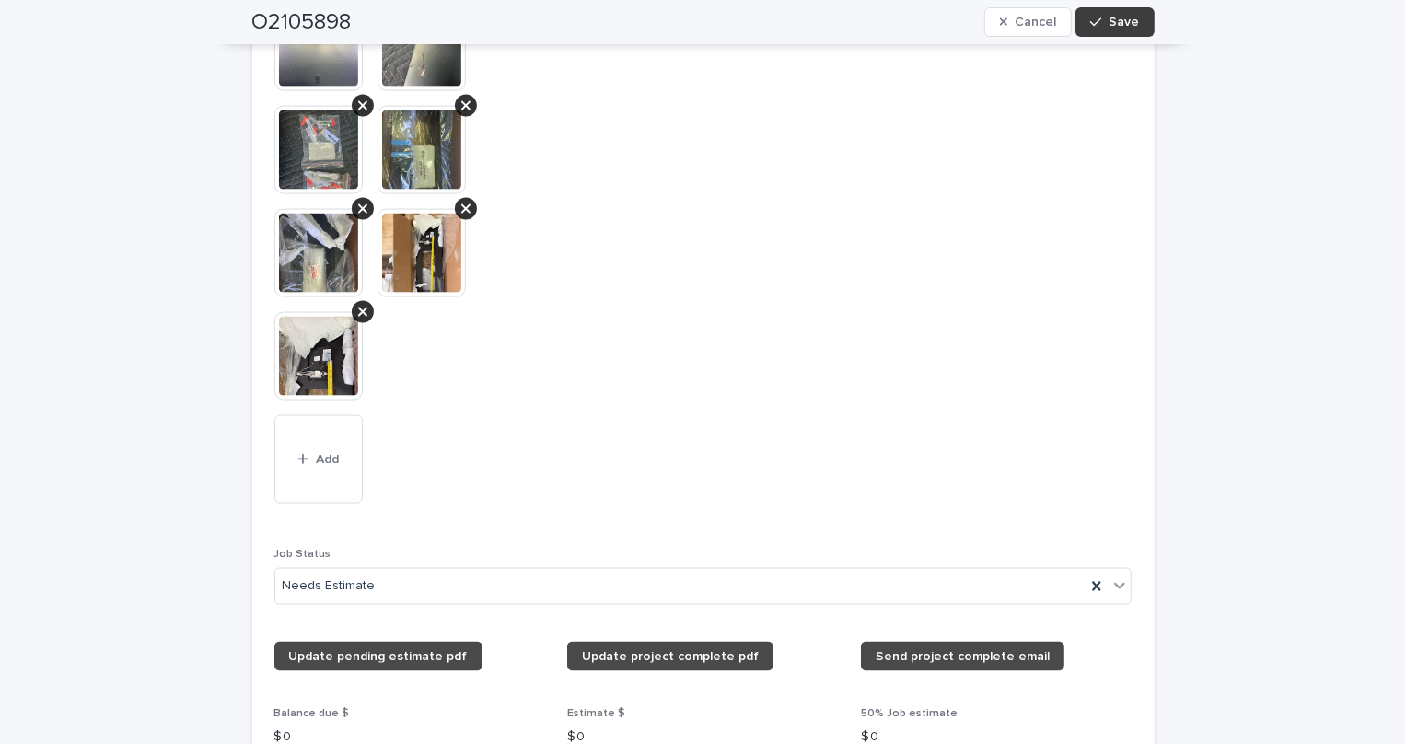
click at [1109, 16] on span "Save" at bounding box center [1124, 22] width 30 height 13
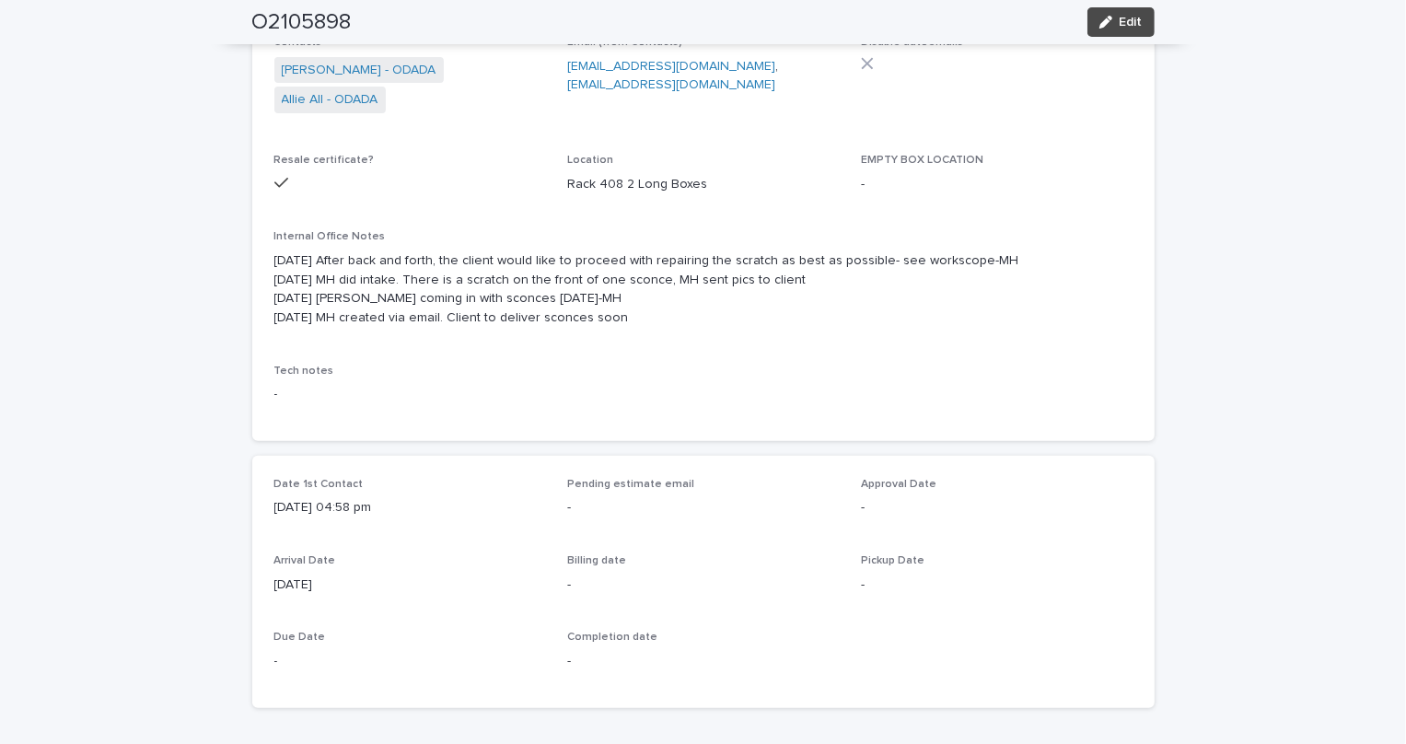
scroll to position [134, 0]
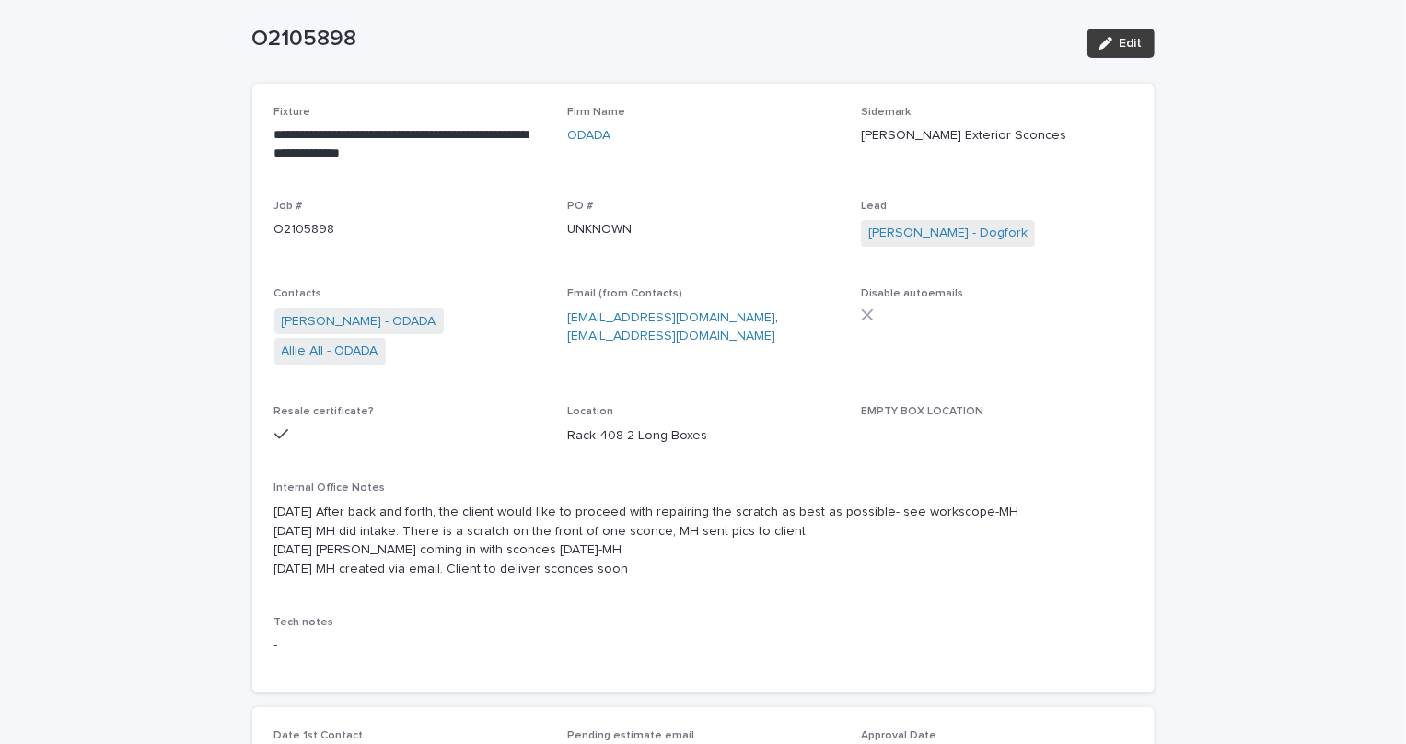
click at [1119, 37] on span "Edit" at bounding box center [1130, 43] width 23 height 13
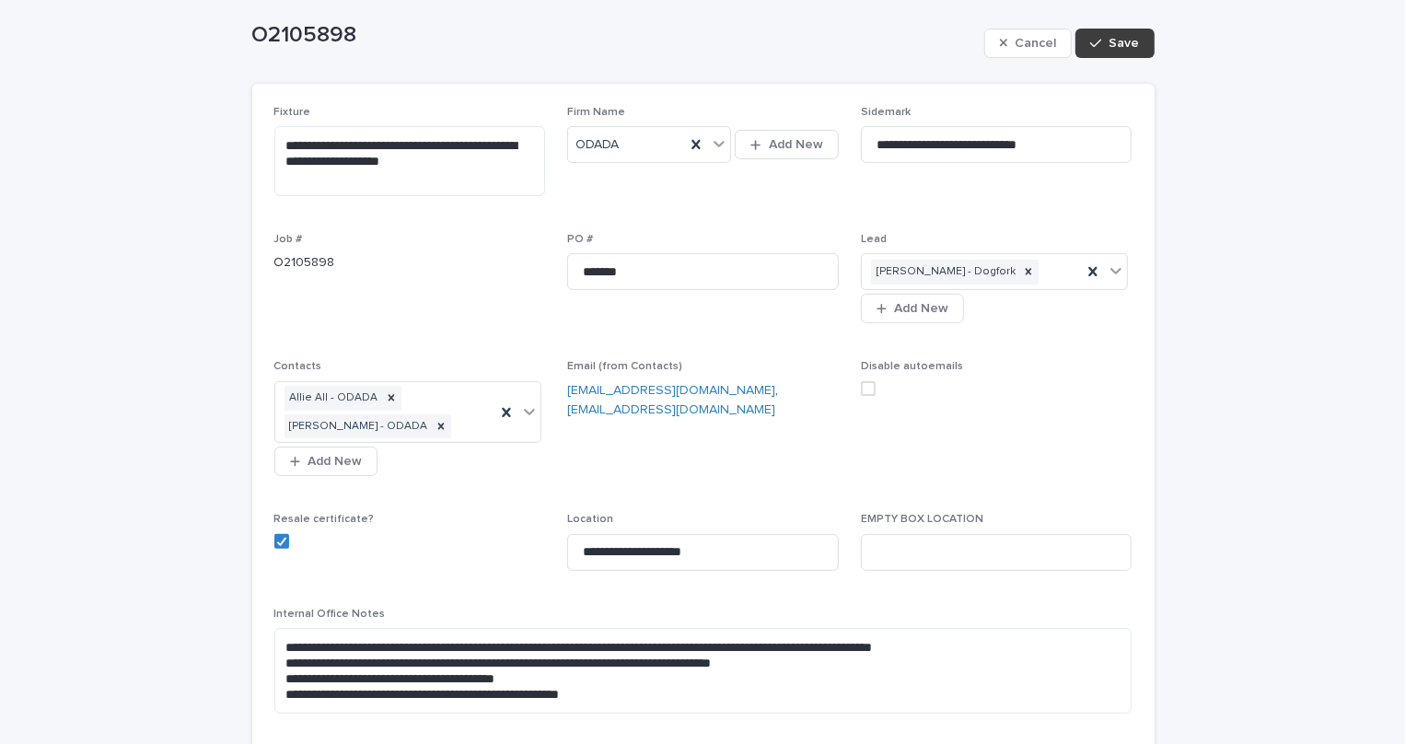
click at [1114, 51] on button "Save" at bounding box center [1114, 43] width 78 height 29
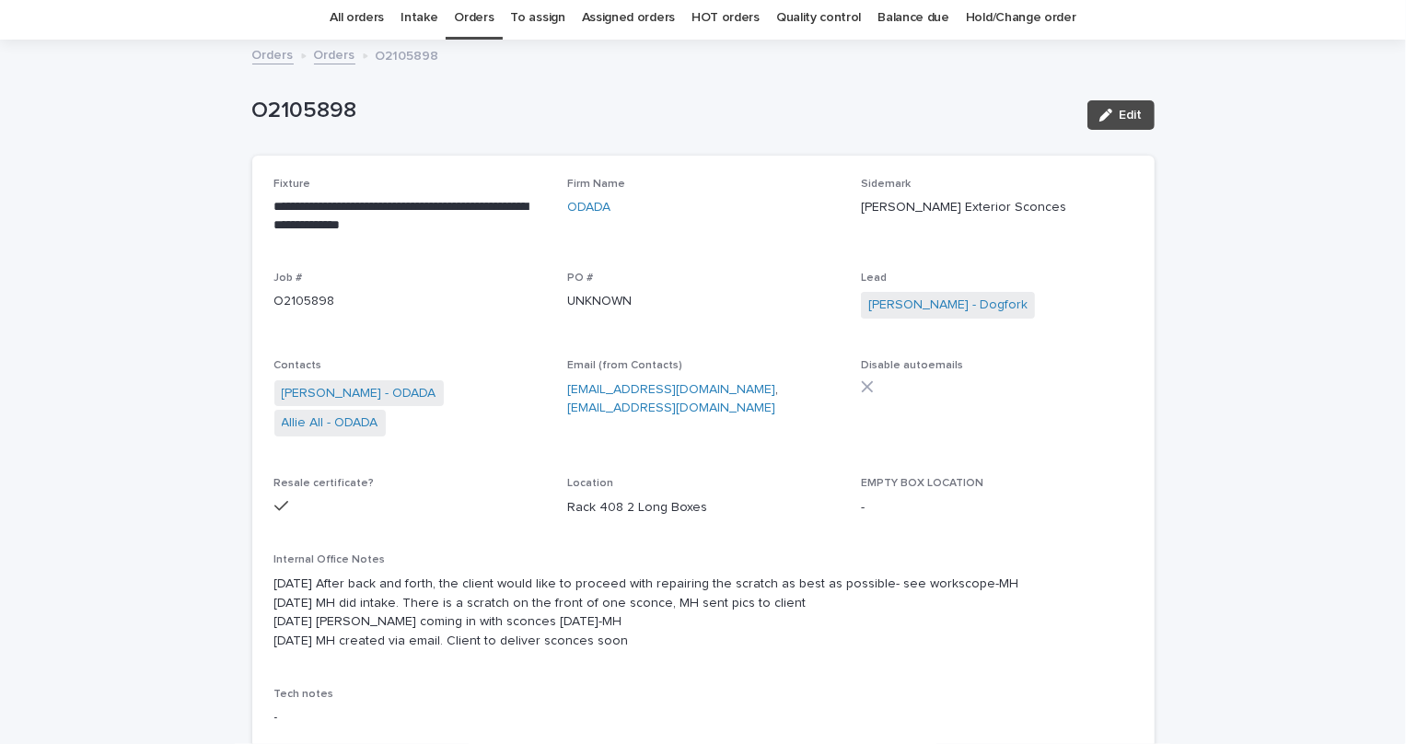
scroll to position [0, 0]
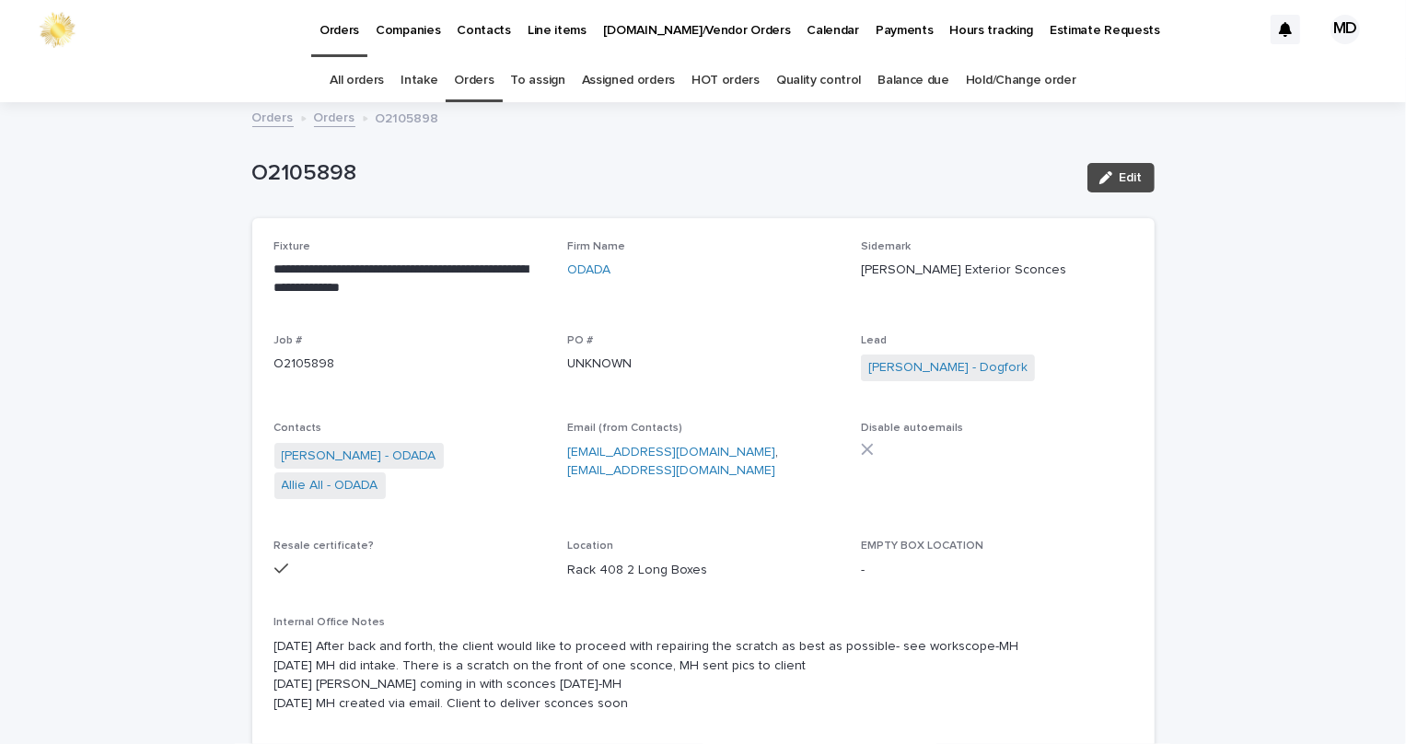
click at [478, 69] on link "Orders" at bounding box center [474, 80] width 40 height 43
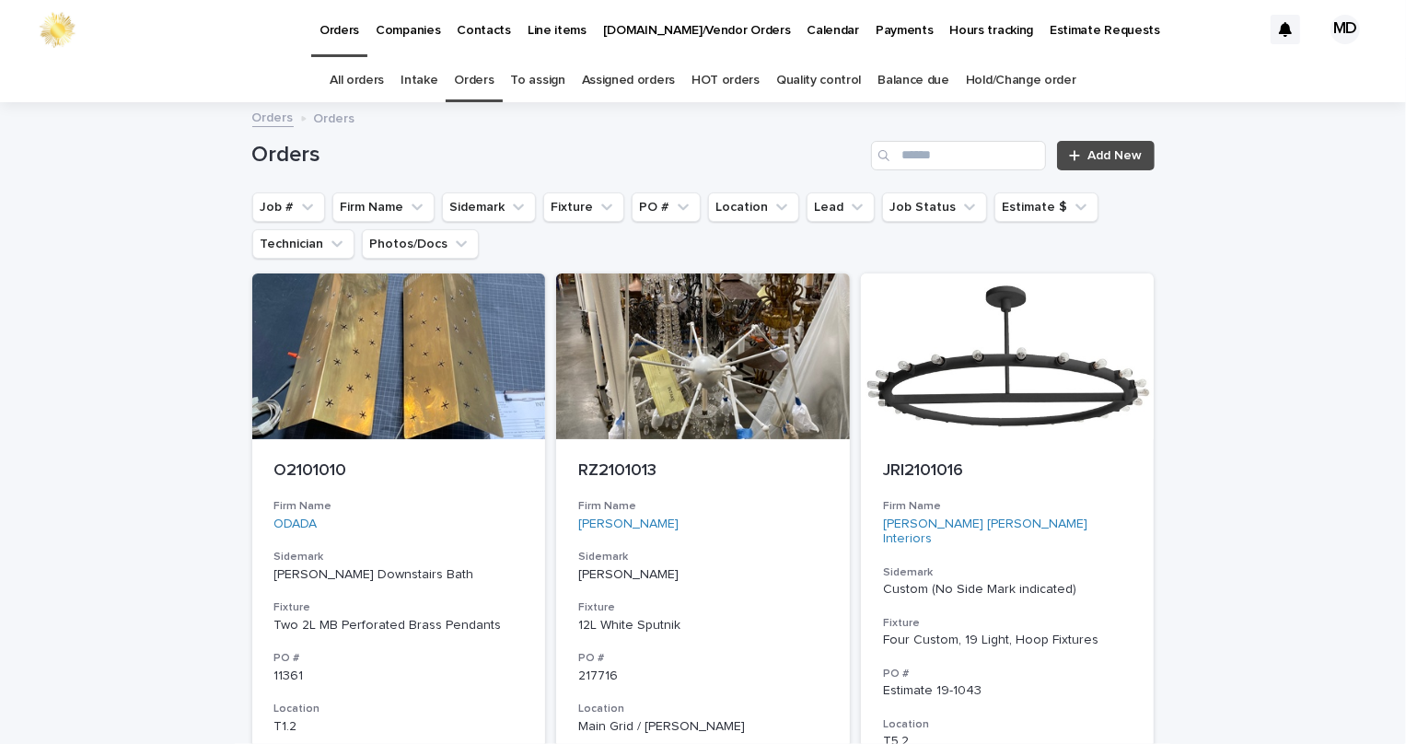
click at [967, 177] on div "Orders Add New" at bounding box center [703, 148] width 902 height 88
click at [966, 166] on input "Search" at bounding box center [958, 155] width 175 height 29
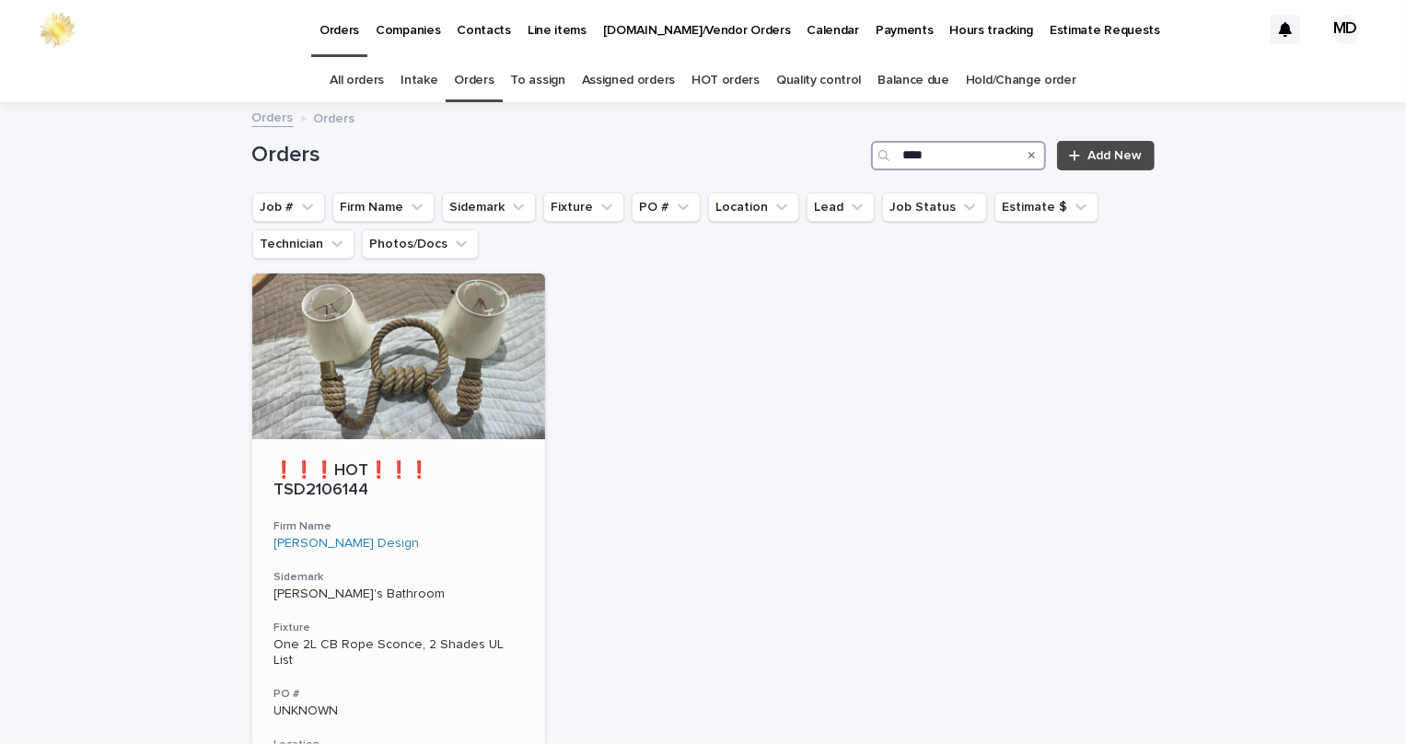
type input "****"
click at [388, 443] on div "❗❗❗HOT❗❗❗ TSD2106144 Firm Name [PERSON_NAME] Design Sidemark [PERSON_NAME]'s Ba…" at bounding box center [399, 720] width 294 height 562
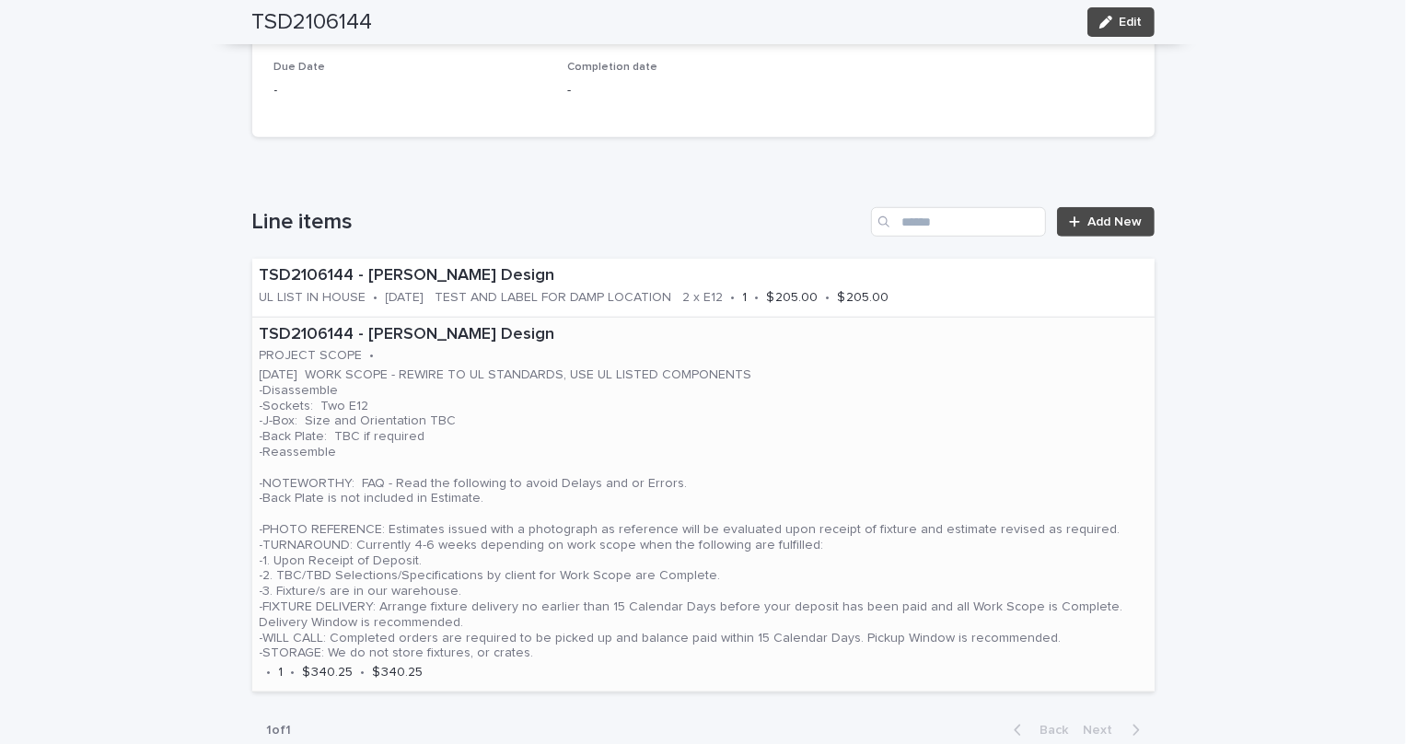
scroll to position [1003, 0]
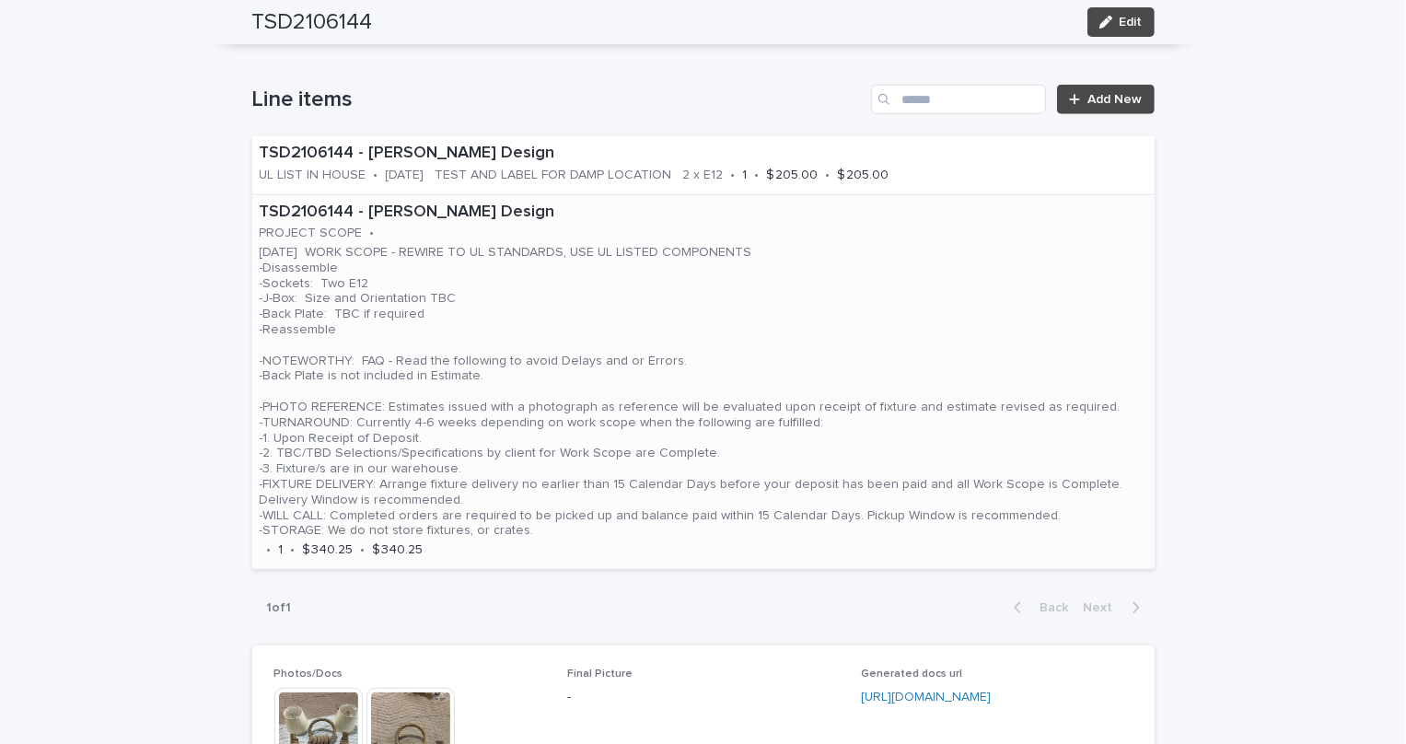
click at [694, 377] on p "[DATE] WORK SCOPE - REWIRE TO UL STANDARDS, USE UL LISTED COMPONENTS -Disassemb…" at bounding box center [703, 392] width 887 height 294
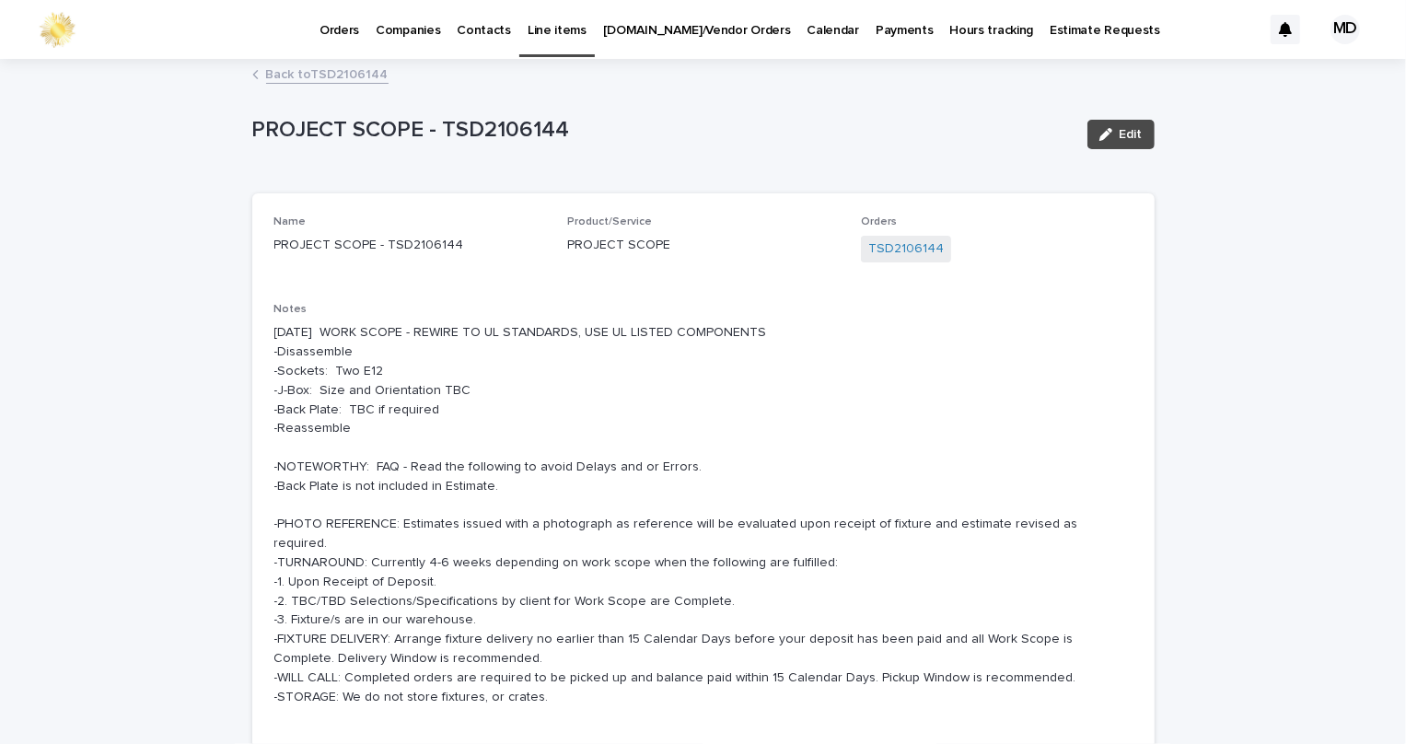
click at [341, 76] on link "Back to TSD2106144" at bounding box center [327, 73] width 122 height 21
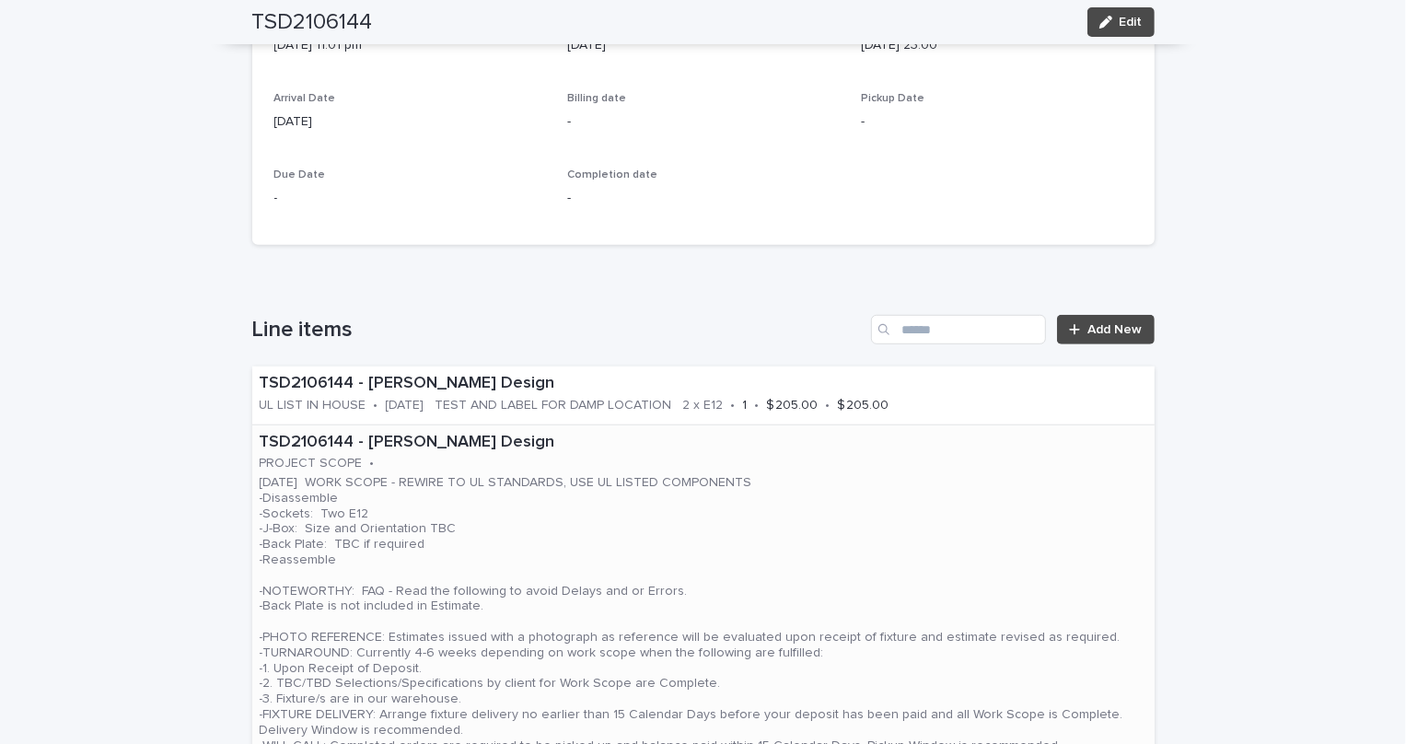
scroll to position [895, 0]
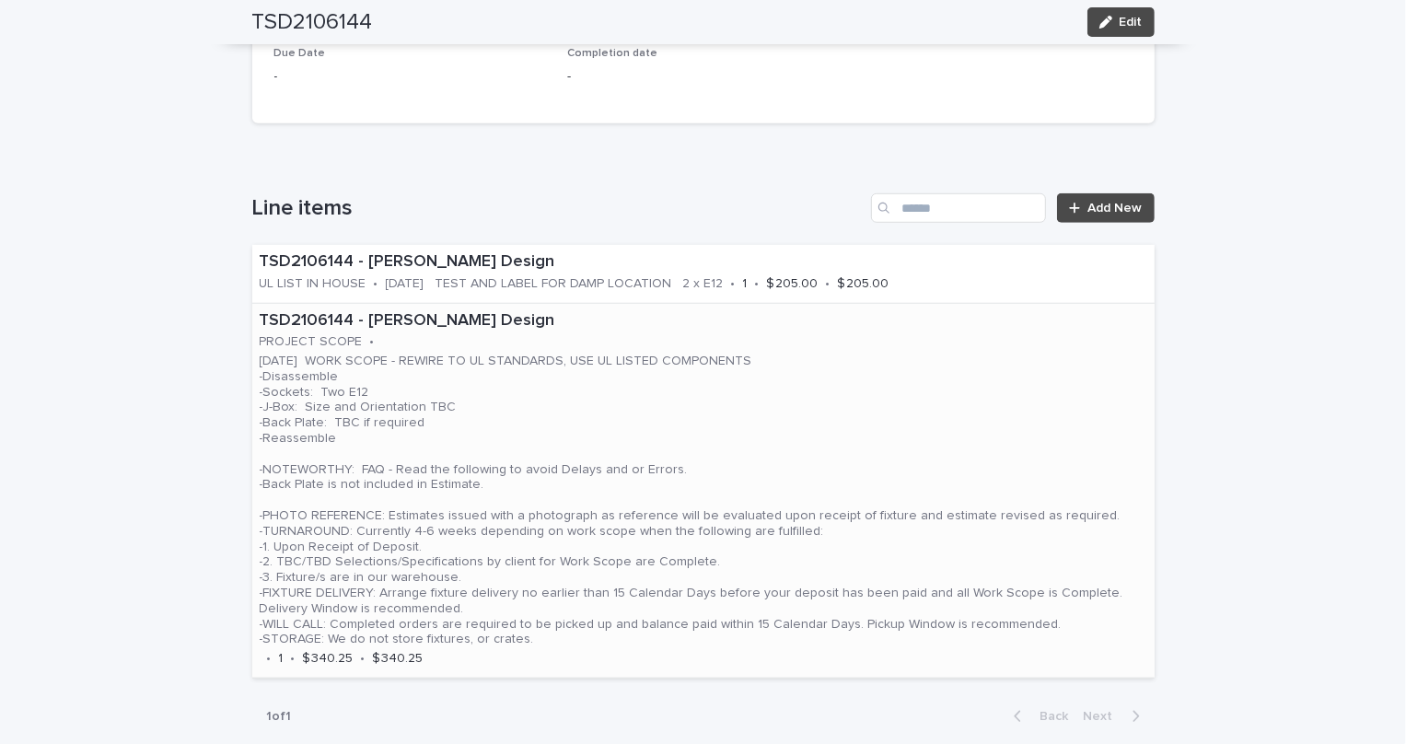
click at [572, 478] on p "[DATE] WORK SCOPE - REWIRE TO UL STANDARDS, USE UL LISTED COMPONENTS -Disassemb…" at bounding box center [703, 500] width 887 height 294
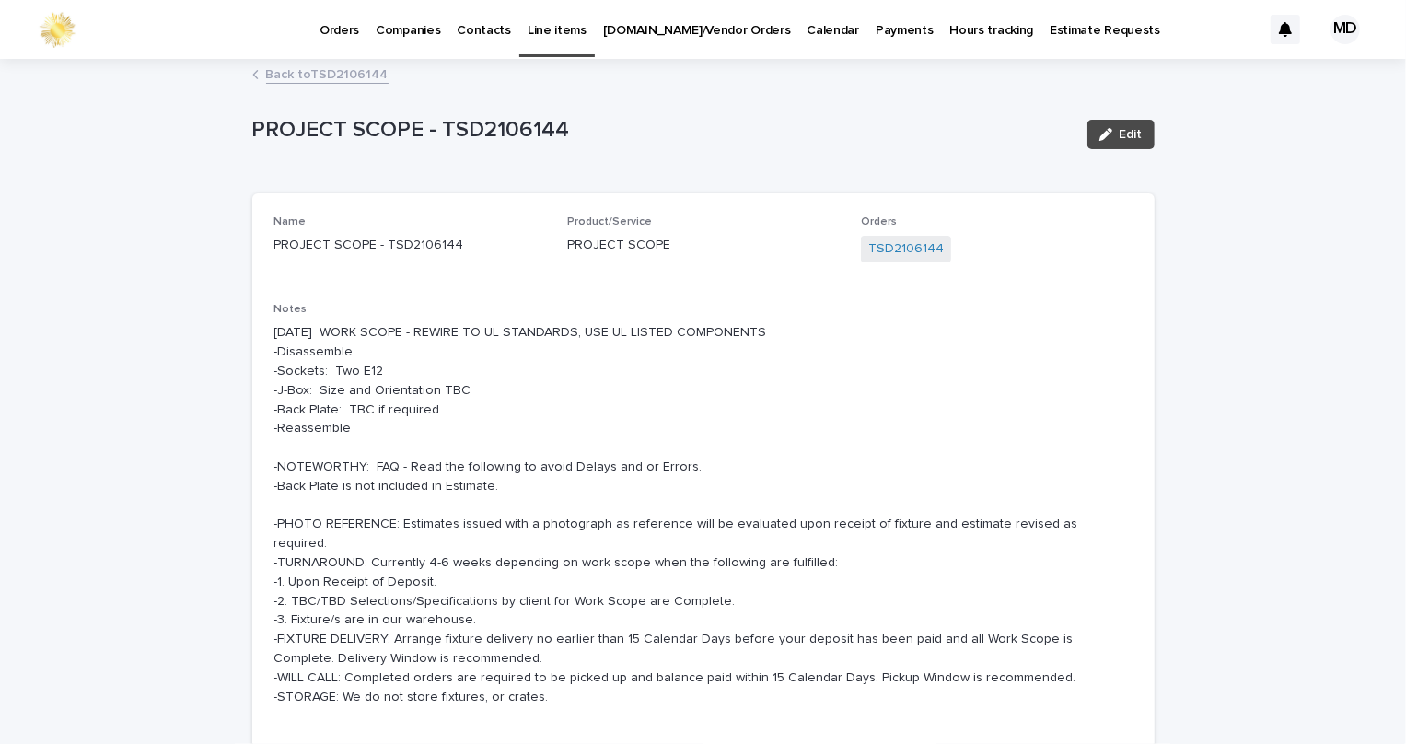
click at [281, 64] on link "Back to TSD2106144" at bounding box center [327, 73] width 122 height 21
